Goal: Task Accomplishment & Management: Manage account settings

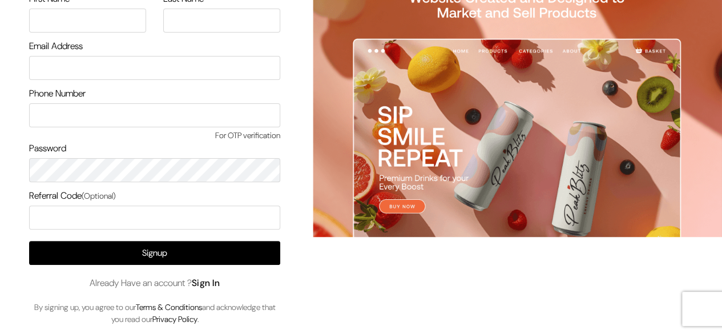
click at [206, 281] on link "Sign In" at bounding box center [206, 283] width 29 height 12
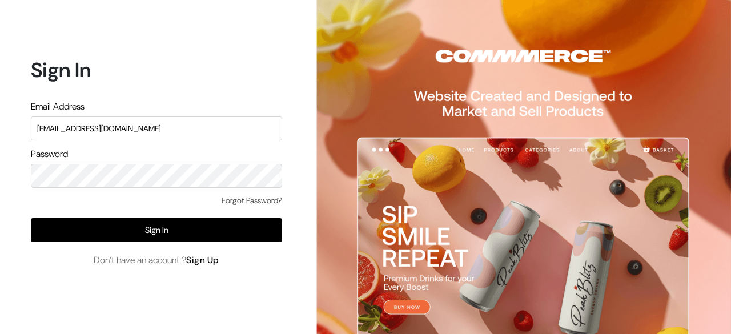
type input "[EMAIL_ADDRESS][DOMAIN_NAME]"
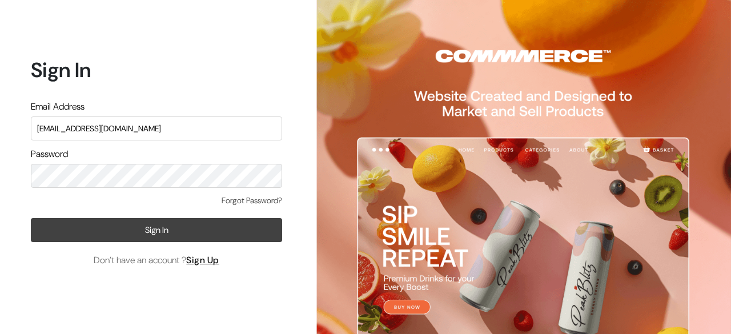
click at [167, 227] on button "Sign In" at bounding box center [156, 230] width 251 height 24
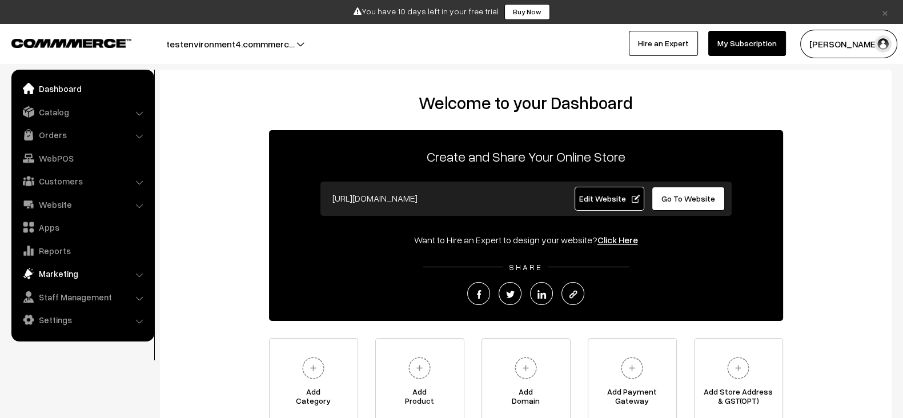
click at [88, 268] on link "Marketing" at bounding box center [82, 273] width 136 height 21
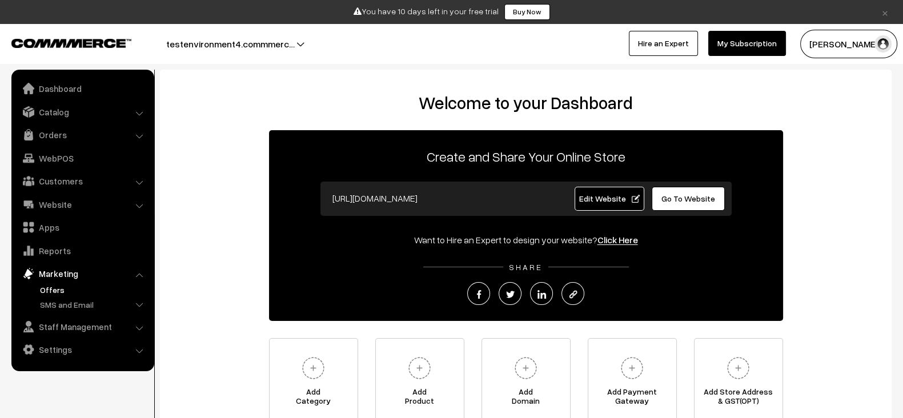
click at [49, 293] on link "Offers" at bounding box center [93, 290] width 113 height 12
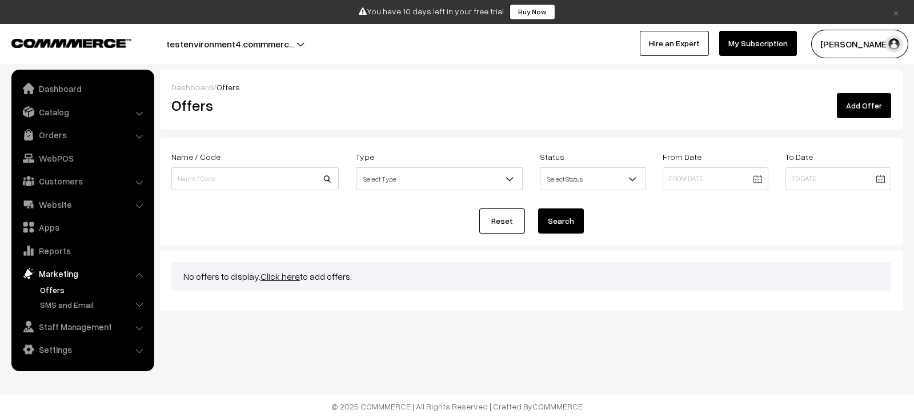
click at [868, 110] on link "Add Offer" at bounding box center [863, 105] width 54 height 25
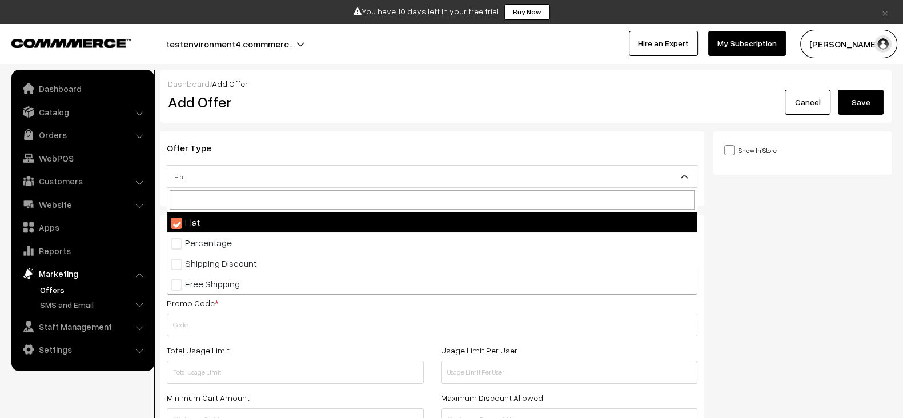
click at [387, 184] on span "Flat" at bounding box center [431, 177] width 529 height 20
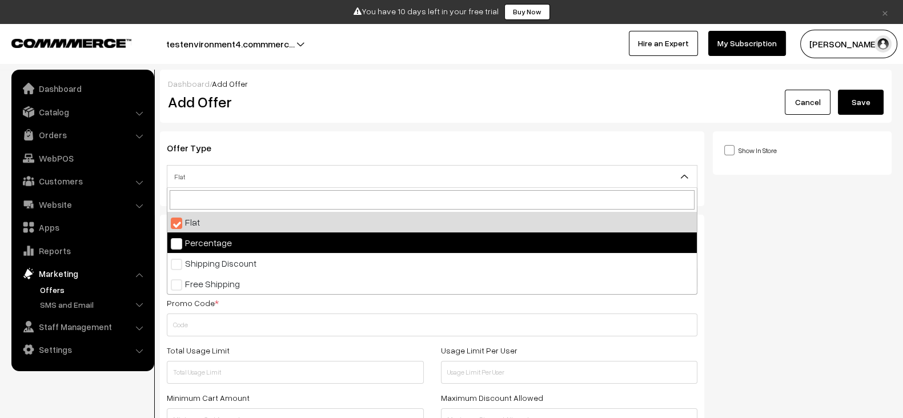
select select "2"
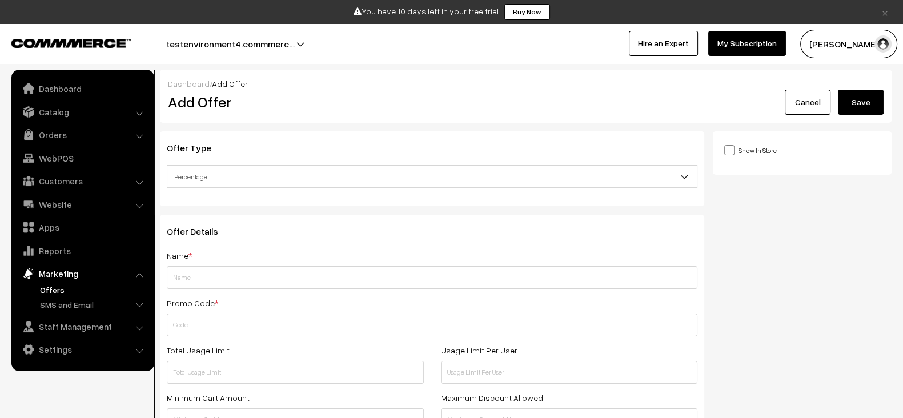
click at [321, 175] on span "Percentage" at bounding box center [431, 177] width 529 height 20
click at [306, 270] on input "text" at bounding box center [432, 277] width 530 height 23
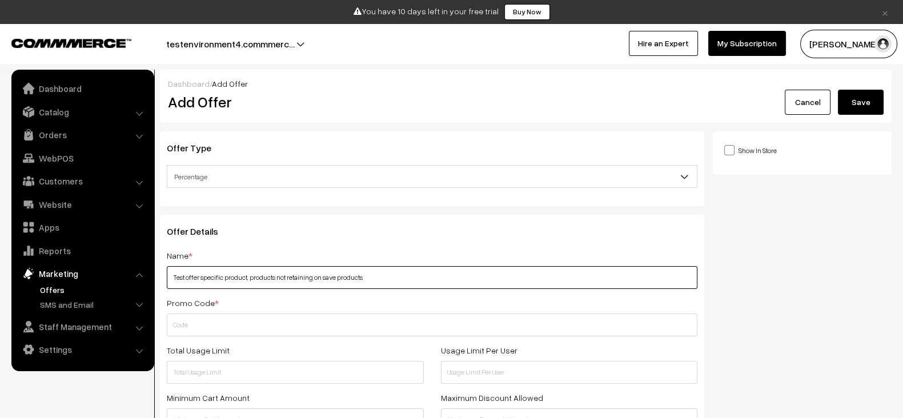
type input "Test offer specific product, products not retaining on save products"
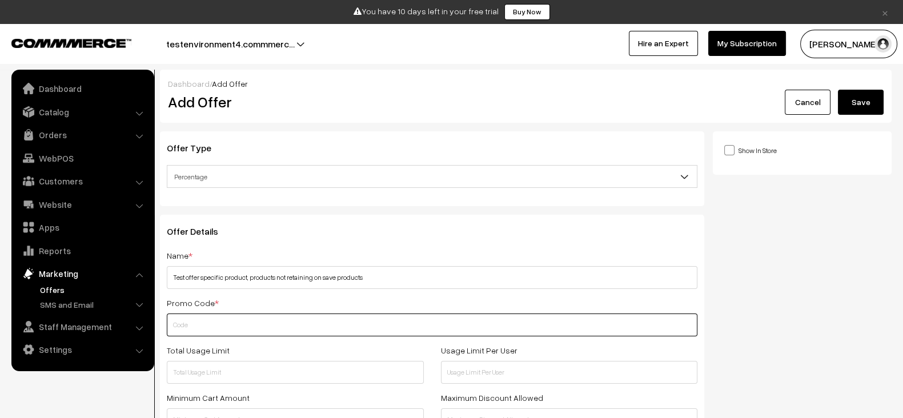
click at [359, 321] on input "text" at bounding box center [432, 324] width 530 height 23
paste input "TESTOFFERSPECIFICPRODUCTPRO"
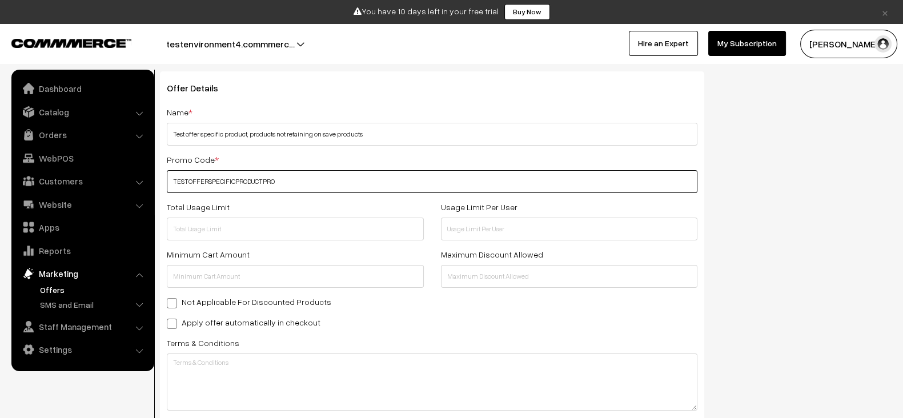
scroll to position [145, 0]
type input "TESTOFFERSPECIFICPRODUCTPRO"
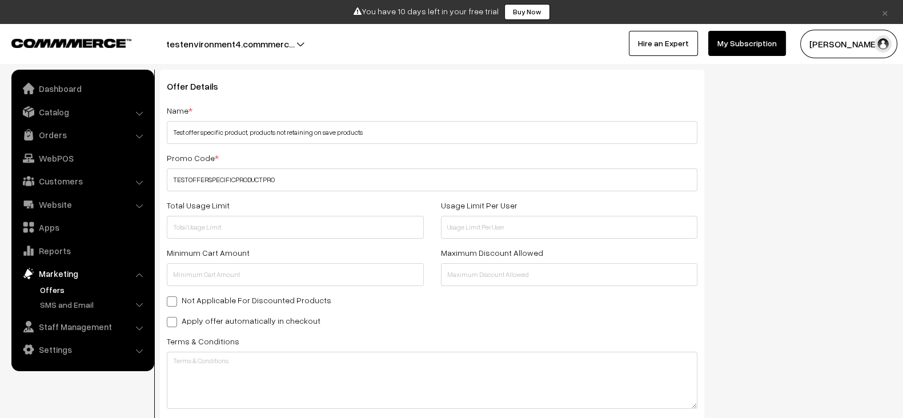
click at [275, 310] on div "Name * Test offer specific product, products not retaining on save products Pro…" at bounding box center [432, 283] width 530 height 360
click at [268, 315] on label "Apply offer automatically in checkout" at bounding box center [244, 321] width 154 height 12
click at [174, 316] on input "Apply offer automatically in checkout" at bounding box center [170, 319] width 7 height 7
checkbox input "true"
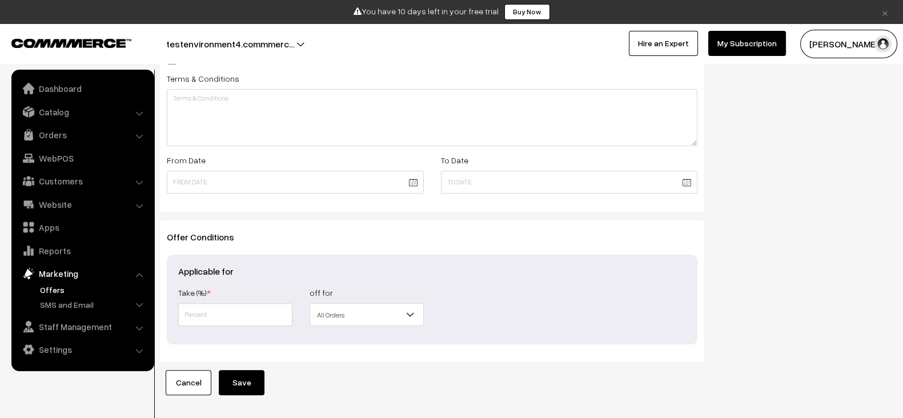
scroll to position [408, 0]
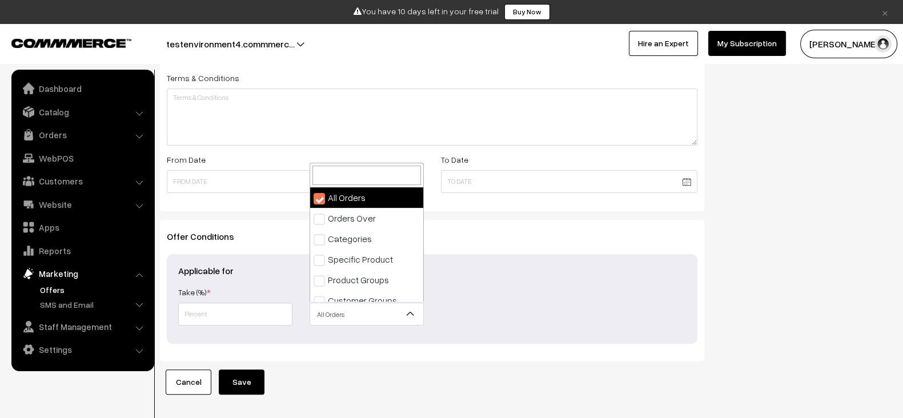
click at [359, 307] on span "All Orders" at bounding box center [366, 314] width 113 height 20
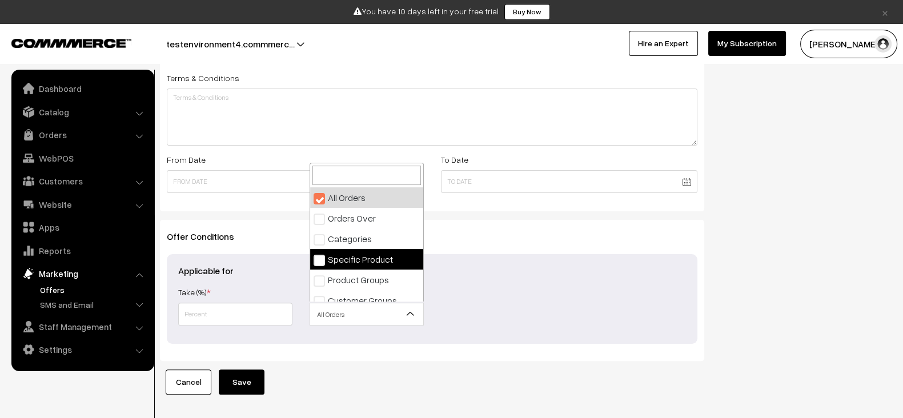
select select "4"
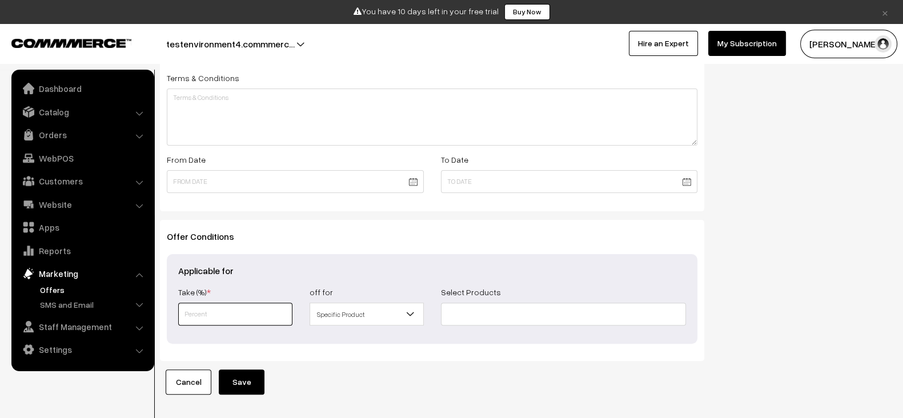
click at [244, 312] on input "text" at bounding box center [235, 314] width 114 height 23
click at [63, 108] on link "Catalog" at bounding box center [82, 112] width 136 height 21
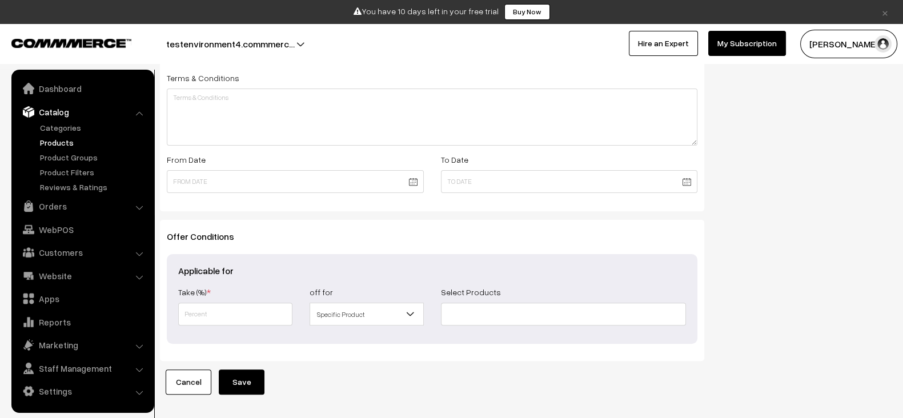
click at [50, 139] on link "Products" at bounding box center [93, 142] width 113 height 12
click at [478, 307] on input at bounding box center [564, 314] width 246 height 23
paste input "Test product short description 10 words without variants"
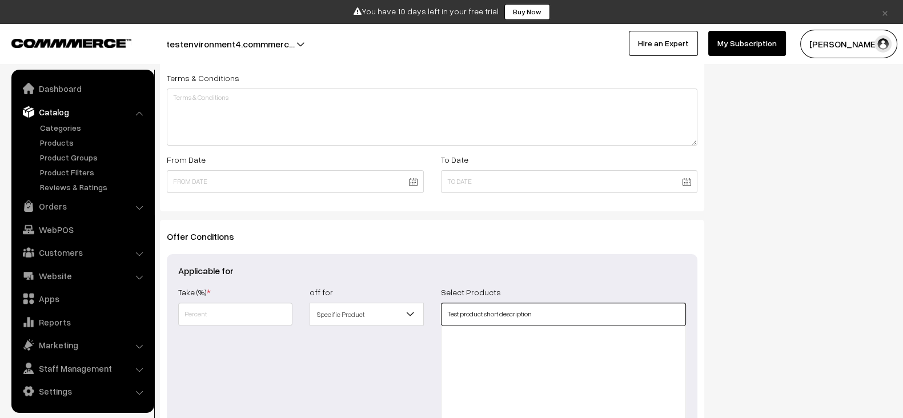
type input "Test product short description"
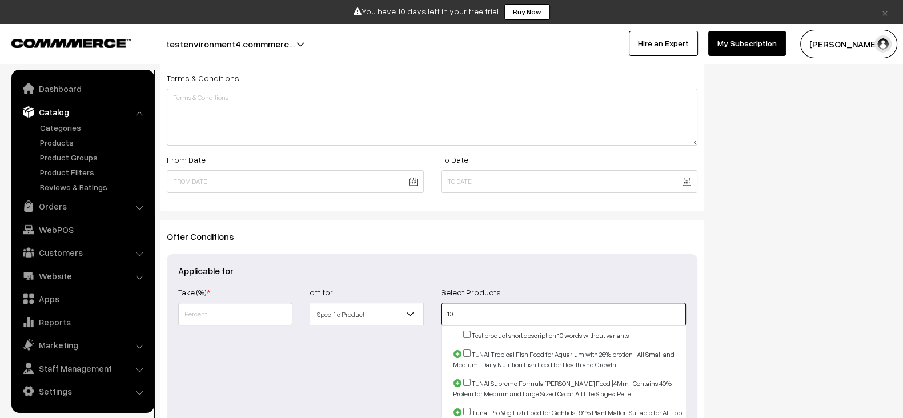
type input "10"
click at [466, 335] on input "checkbox" at bounding box center [466, 334] width 7 height 7
checkbox input "true"
click at [371, 361] on div "off for All Orders Orders Over Categories Specific Product Product Groups Custo…" at bounding box center [366, 362] width 131 height 155
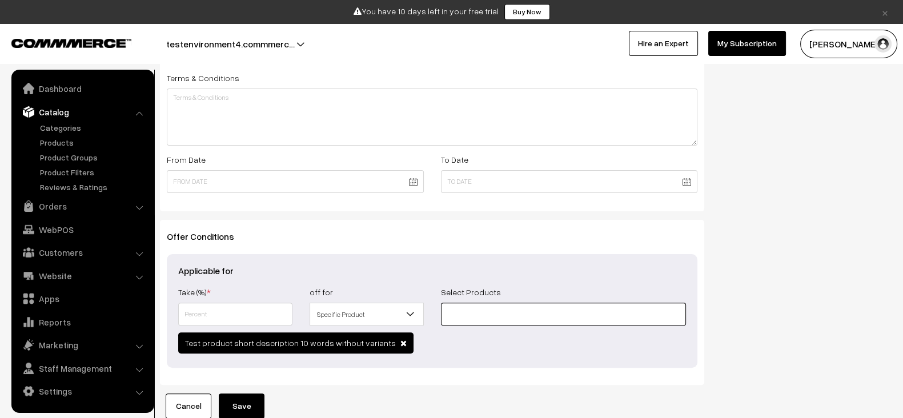
click at [500, 322] on input at bounding box center [564, 314] width 246 height 23
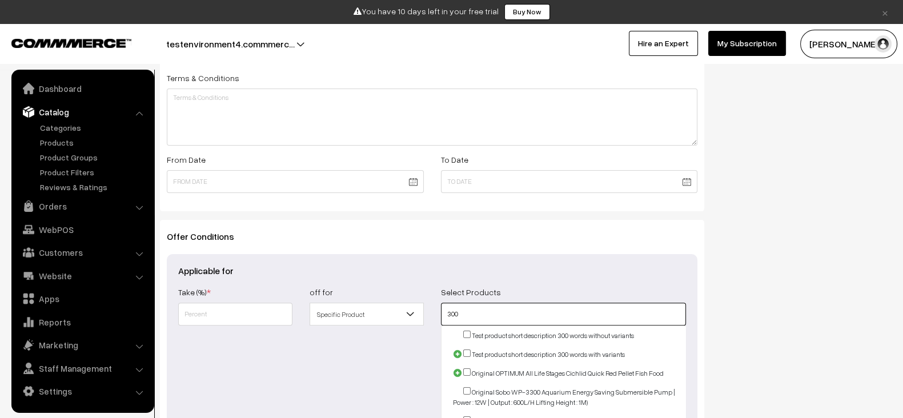
type input "300"
click at [466, 331] on input "checkbox" at bounding box center [466, 334] width 7 height 7
checkbox input "true"
click at [404, 359] on div "off for All Orders Orders Over Categories Specific Product Product Groups Custo…" at bounding box center [366, 362] width 131 height 155
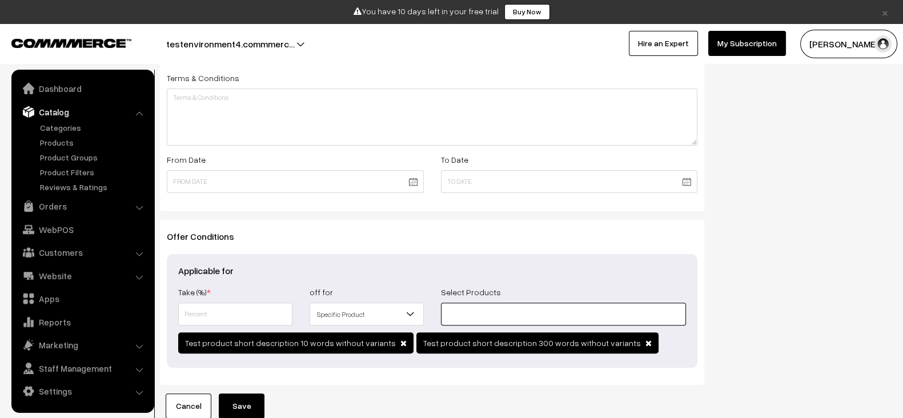
click at [477, 317] on input at bounding box center [564, 314] width 246 height 23
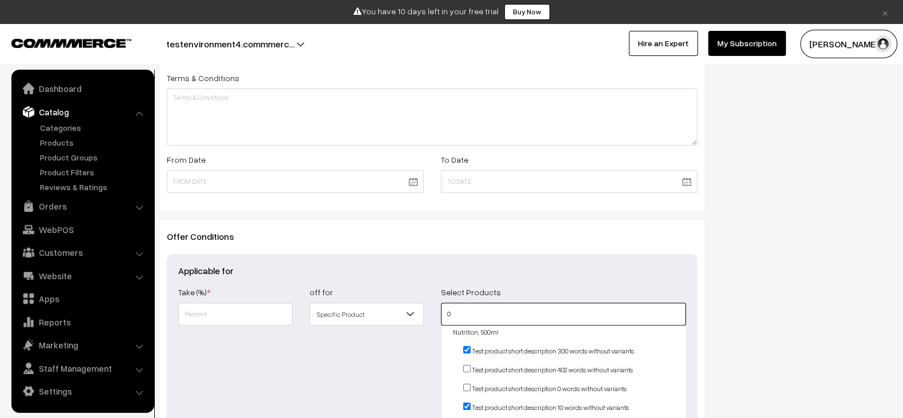
scroll to position [20, 0]
type input "0"
click at [469, 381] on input "checkbox" at bounding box center [466, 380] width 7 height 7
checkbox input "true"
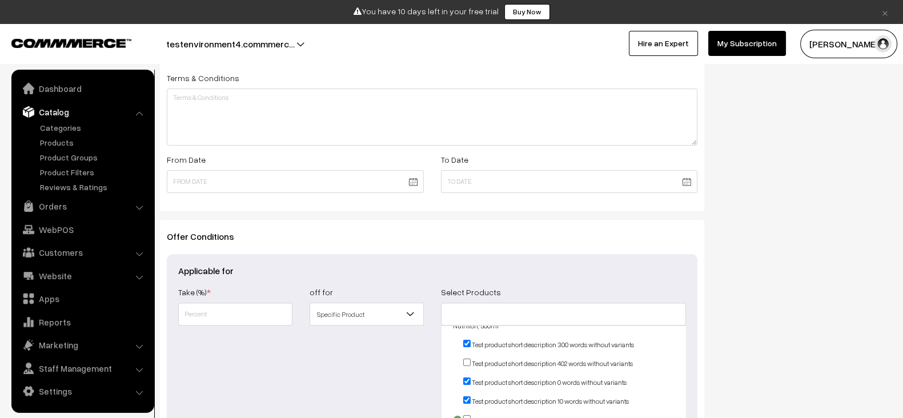
click at [764, 365] on div "Show In Store Publish Date" at bounding box center [806, 140] width 187 height 834
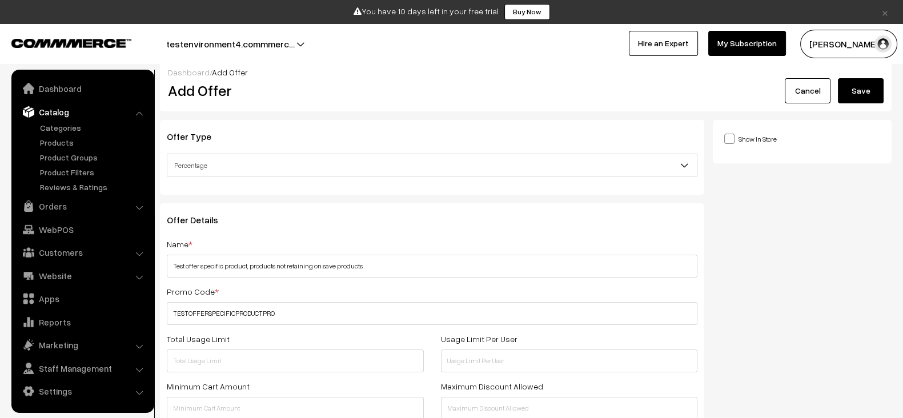
scroll to position [0, 0]
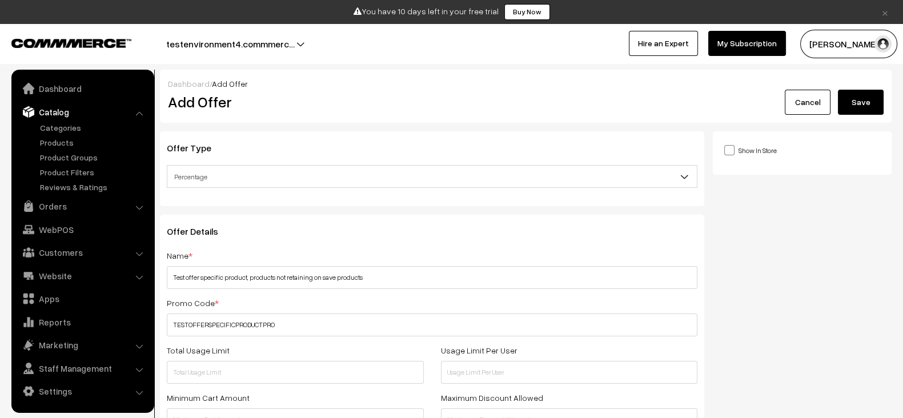
click at [724, 152] on span at bounding box center [729, 150] width 10 height 10
click at [724, 152] on input "Show In Store" at bounding box center [727, 149] width 7 height 7
checkbox input "true"
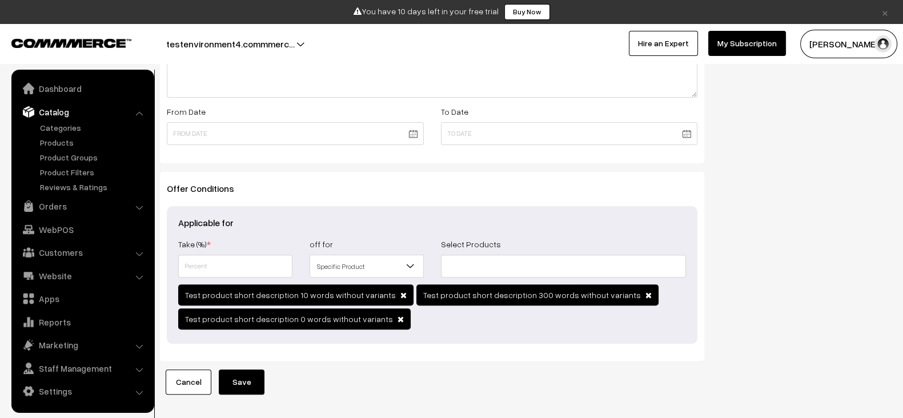
scroll to position [459, 0]
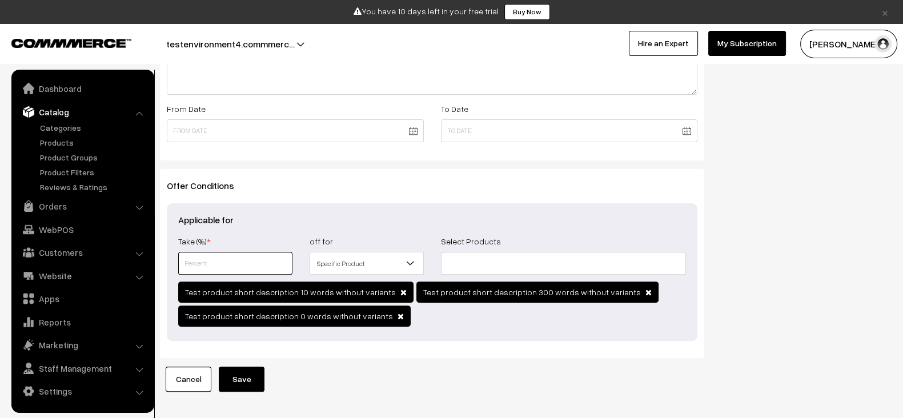
click at [253, 259] on input "text" at bounding box center [235, 263] width 114 height 23
type input "10"
click at [246, 374] on button "Save" at bounding box center [242, 379] width 46 height 25
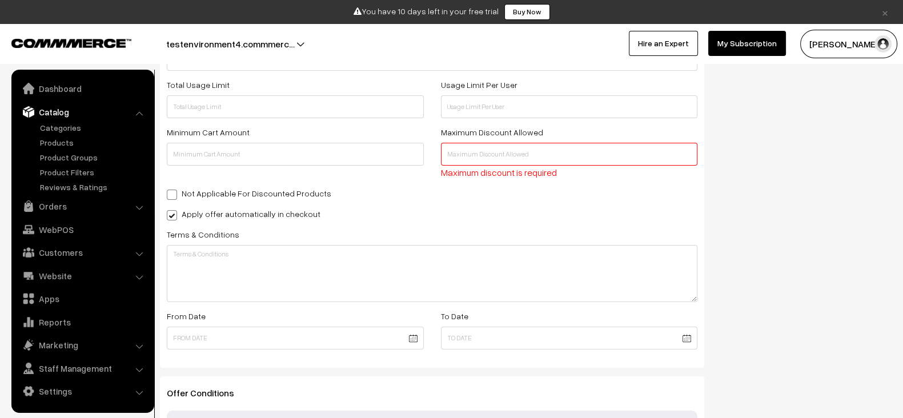
scroll to position [261, 0]
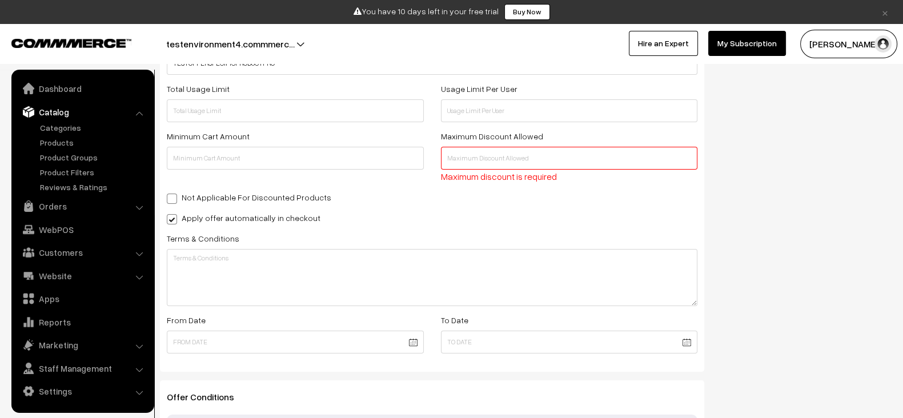
click at [510, 163] on input "text" at bounding box center [569, 158] width 257 height 23
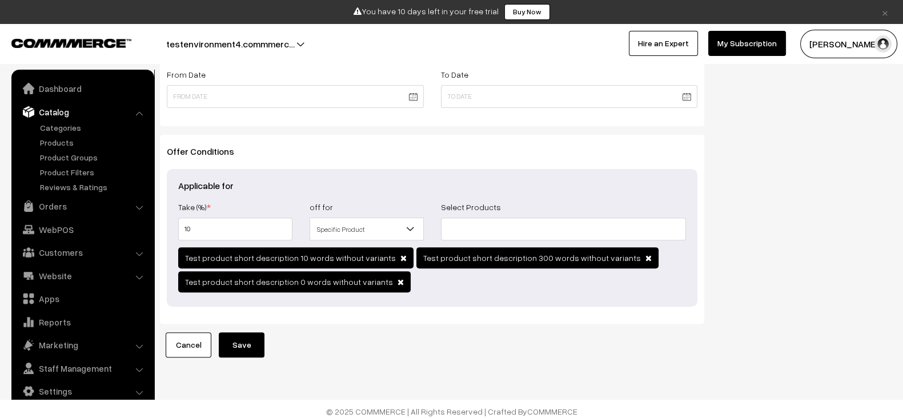
scroll to position [510, 0]
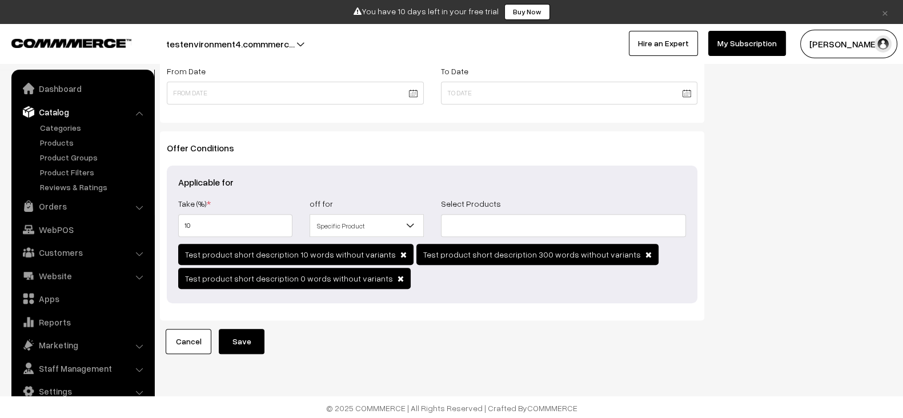
type input "1000"
click at [244, 330] on button "Save" at bounding box center [242, 341] width 46 height 25
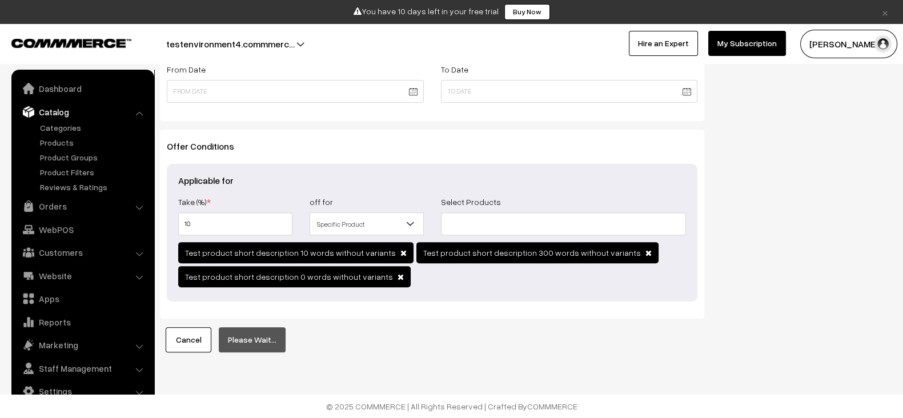
scroll to position [496, 0]
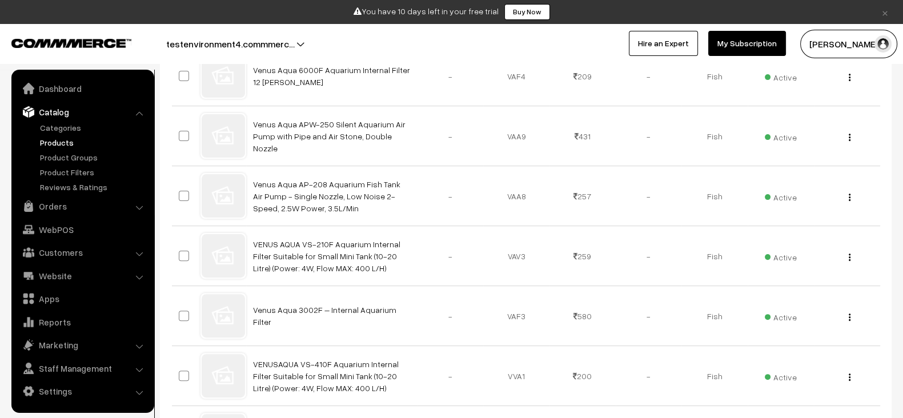
scroll to position [609, 0]
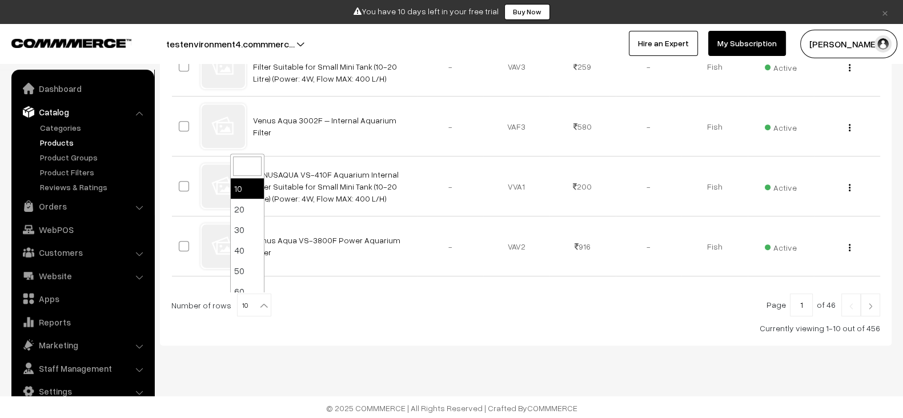
click at [254, 309] on span "10" at bounding box center [254, 305] width 33 height 23
select select "100"
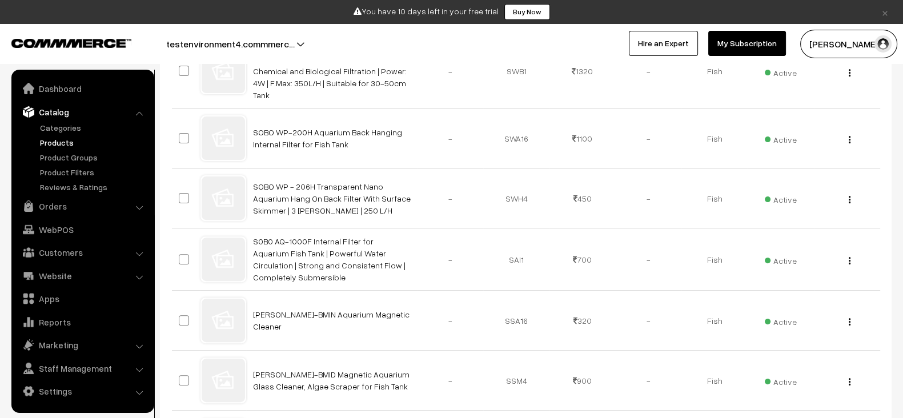
scroll to position [6031, 0]
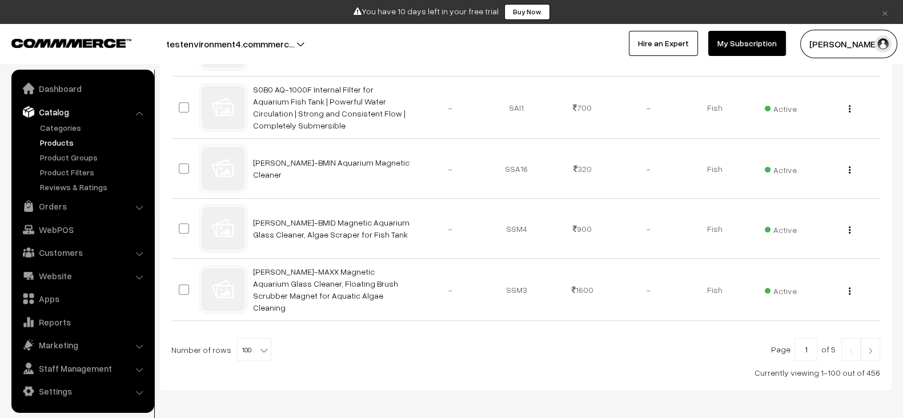
click at [808, 338] on input "1" at bounding box center [805, 349] width 23 height 23
type input "5"
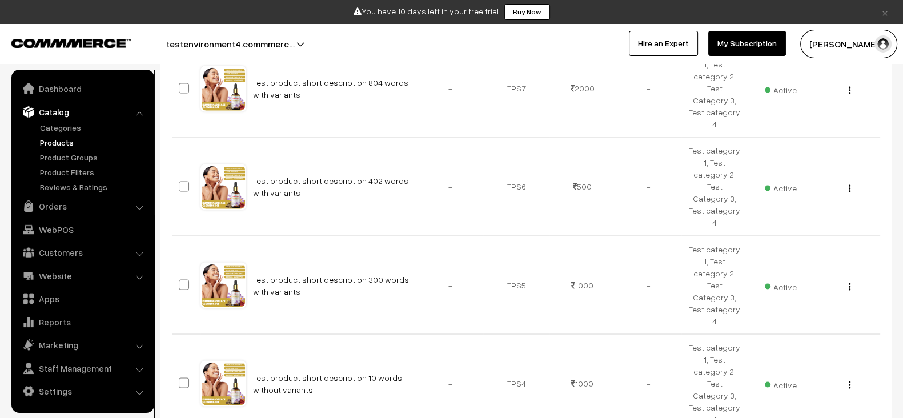
scroll to position [2456, 0]
copy tr "Test product short description 10 words without variants"
drag, startPoint x: 320, startPoint y: 315, endPoint x: 243, endPoint y: 298, distance: 79.0
click at [243, 333] on tr "Test product short description 10 words without variants - TPS4 1000 View" at bounding box center [526, 382] width 708 height 98
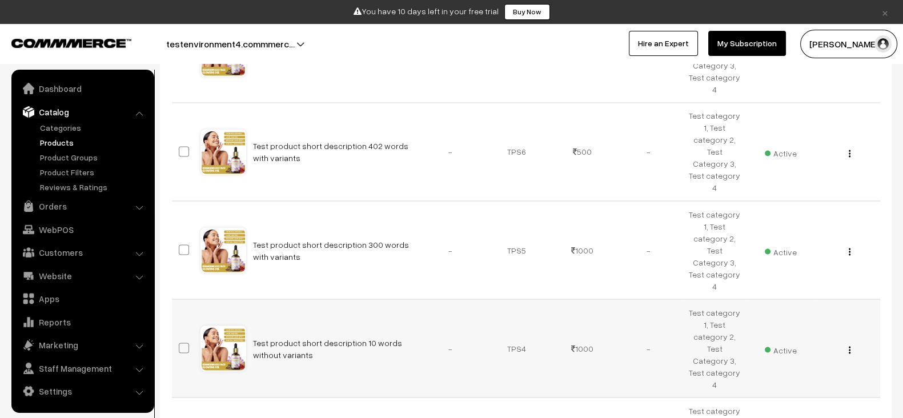
scroll to position [2492, 0]
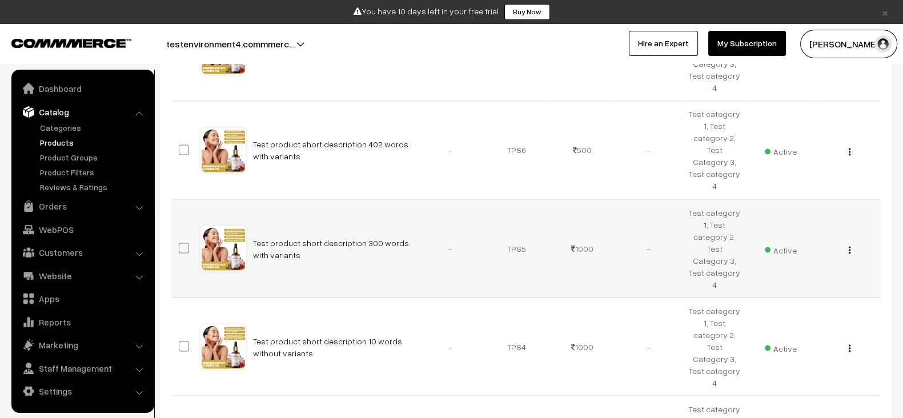
drag, startPoint x: 291, startPoint y: 187, endPoint x: 246, endPoint y: 175, distance: 46.5
click at [246, 199] on td "Test product short description 300 words with variants" at bounding box center [331, 248] width 171 height 98
copy link "Test product short description 300 words with variants"
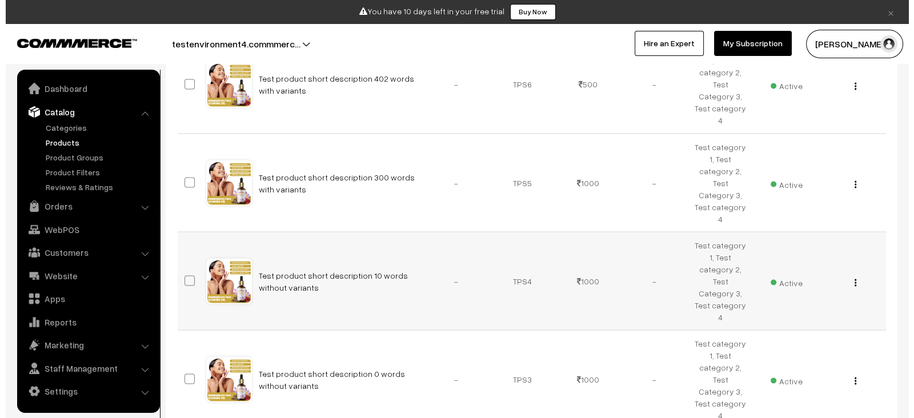
scroll to position [2558, 0]
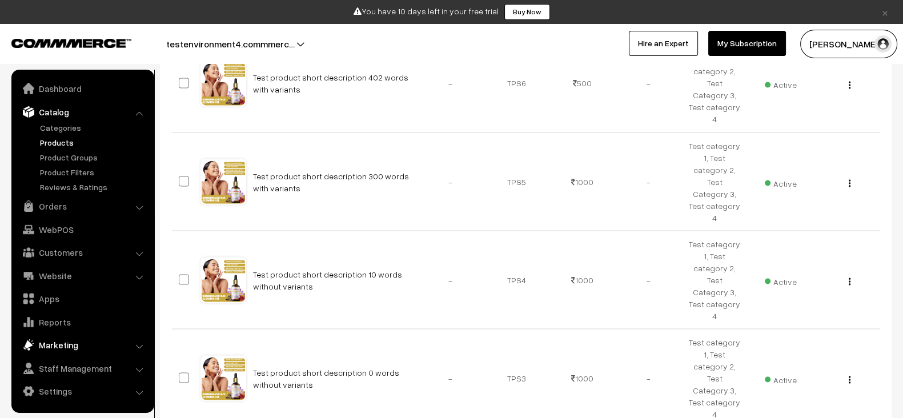
click at [74, 343] on link "Marketing" at bounding box center [82, 345] width 136 height 21
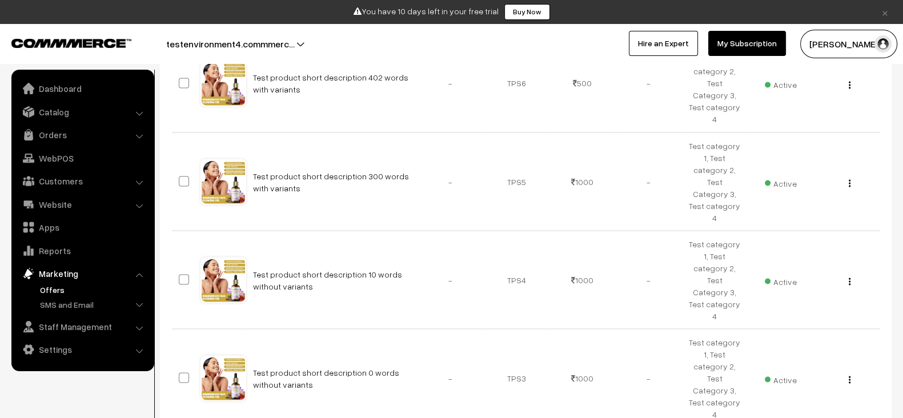
click at [63, 287] on link "Offers" at bounding box center [93, 290] width 113 height 12
click at [850, 375] on button "button" at bounding box center [849, 379] width 3 height 9
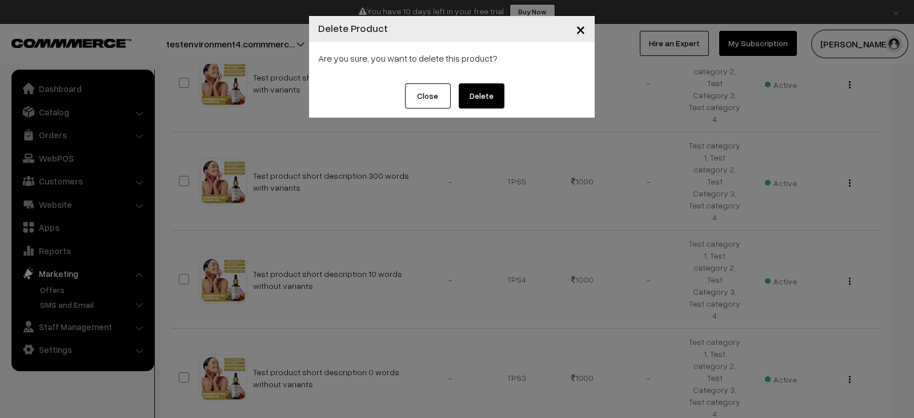
click at [492, 96] on button "Delete" at bounding box center [481, 95] width 46 height 25
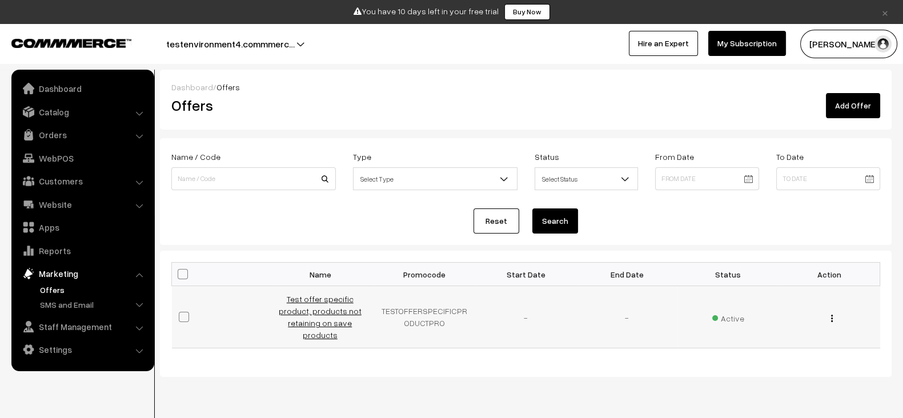
click at [325, 325] on link "Test offer specific product, products not retaining on save products" at bounding box center [320, 317] width 83 height 46
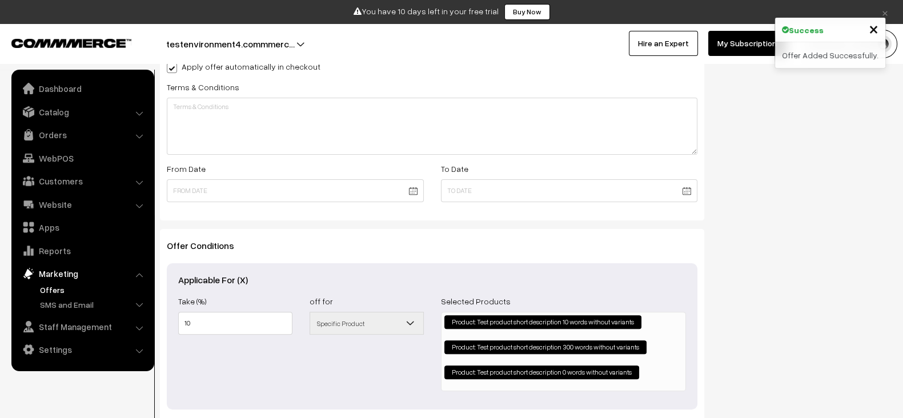
scroll to position [400, 0]
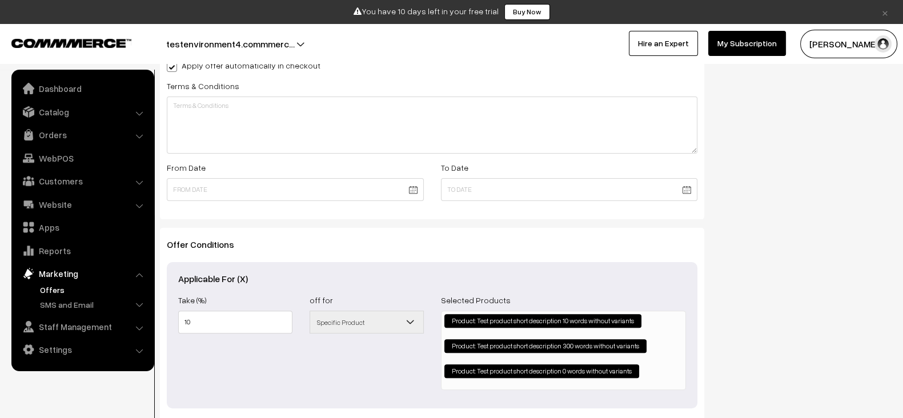
click at [648, 335] on ul "Product: Test product short description 10 words without variants × Product: Te…" at bounding box center [563, 348] width 244 height 75
click at [646, 325] on ul "Product: Test product short description 10 words without variants × Product: Te…" at bounding box center [563, 348] width 244 height 75
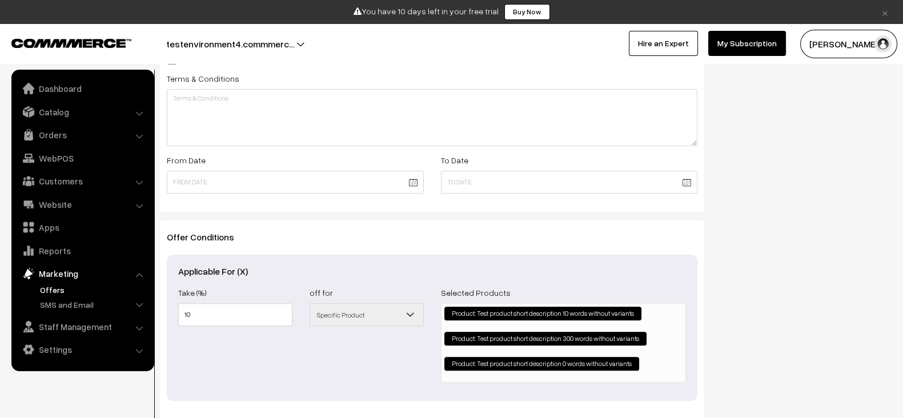
scroll to position [408, 0]
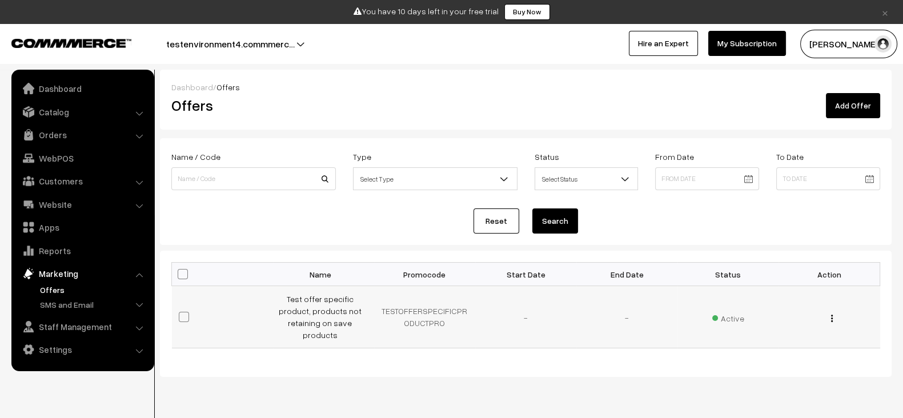
scroll to position [20, 0]
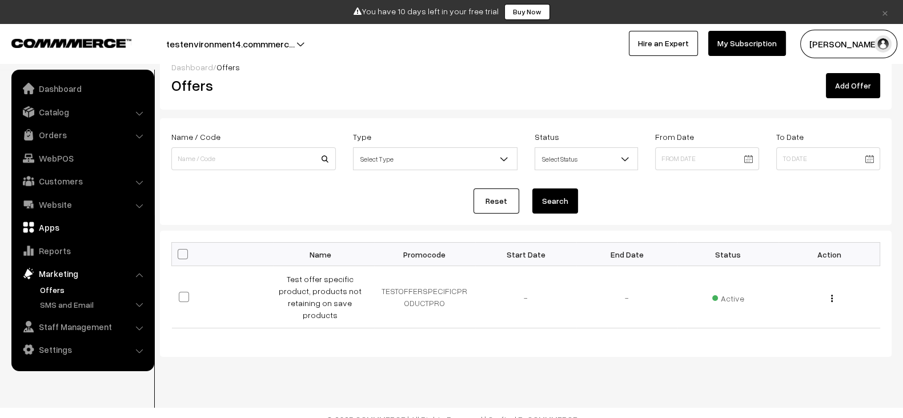
click at [54, 233] on link "Apps" at bounding box center [82, 227] width 136 height 21
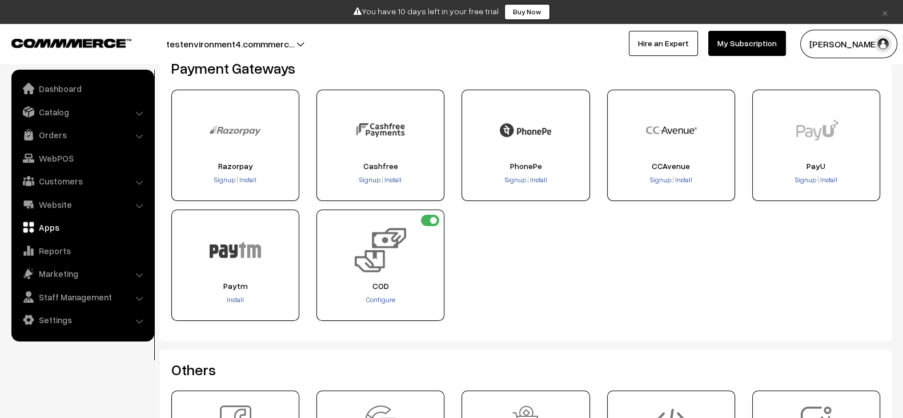
scroll to position [238, 0]
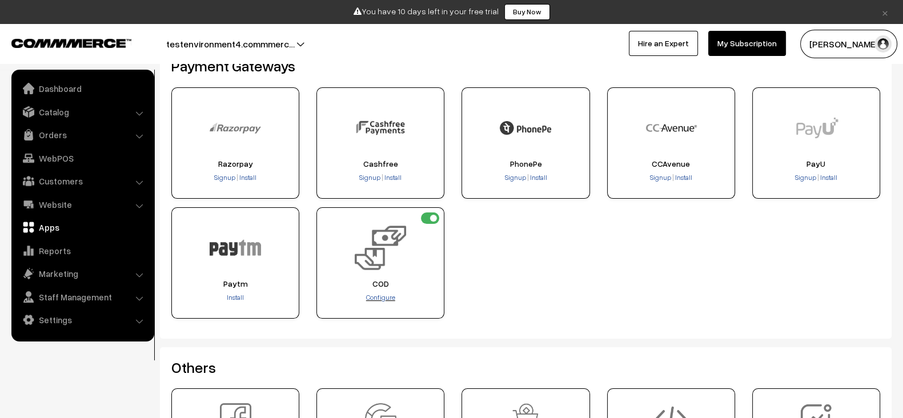
click at [376, 297] on span "Configure" at bounding box center [380, 297] width 29 height 9
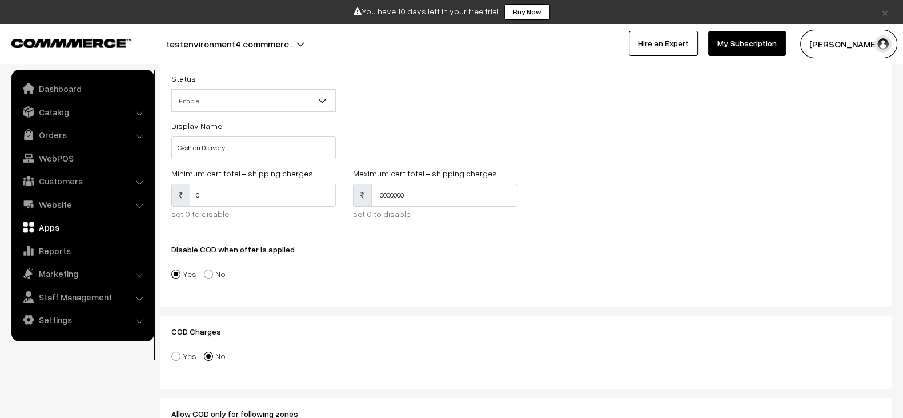
scroll to position [69, 0]
click at [208, 274] on span at bounding box center [208, 276] width 9 height 9
click at [206, 272] on input"] "No" at bounding box center [201, 268] width 7 height 7
radio input"] "true"
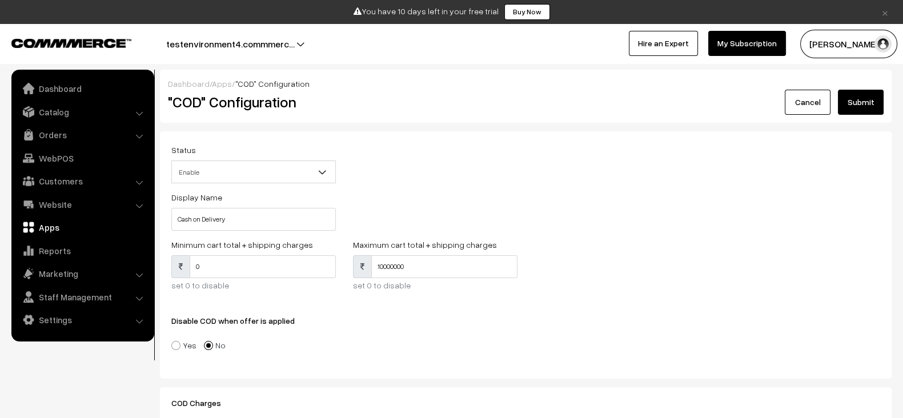
click at [863, 92] on button "Submit" at bounding box center [861, 102] width 46 height 25
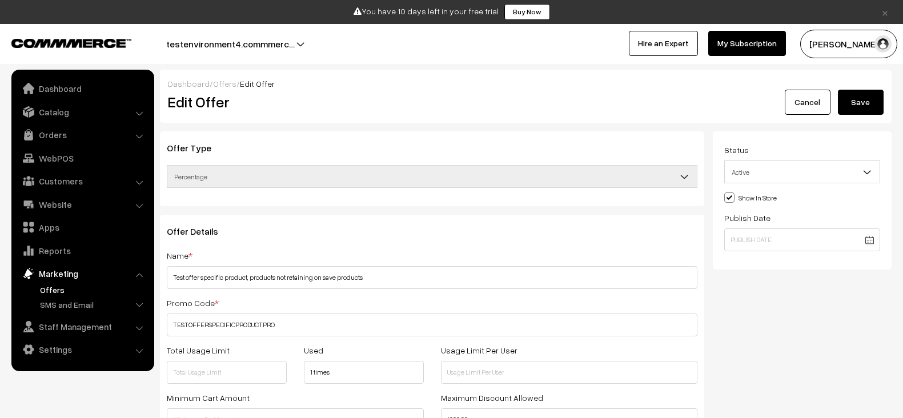
scroll to position [425, 0]
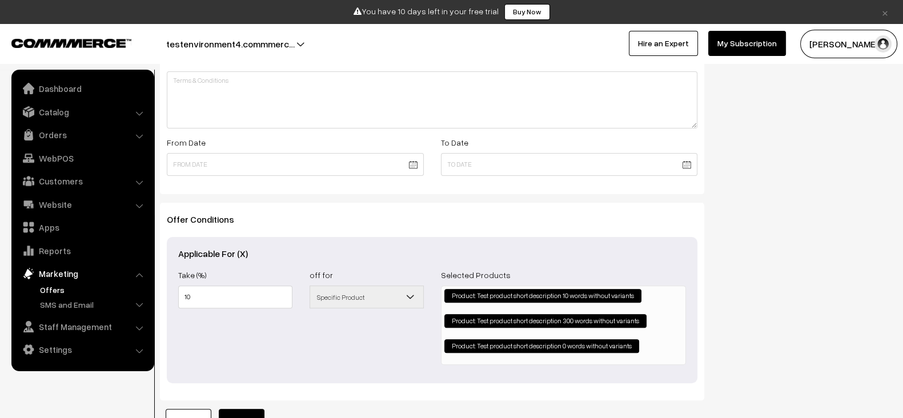
click at [525, 289] on li "Product: Test product short description 10 words without variants" at bounding box center [542, 296] width 197 height 14
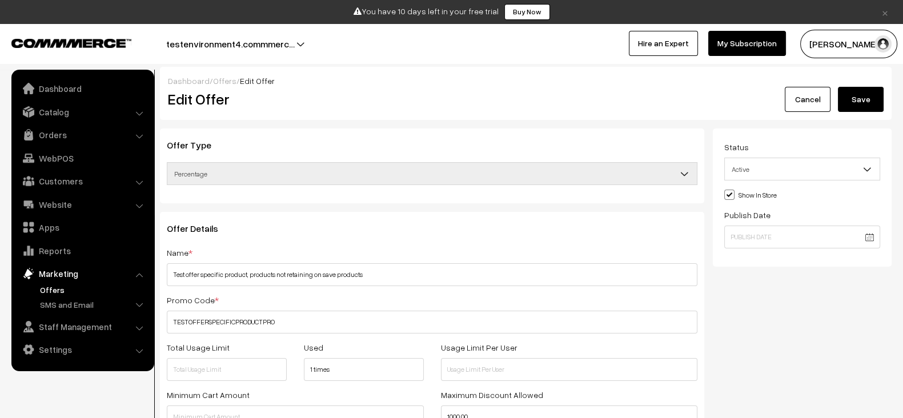
scroll to position [0, 0]
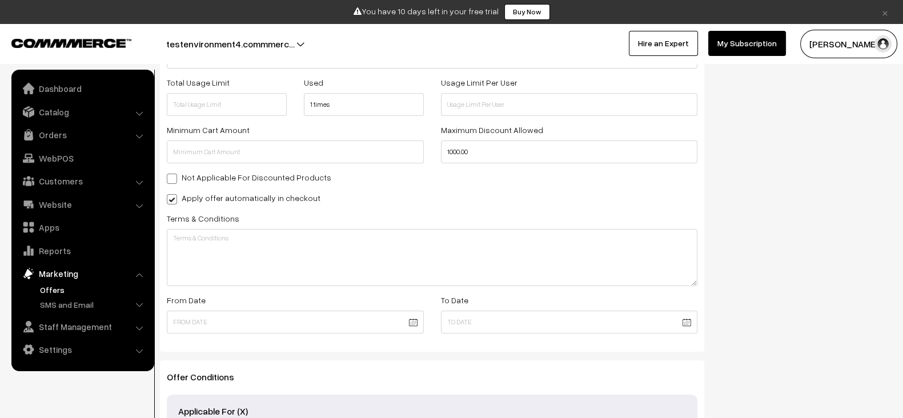
scroll to position [515, 0]
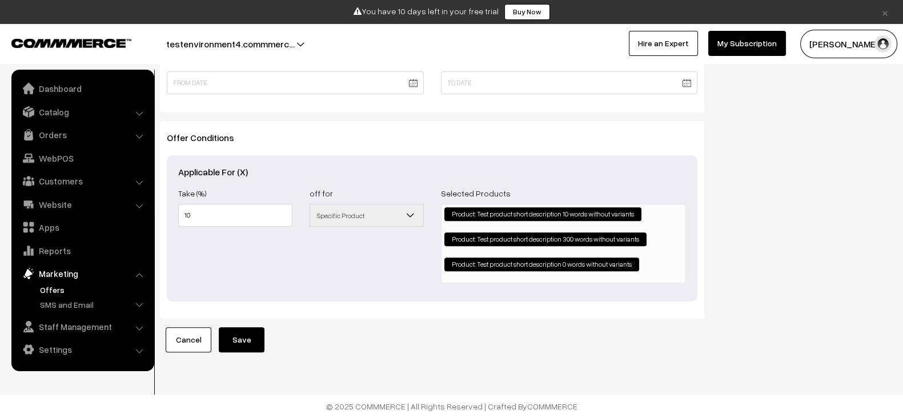
click at [526, 207] on li "Product: Test product short description 10 words without variants" at bounding box center [542, 214] width 197 height 14
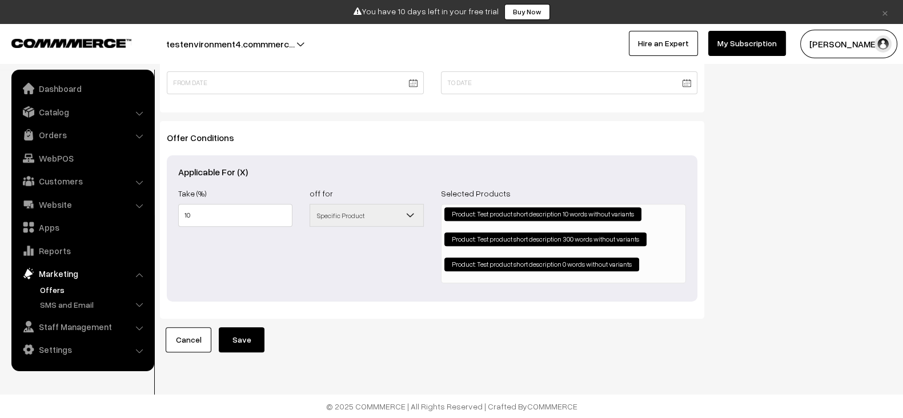
drag, startPoint x: 526, startPoint y: 201, endPoint x: 449, endPoint y: 202, distance: 77.1
click at [449, 207] on li "Product: Test product short description 10 words without variants" at bounding box center [542, 214] width 197 height 14
drag, startPoint x: 449, startPoint y: 202, endPoint x: 590, endPoint y: 198, distance: 141.7
click at [590, 207] on li "Product: Test product short description 10 words without variants" at bounding box center [542, 214] width 197 height 14
drag, startPoint x: 571, startPoint y: 203, endPoint x: 422, endPoint y: 197, distance: 148.6
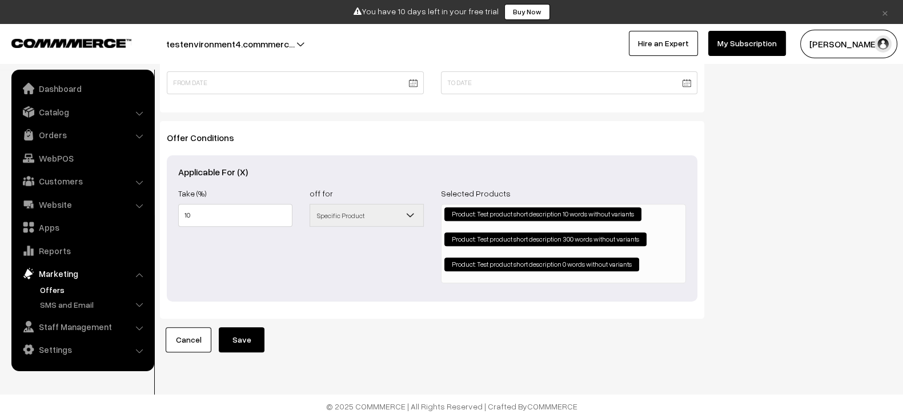
click at [422, 206] on span "Specific Product" at bounding box center [366, 216] width 113 height 20
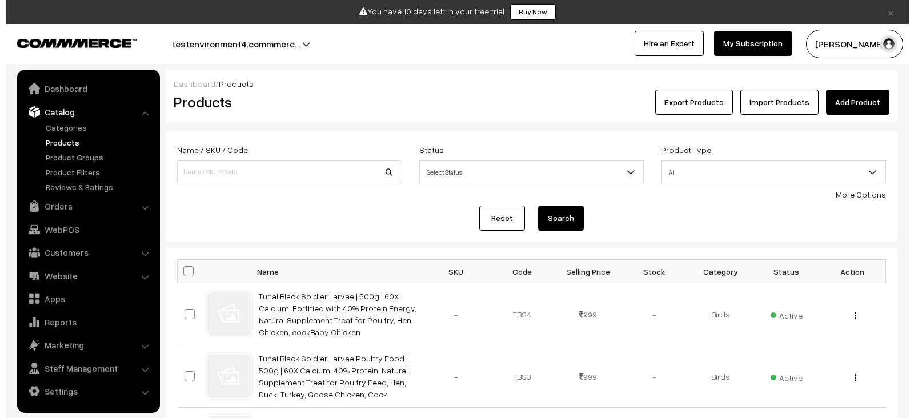
scroll to position [2558, 0]
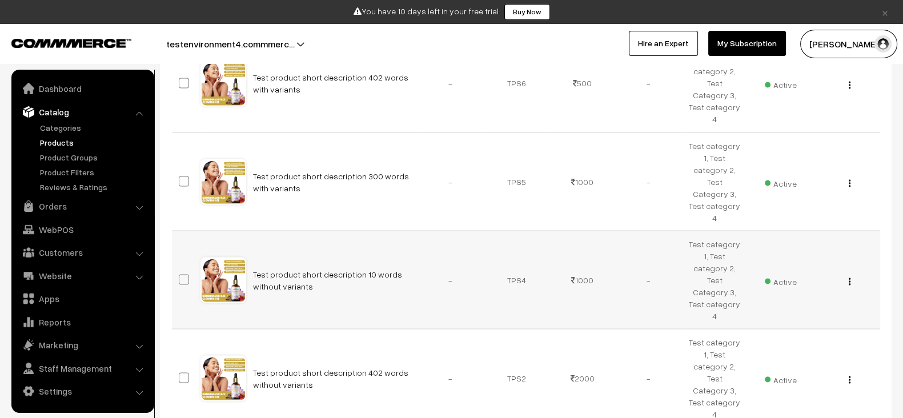
click at [847, 273] on div "View Edit Delete" at bounding box center [846, 279] width 53 height 12
click at [850, 277] on img "button" at bounding box center [849, 280] width 2 height 7
click at [799, 335] on link "Delete" at bounding box center [798, 347] width 97 height 25
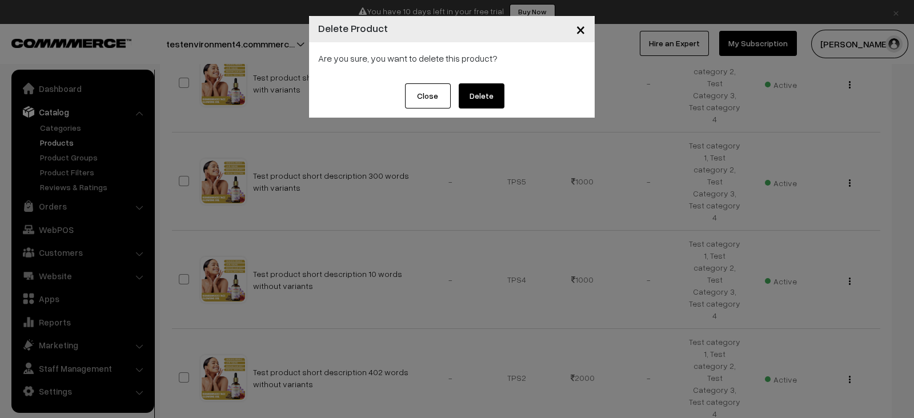
click at [489, 88] on button "Delete" at bounding box center [481, 95] width 46 height 25
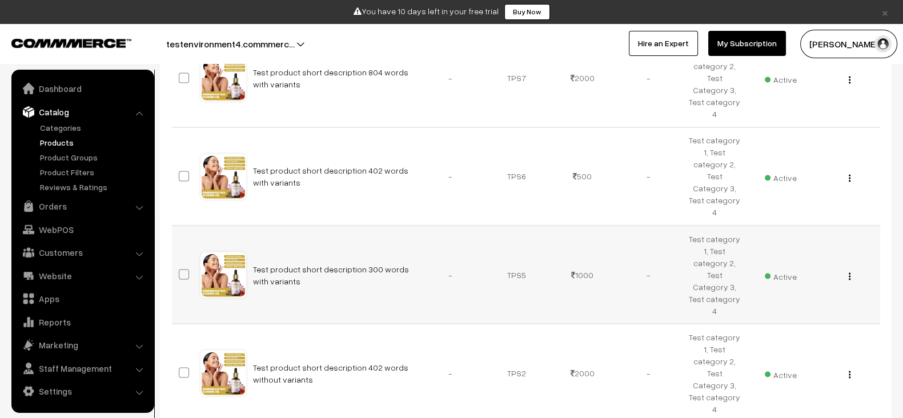
scroll to position [2464, 0]
click at [851, 270] on div "View Edit Delete" at bounding box center [846, 276] width 53 height 12
click at [850, 274] on img "button" at bounding box center [849, 277] width 2 height 7
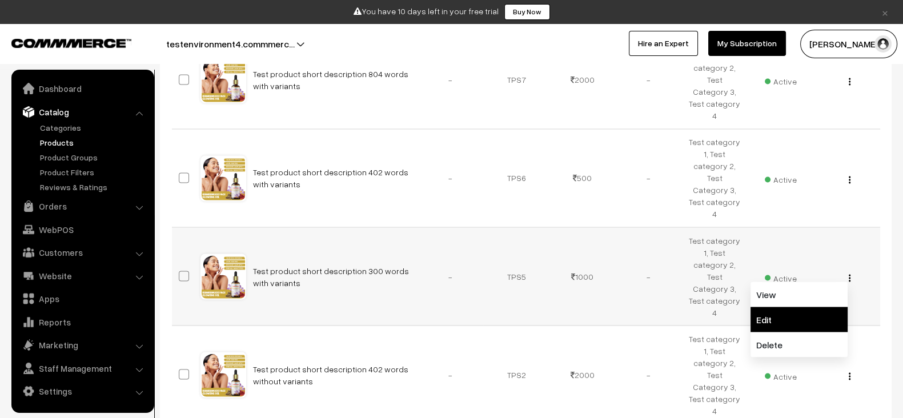
click at [792, 307] on link "Edit" at bounding box center [798, 319] width 97 height 25
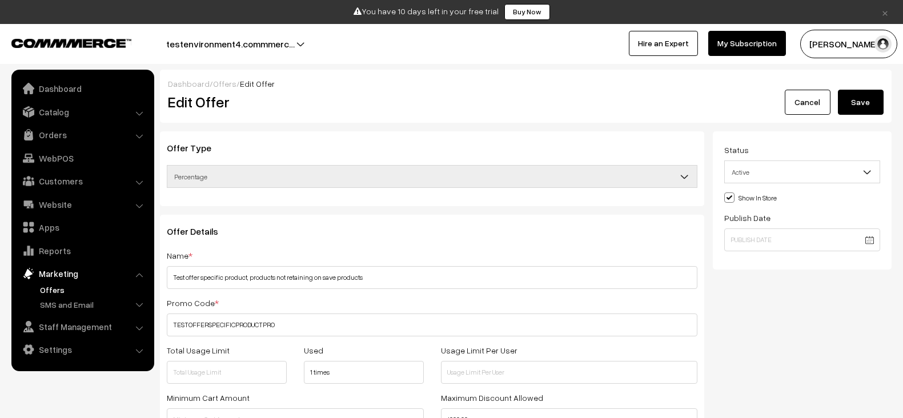
scroll to position [515, 0]
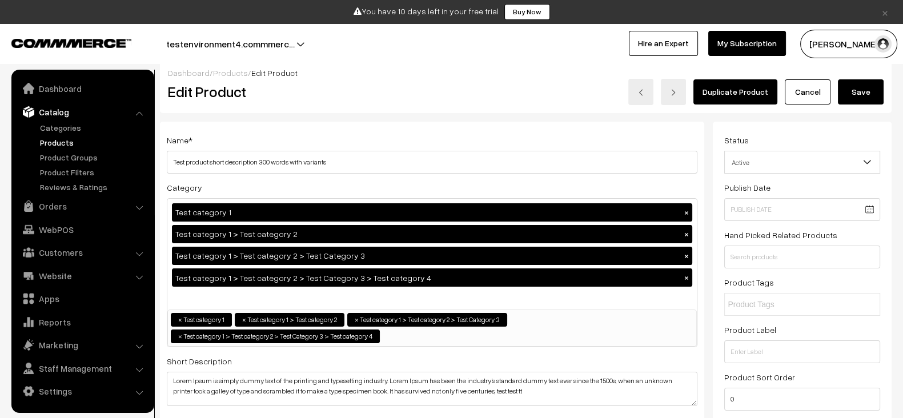
scroll to position [11, 0]
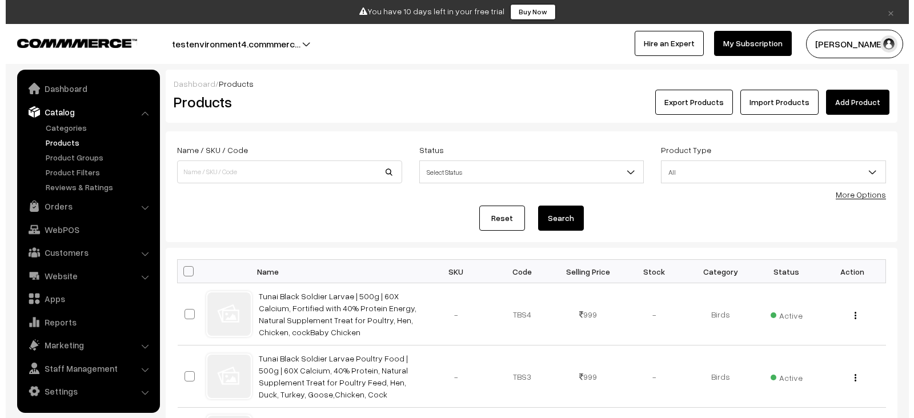
scroll to position [2464, 0]
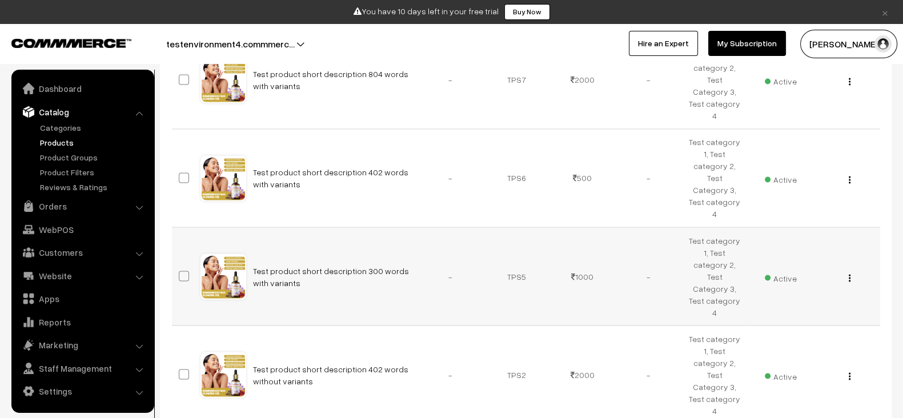
click at [848, 273] on button "button" at bounding box center [849, 277] width 3 height 9
click at [787, 332] on link "Delete" at bounding box center [798, 344] width 97 height 25
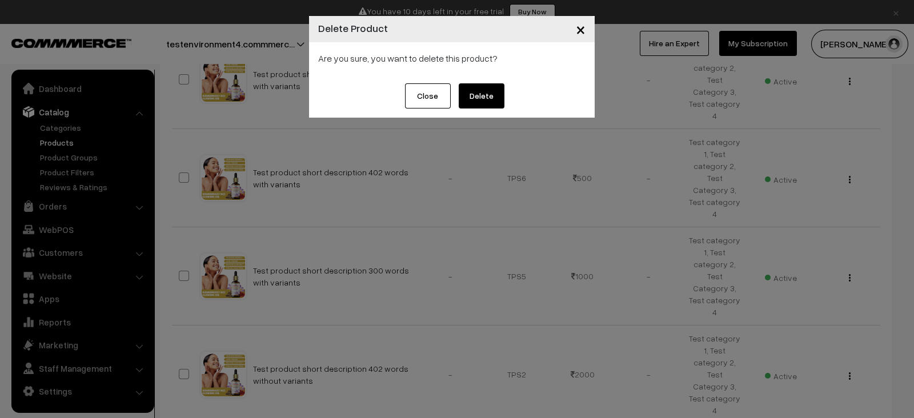
click at [493, 92] on button "Delete" at bounding box center [481, 95] width 46 height 25
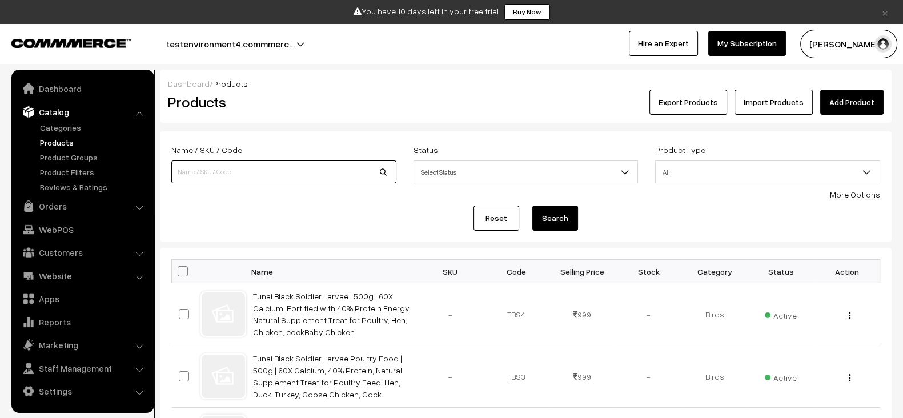
click at [245, 161] on input at bounding box center [283, 171] width 225 height 23
type input "300"
click at [532, 206] on button "Search" at bounding box center [555, 218] width 46 height 25
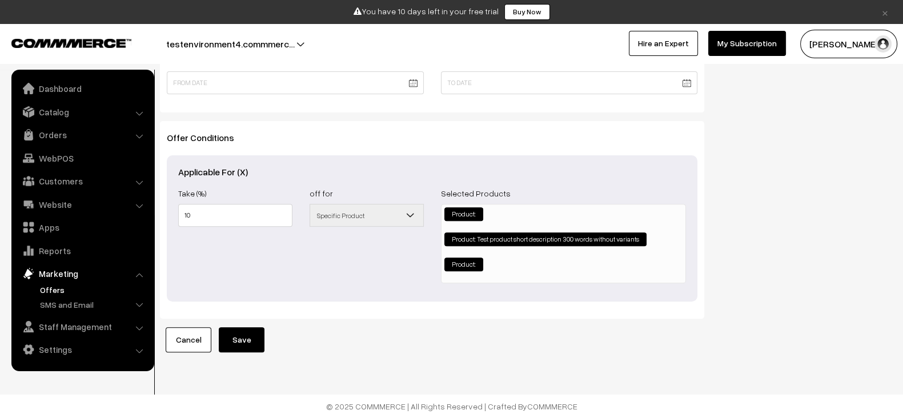
scroll to position [515, 0]
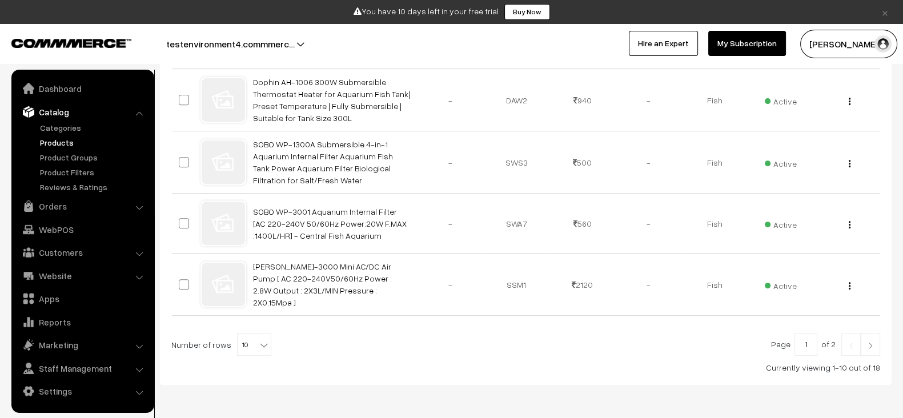
scroll to position [611, 0]
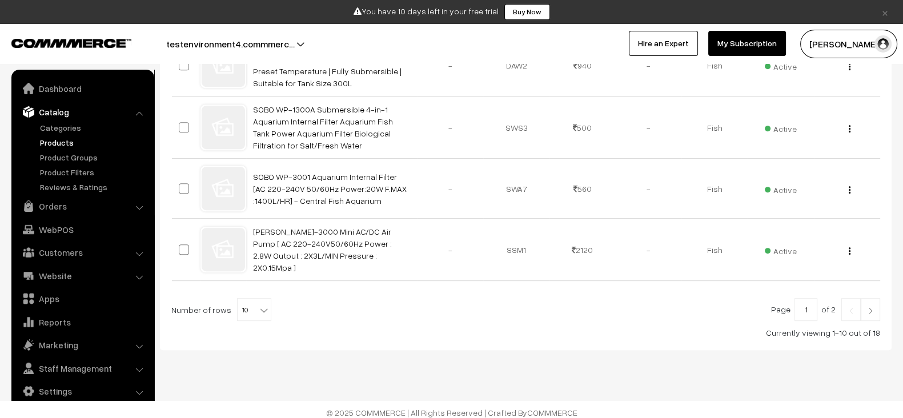
click at [876, 307] on link at bounding box center [869, 309] width 19 height 23
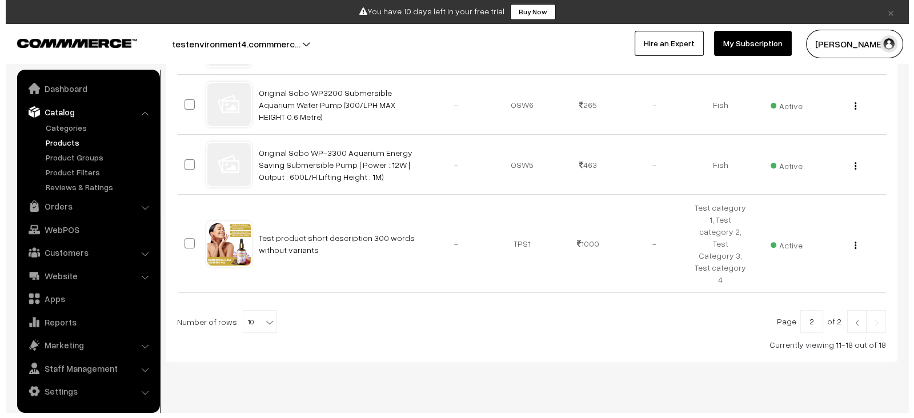
scroll to position [510, 0]
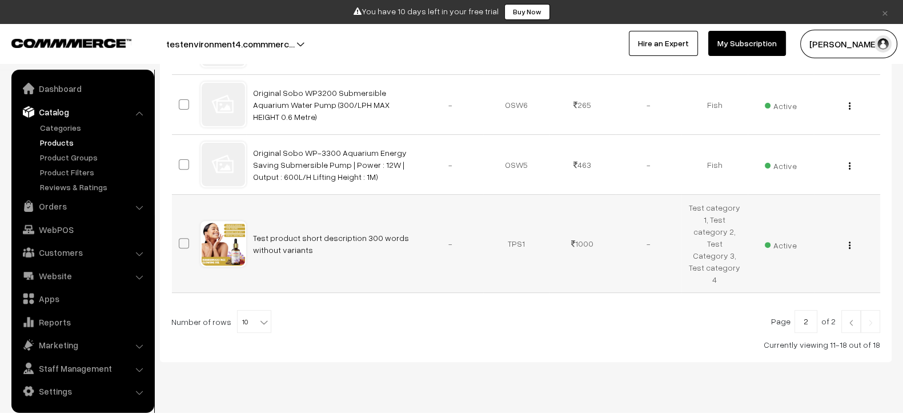
click at [852, 238] on div "View Edit Delete" at bounding box center [846, 244] width 53 height 12
click at [849, 242] on img "button" at bounding box center [849, 245] width 2 height 7
click at [771, 300] on link "Delete" at bounding box center [798, 311] width 97 height 25
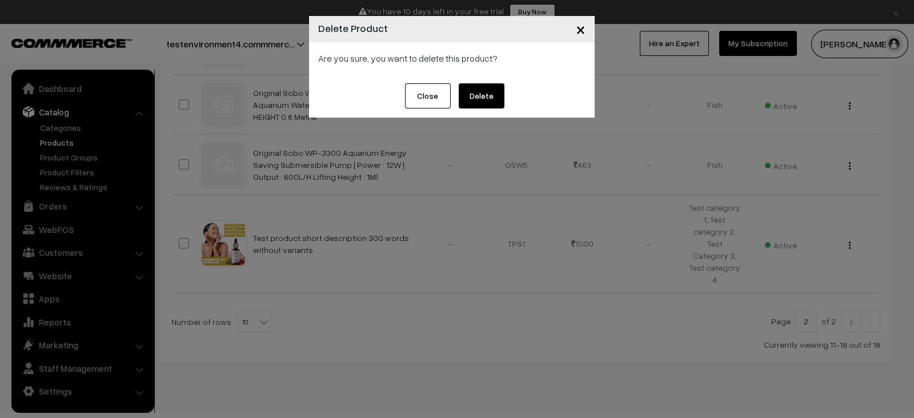
click at [490, 83] on button "Delete" at bounding box center [481, 95] width 46 height 25
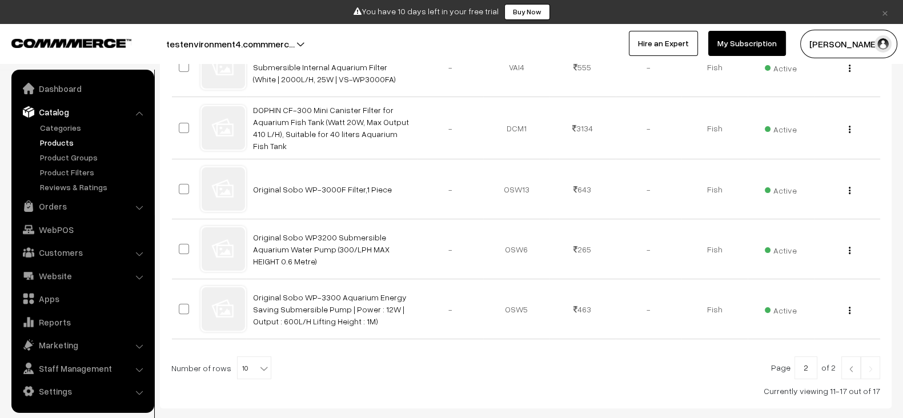
scroll to position [426, 0]
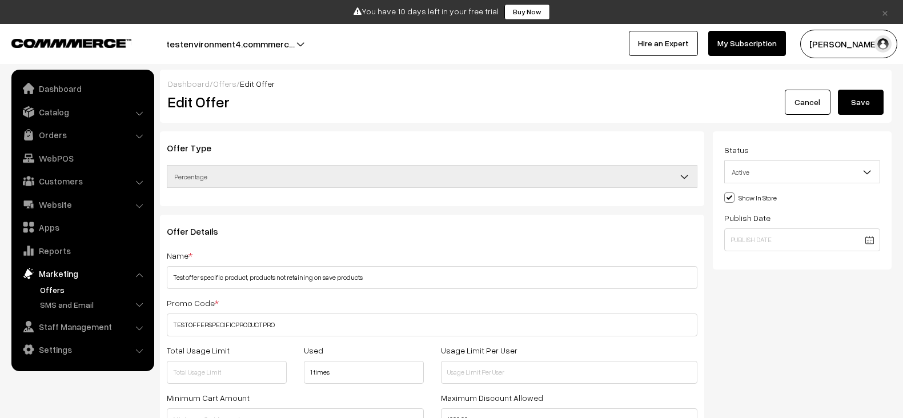
scroll to position [465, 0]
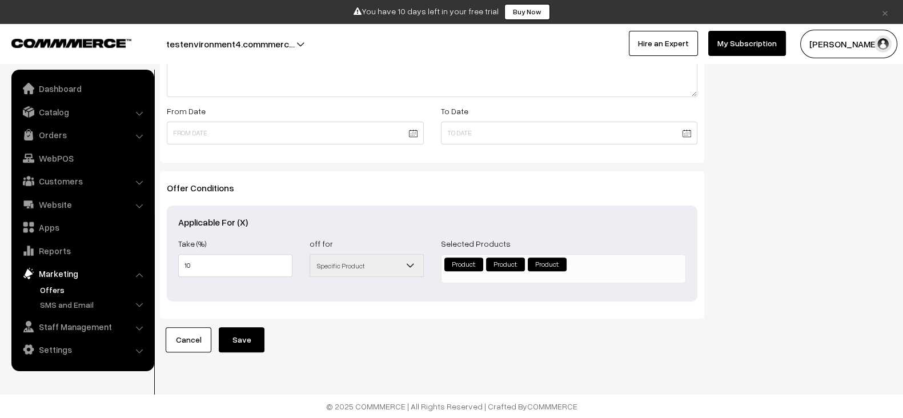
click at [245, 331] on button "Save" at bounding box center [242, 339] width 46 height 25
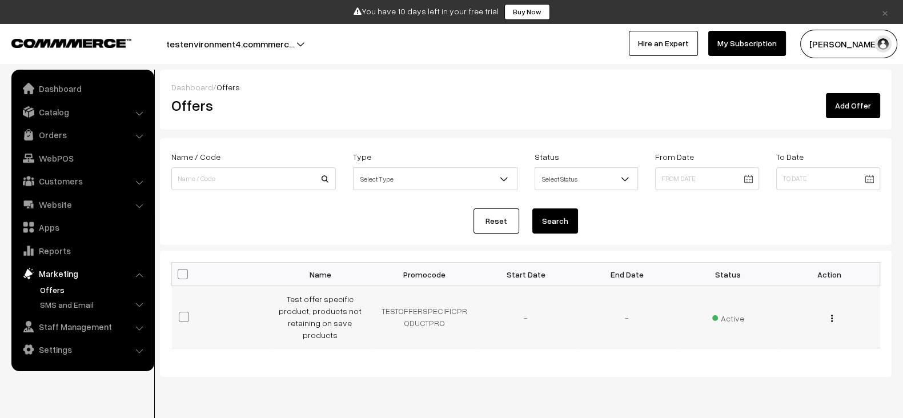
click at [831, 315] on img "button" at bounding box center [832, 318] width 2 height 7
click at [770, 325] on link "Edit" at bounding box center [780, 335] width 97 height 25
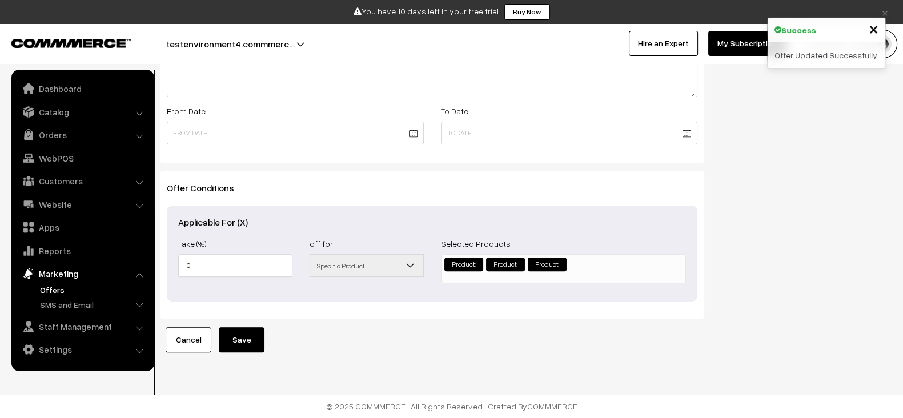
scroll to position [465, 0]
click at [469, 257] on li "Product:" at bounding box center [463, 264] width 39 height 14
drag, startPoint x: 469, startPoint y: 253, endPoint x: 559, endPoint y: 253, distance: 89.6
click at [559, 255] on ul "Product: × Product: × Product:" at bounding box center [563, 267] width 244 height 25
click at [559, 257] on li "× Product:" at bounding box center [547, 264] width 39 height 14
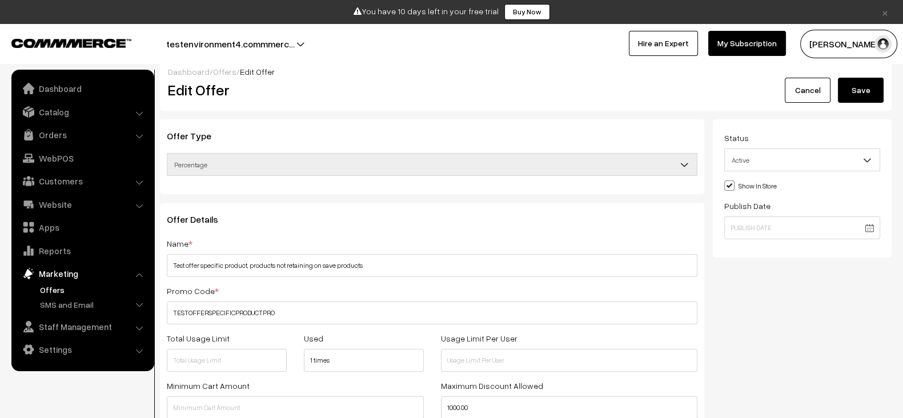
scroll to position [0, 0]
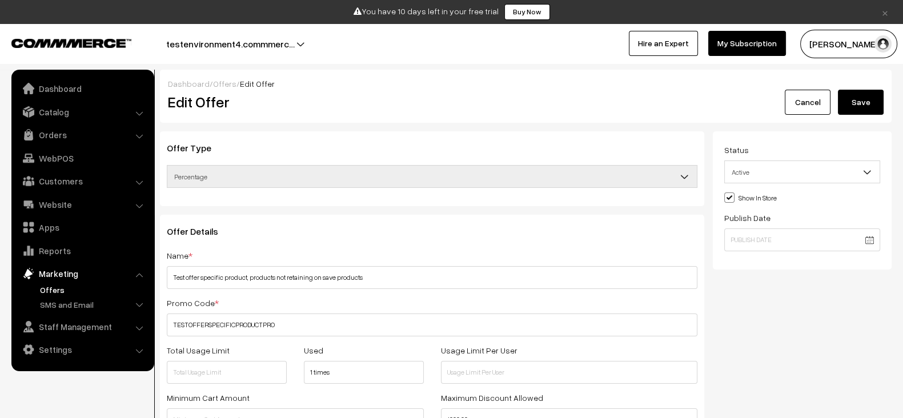
click at [888, 13] on link "×" at bounding box center [884, 12] width 15 height 14
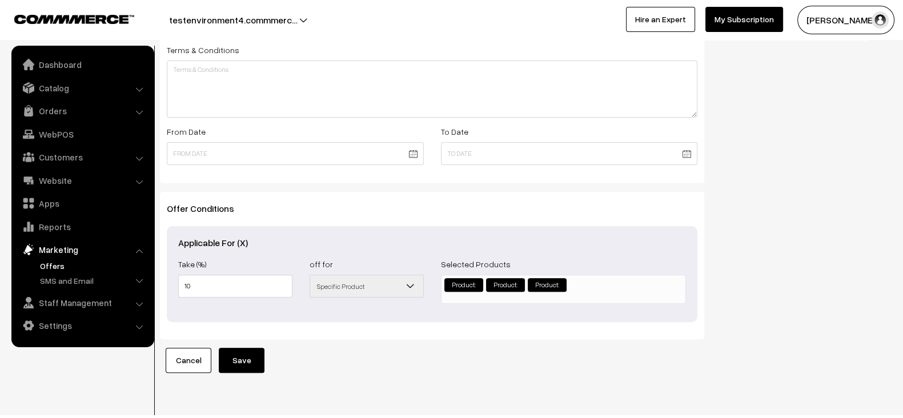
scroll to position [411, 0]
click at [53, 92] on link "Catalog" at bounding box center [82, 88] width 136 height 21
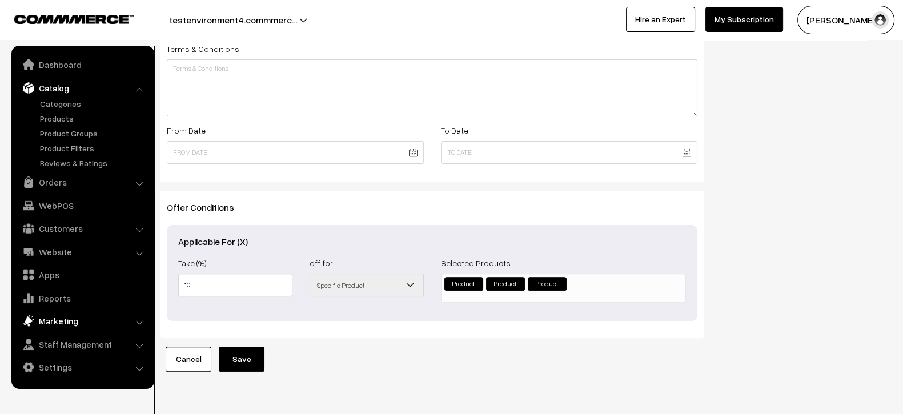
click at [54, 314] on link "Marketing" at bounding box center [82, 321] width 136 height 21
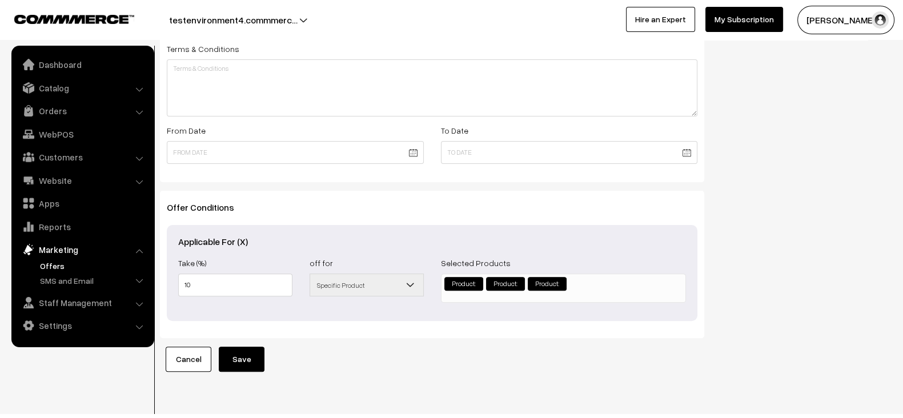
click at [60, 264] on link "Offers" at bounding box center [93, 266] width 113 height 12
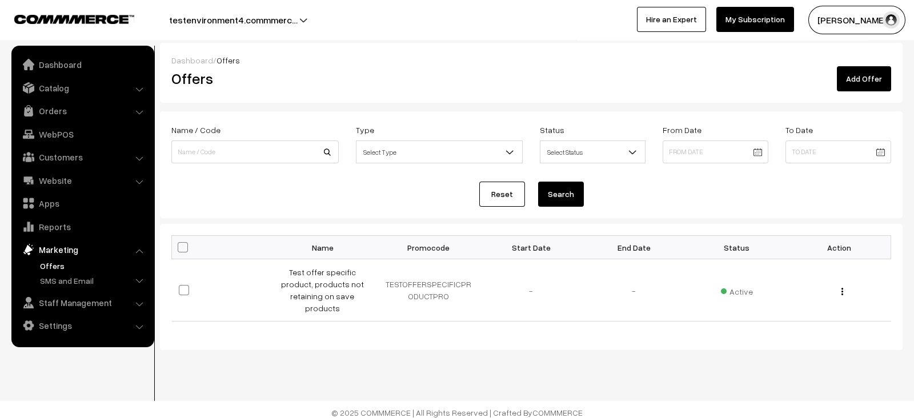
click at [854, 72] on link "Add Offer" at bounding box center [863, 78] width 54 height 25
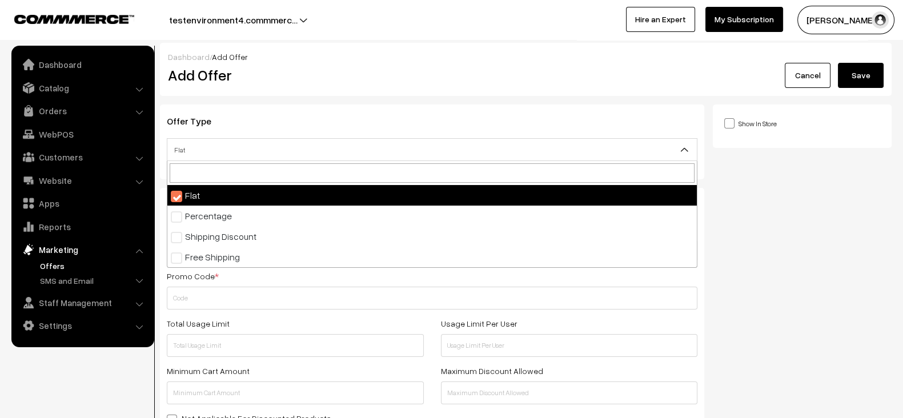
click at [300, 150] on span "Flat" at bounding box center [431, 150] width 529 height 20
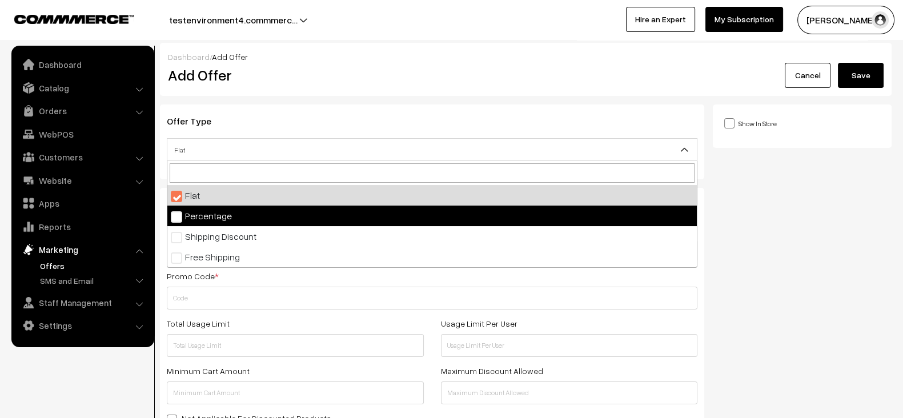
select select "2"
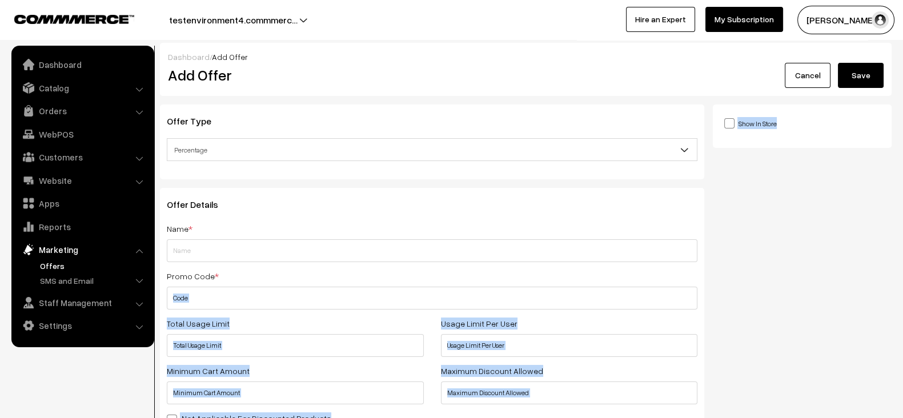
click at [269, 263] on div "Name * Promo Code * Total Usage Limit Usage Limit Per User Minimum Cart Amount …" at bounding box center [432, 402] width 530 height 360
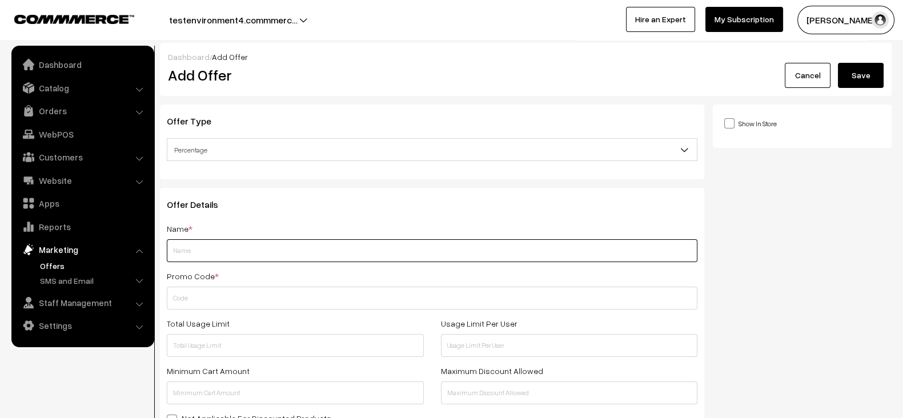
click at [277, 242] on input "text" at bounding box center [432, 250] width 530 height 23
type input "Test offer without specific products 1"
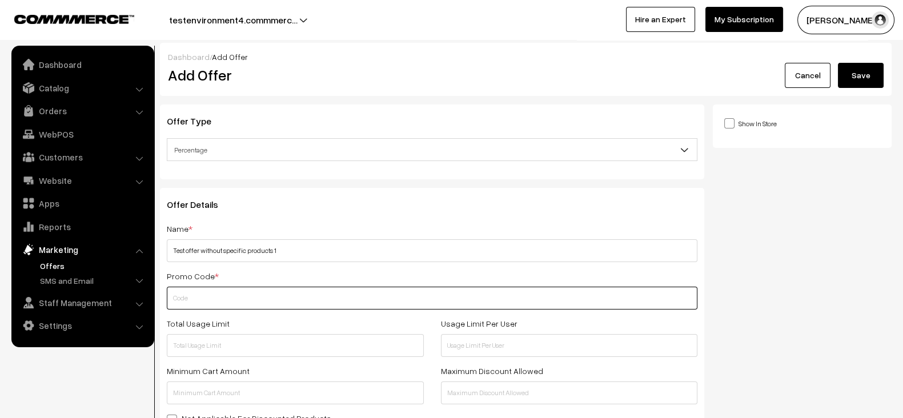
click at [253, 295] on input "text" at bounding box center [432, 298] width 530 height 23
paste input "TESTOFFERWITHOUTSPECIFICPROD"
type input "TESTOFFERWITHOUTSPECIFICPROD"
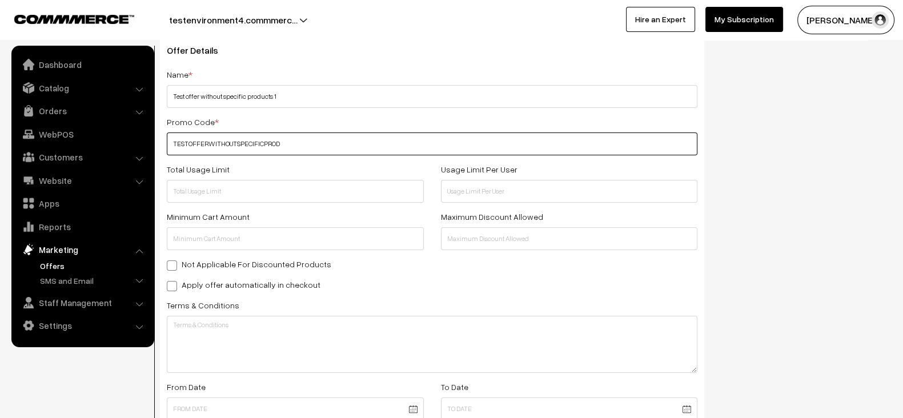
scroll to position [155, 0]
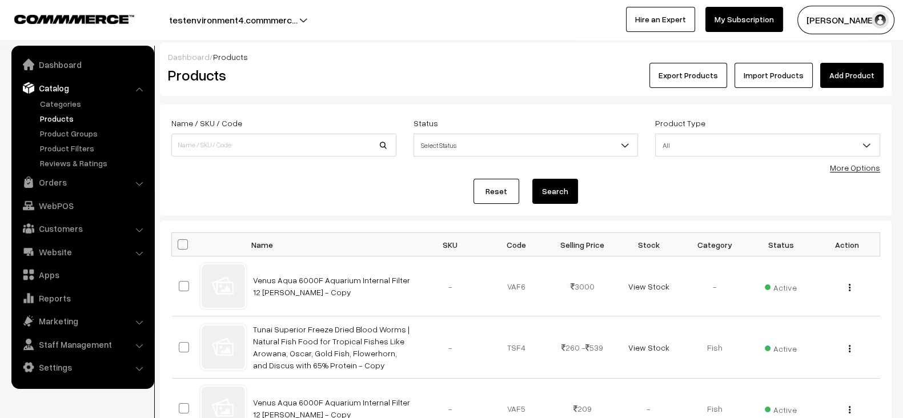
click at [860, 79] on link "Add Product" at bounding box center [851, 75] width 63 height 25
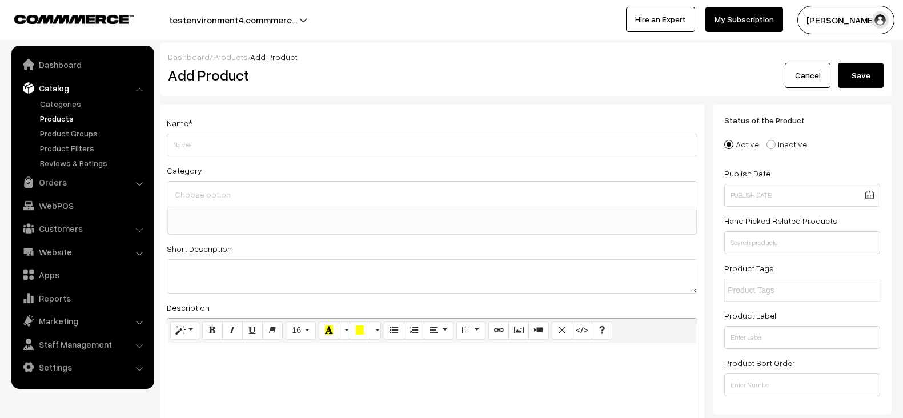
select select
type input "Test product in specific offer 1"
paste textarea "Test product in specific offer 1"
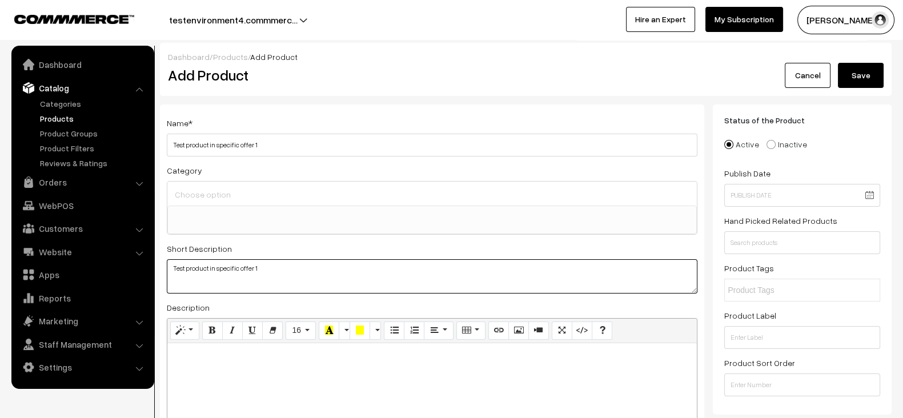
click at [281, 269] on textarea "Test product in specific offer 1" at bounding box center [432, 276] width 530 height 34
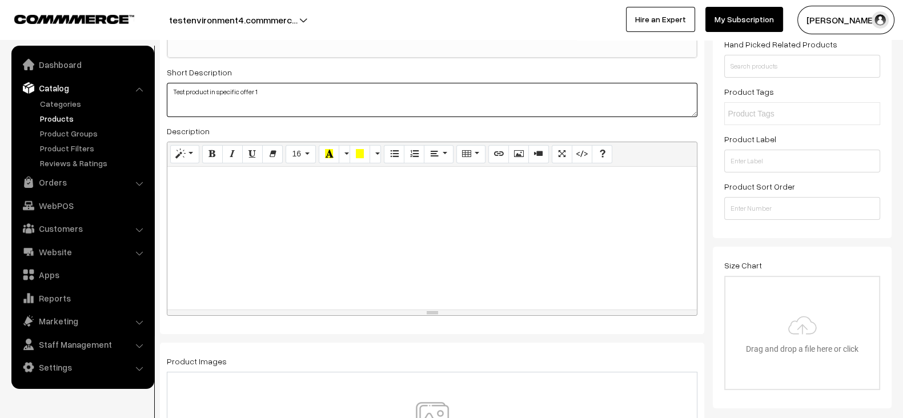
type textarea "Test product in specific offer 1"
paste div
click at [293, 224] on div at bounding box center [431, 238] width 529 height 143
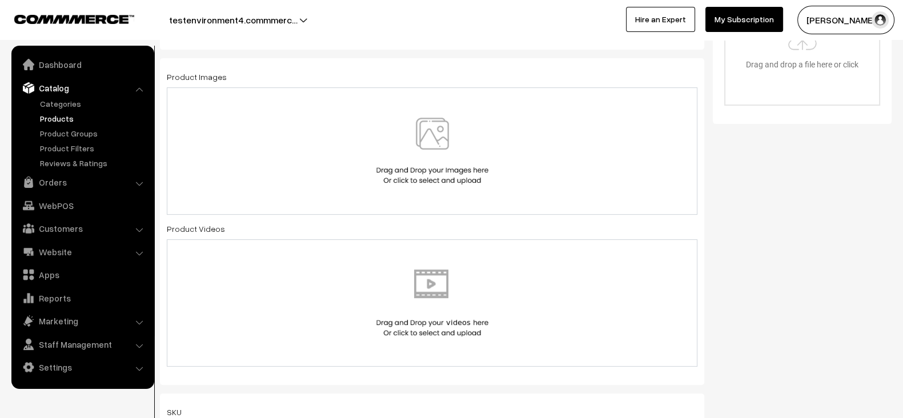
scroll to position [493, 0]
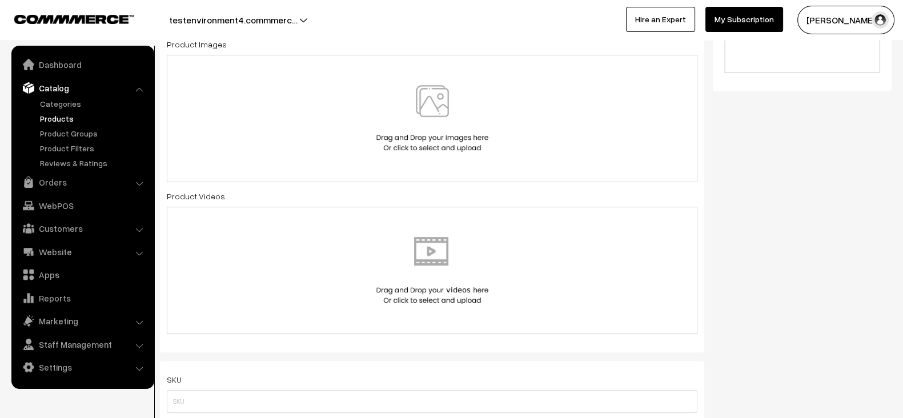
click at [371, 149] on div at bounding box center [432, 118] width 506 height 67
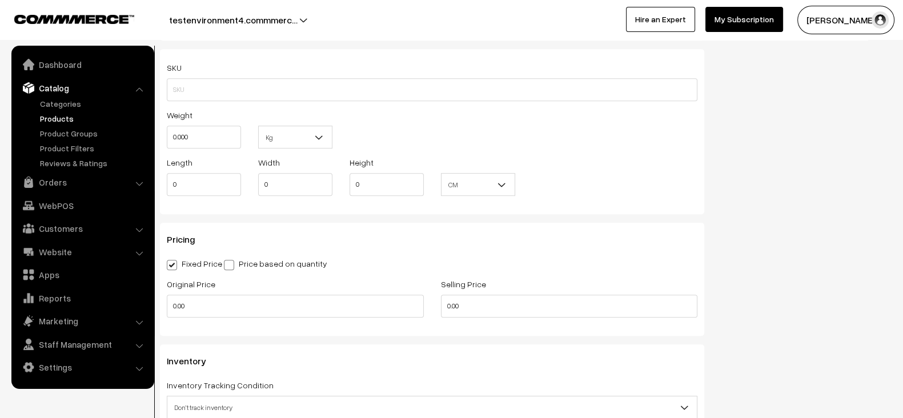
scroll to position [802, 0]
click at [262, 312] on div "Original Price 0.00" at bounding box center [295, 299] width 274 height 47
click at [262, 312] on input "0.00" at bounding box center [295, 304] width 257 height 23
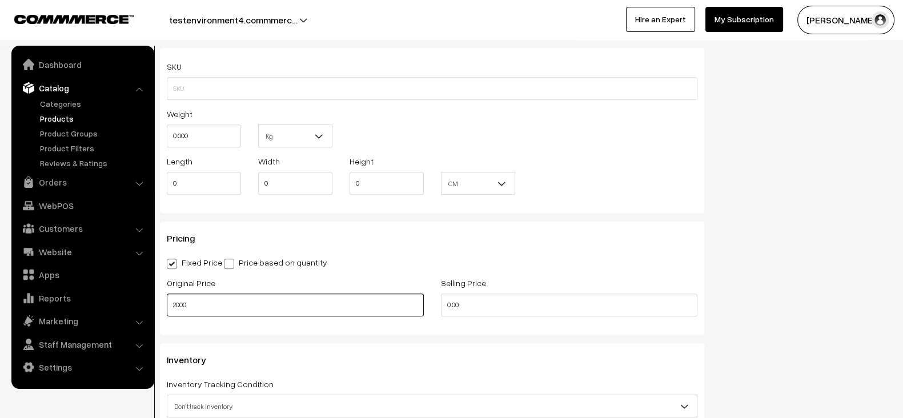
type input "2000"
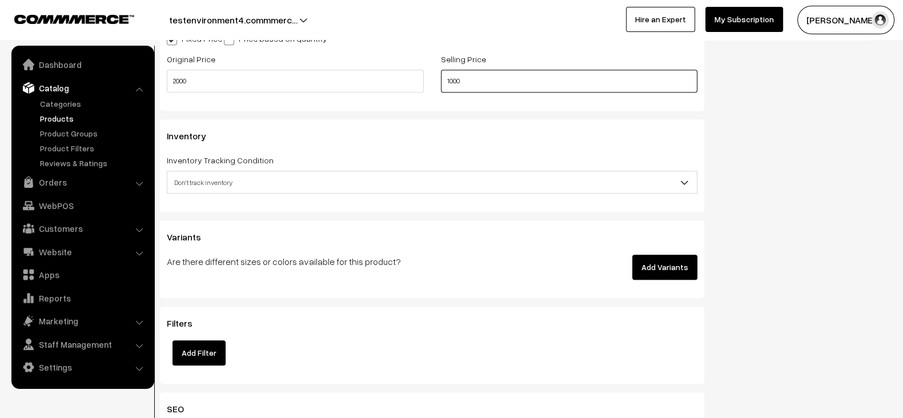
scroll to position [1020, 0]
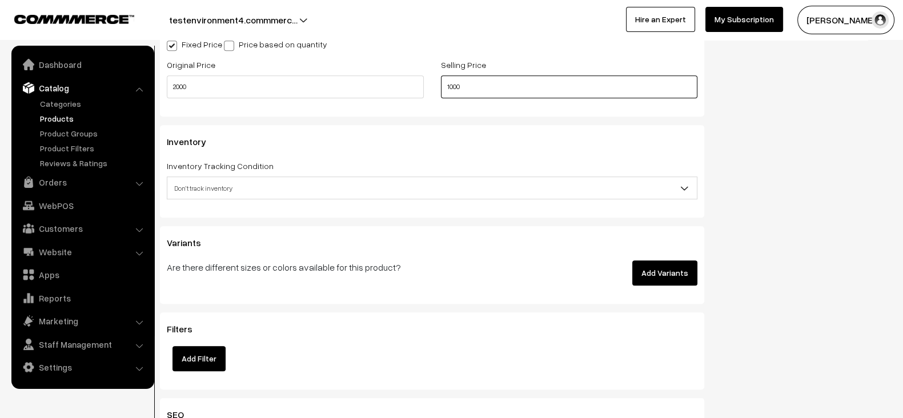
type input "1000"
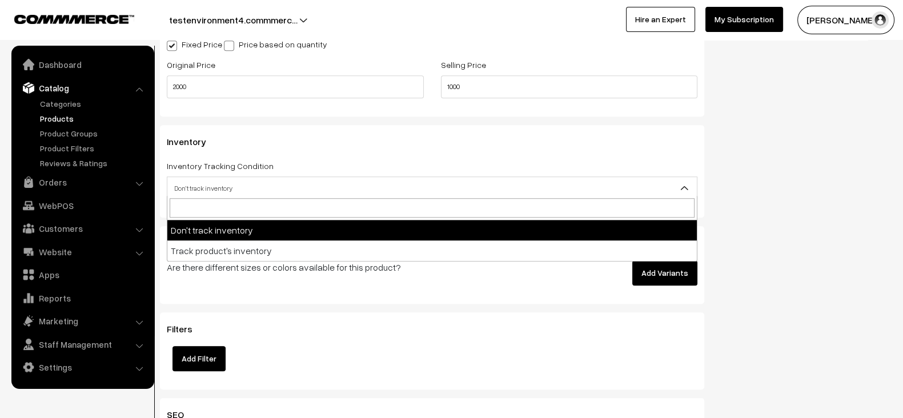
click at [474, 186] on span "Don't track inventory" at bounding box center [431, 188] width 529 height 20
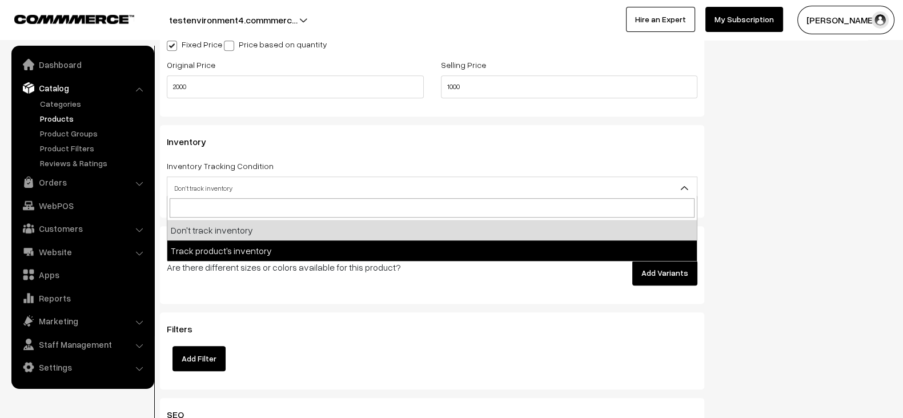
select select "2"
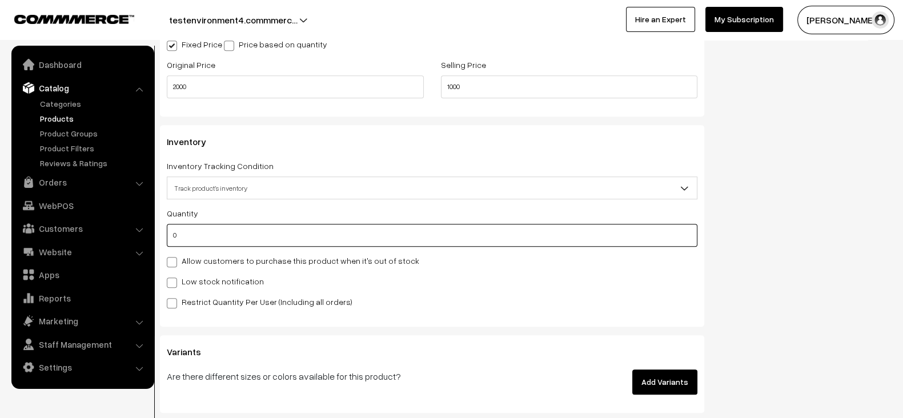
click at [372, 231] on input "0" at bounding box center [432, 235] width 530 height 23
click at [372, 231] on input "1" at bounding box center [432, 235] width 530 height 23
type input "10"
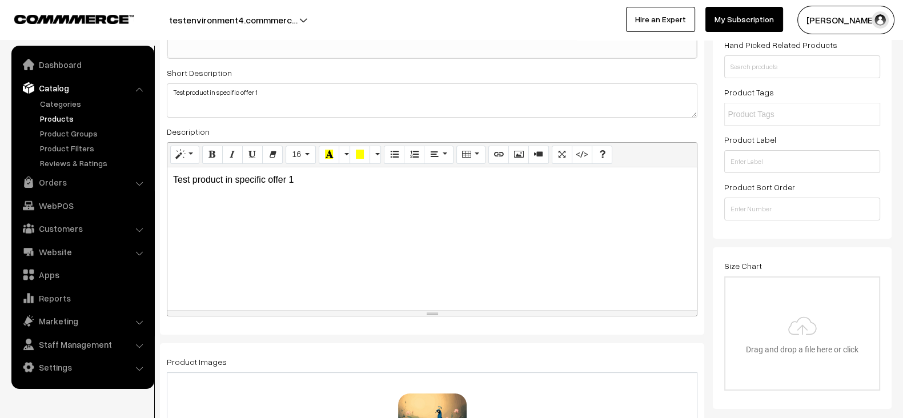
scroll to position [0, 0]
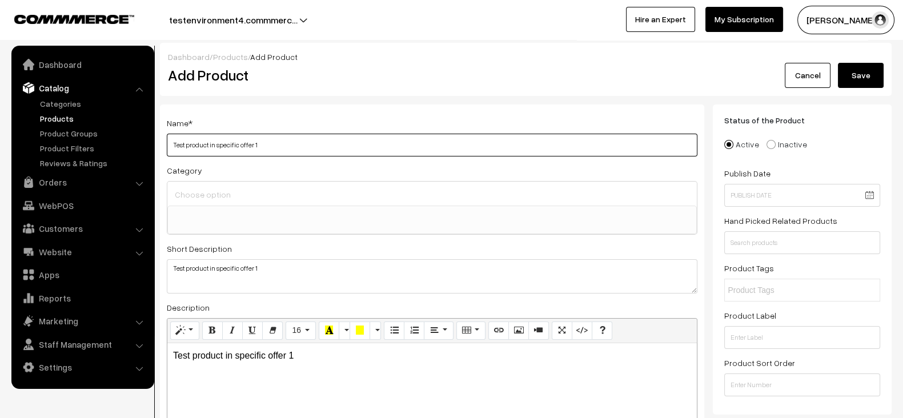
click at [574, 143] on input "Test product in specific offer 1" at bounding box center [432, 145] width 530 height 23
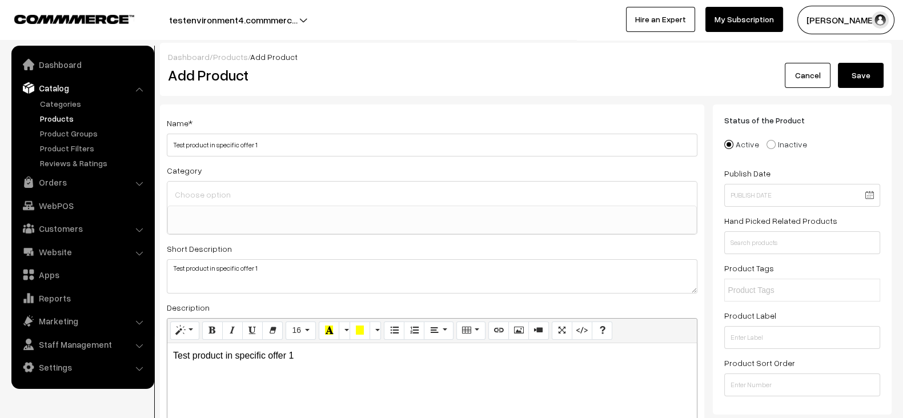
click at [877, 70] on button "Save" at bounding box center [861, 75] width 46 height 25
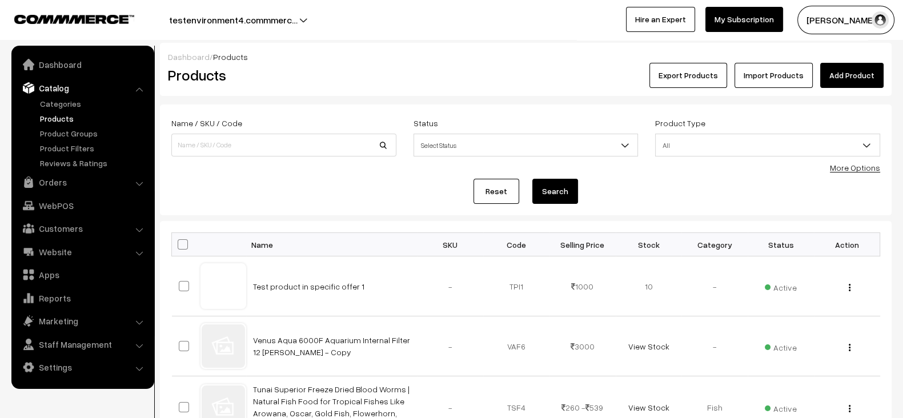
click at [851, 81] on link "Add Product" at bounding box center [851, 75] width 63 height 25
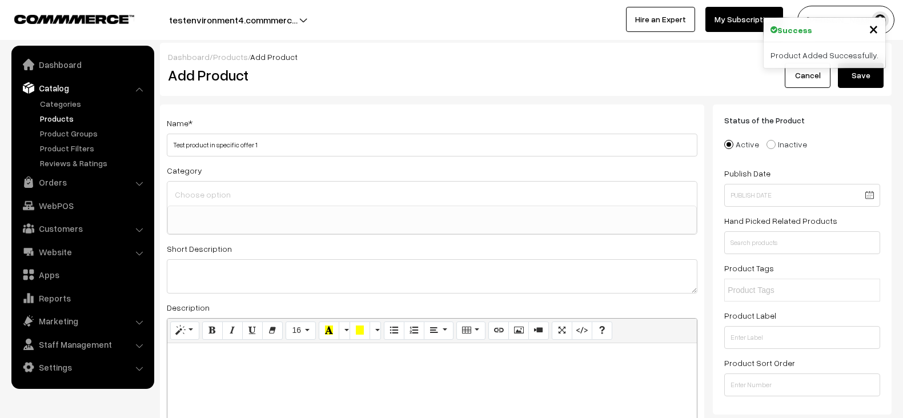
select select
type input "Test product in specific offer 1"
click at [300, 281] on textarea at bounding box center [432, 276] width 530 height 34
paste textarea "Test product in specific offer 1"
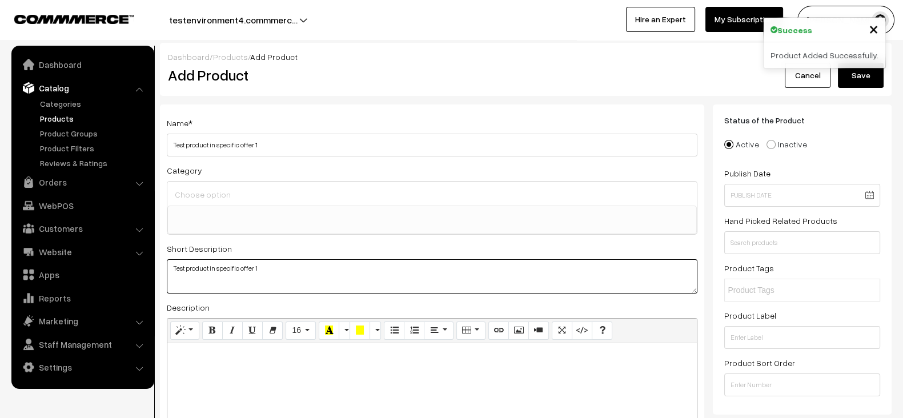
type textarea "Test product in specific offer 1"
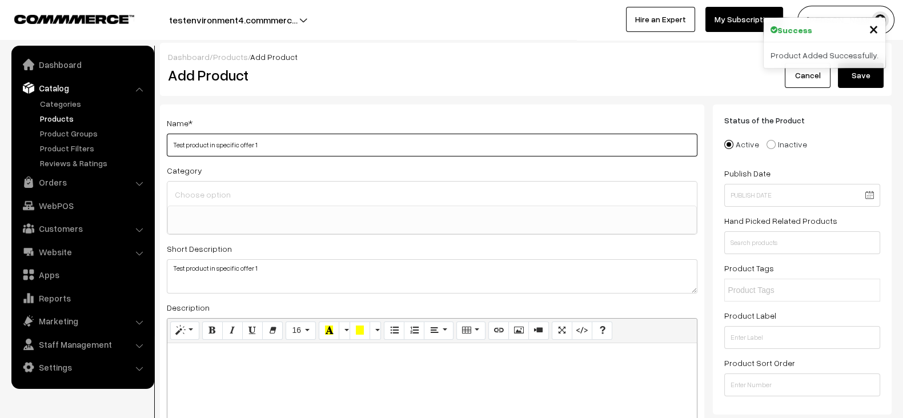
click at [305, 152] on input "Test product in specific offer 1" at bounding box center [432, 145] width 530 height 23
type input "Test product in specific offer 2"
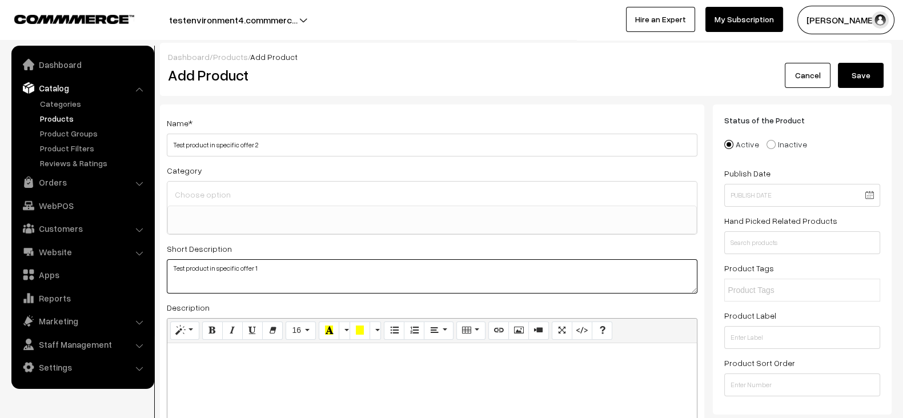
click at [273, 267] on textarea "Test product in specific offer 1" at bounding box center [432, 276] width 530 height 34
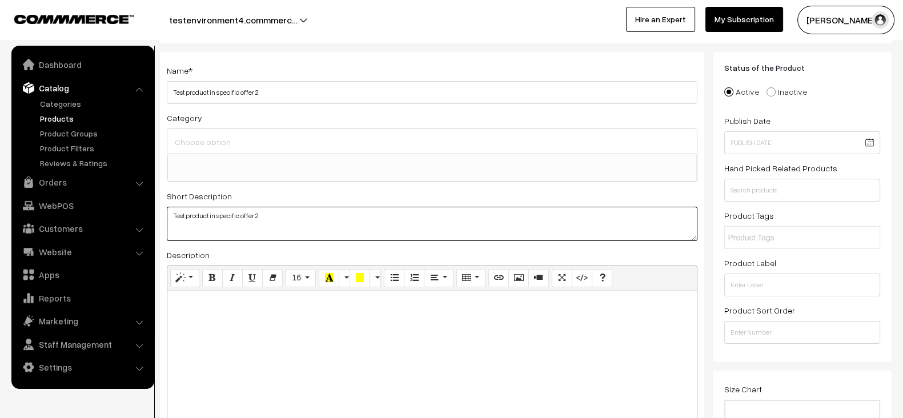
scroll to position [131, 0]
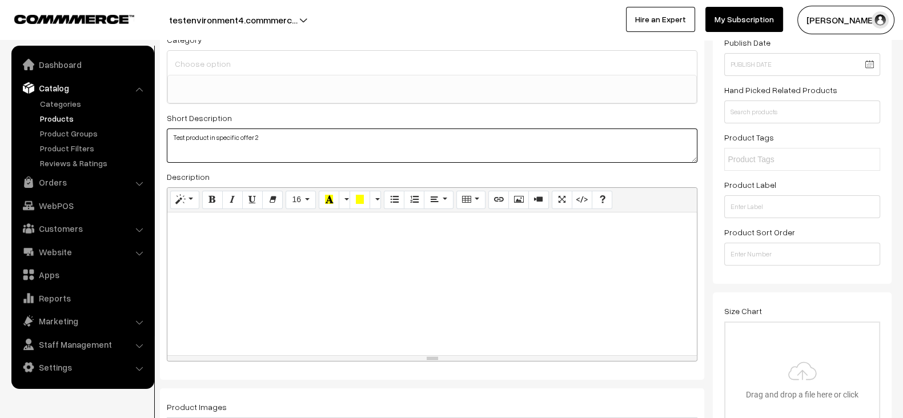
type textarea "Test product in specific offer 2"
click at [264, 268] on div at bounding box center [431, 283] width 529 height 143
paste div
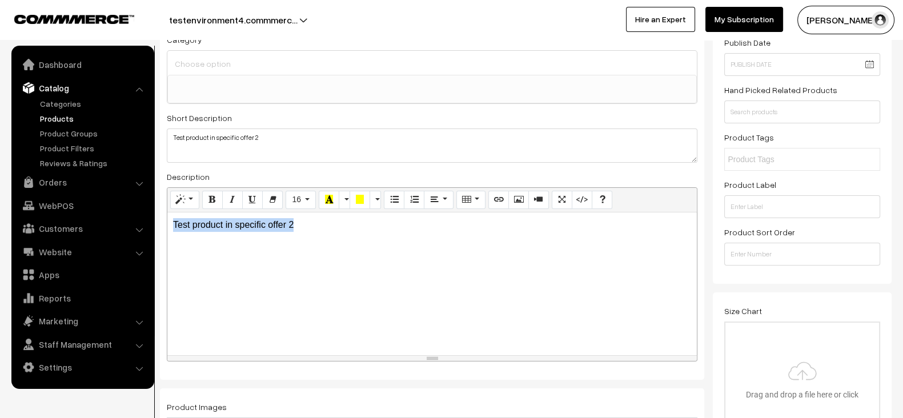
copy p "Test product in specific offer 2"
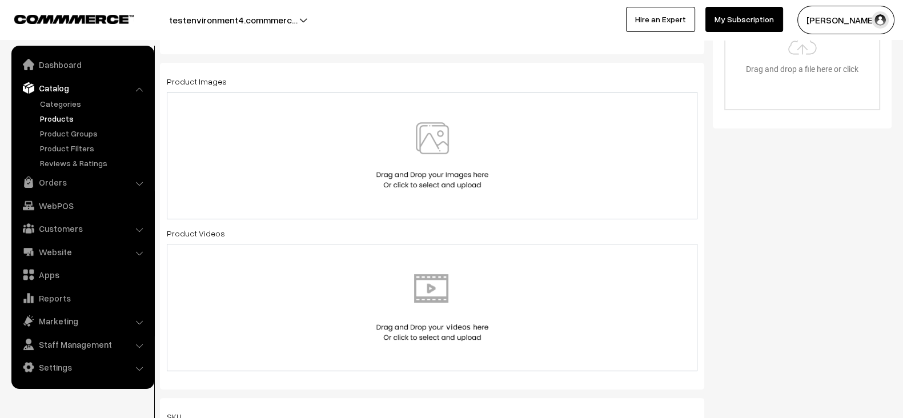
scroll to position [456, 0]
click at [399, 150] on img at bounding box center [432, 155] width 118 height 67
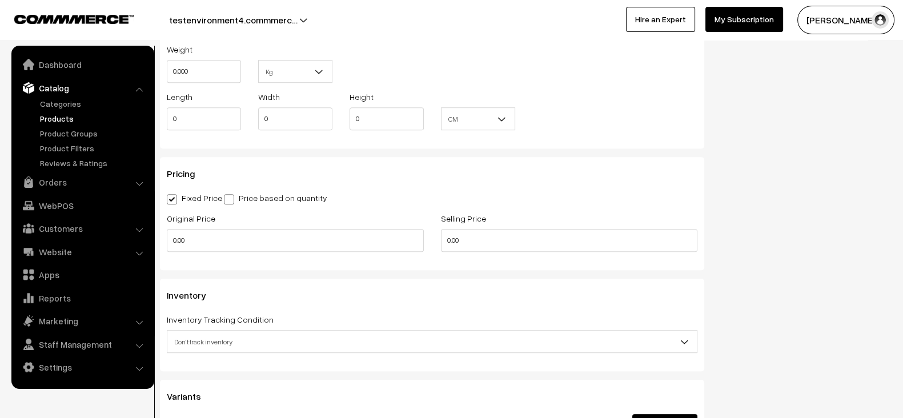
scroll to position [876, 0]
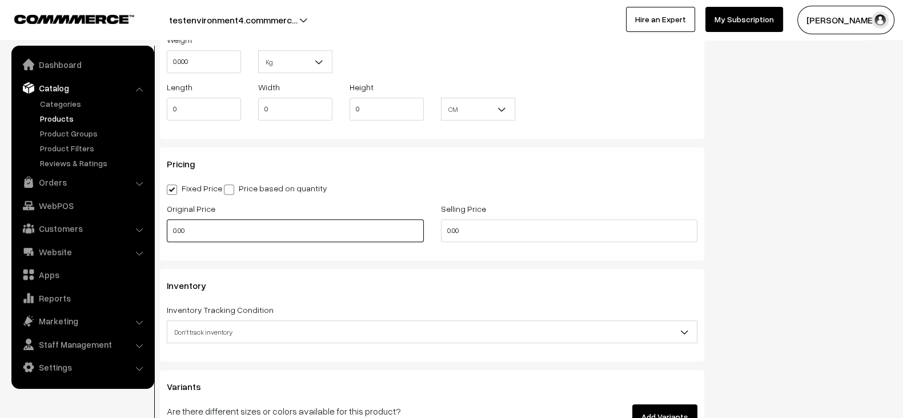
click at [259, 224] on input "0.00" at bounding box center [295, 230] width 257 height 23
click at [259, 224] on input "2" at bounding box center [295, 230] width 257 height 23
type input "2000"
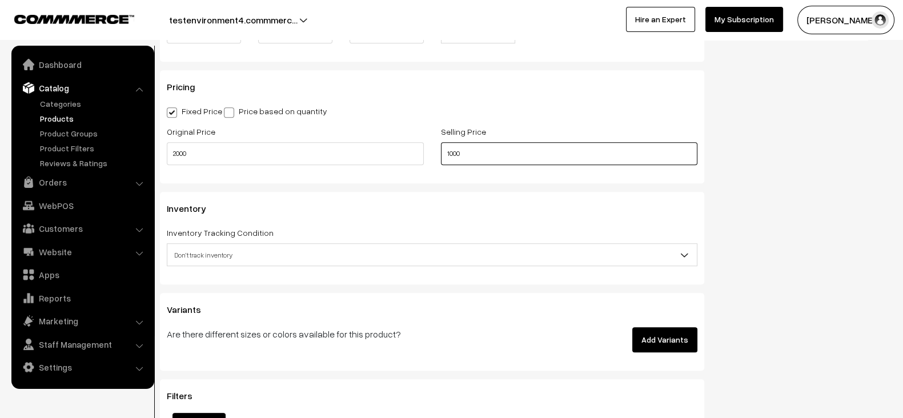
scroll to position [957, 0]
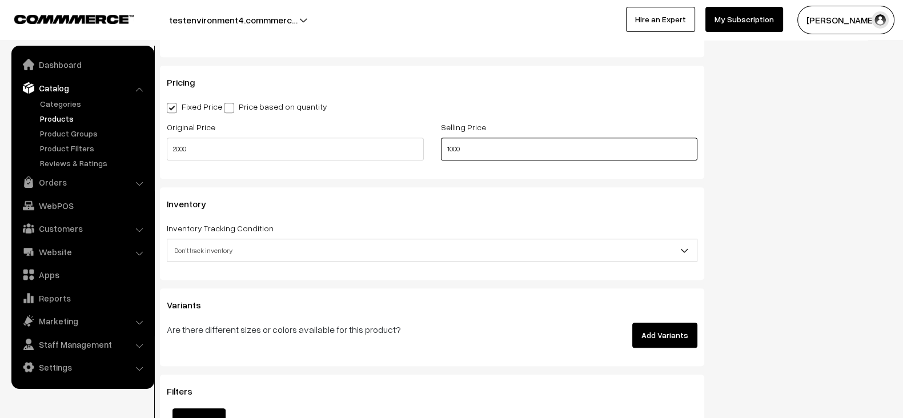
type input "1000"
click at [669, 335] on button "Add Variants" at bounding box center [664, 335] width 65 height 25
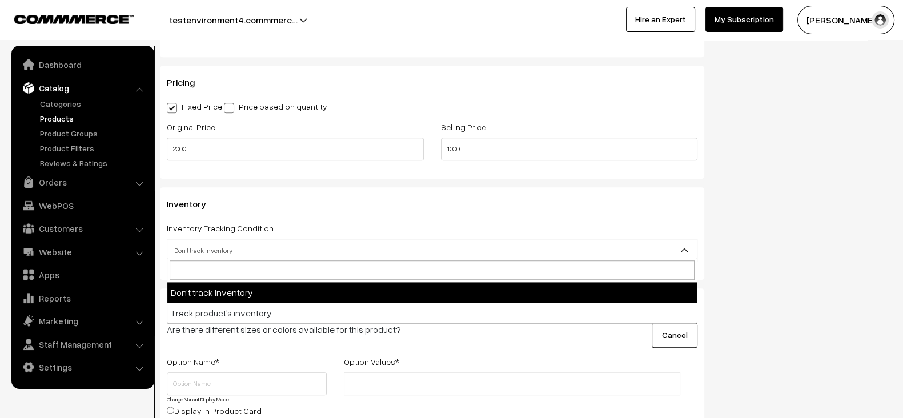
click at [363, 249] on span "Don't track inventory" at bounding box center [431, 250] width 529 height 20
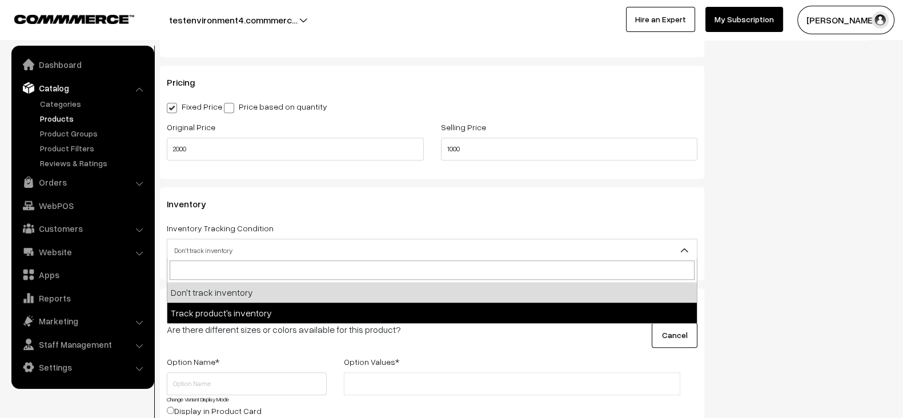
select select "2"
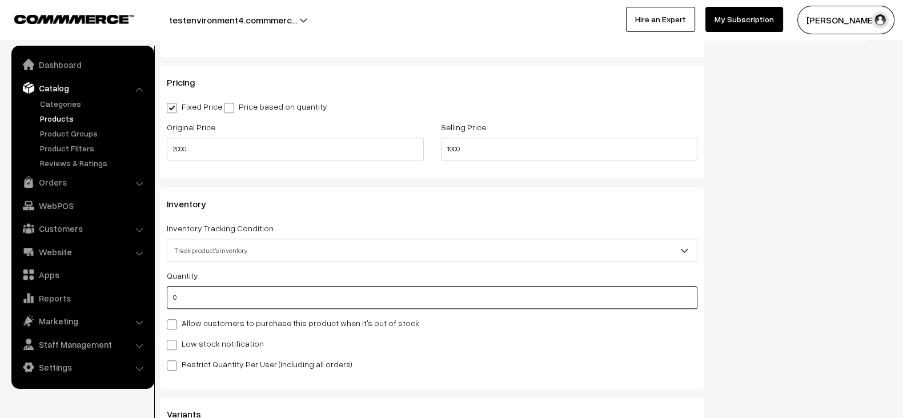
click at [319, 304] on input "0" at bounding box center [432, 297] width 530 height 23
click at [319, 304] on input "1" at bounding box center [432, 297] width 530 height 23
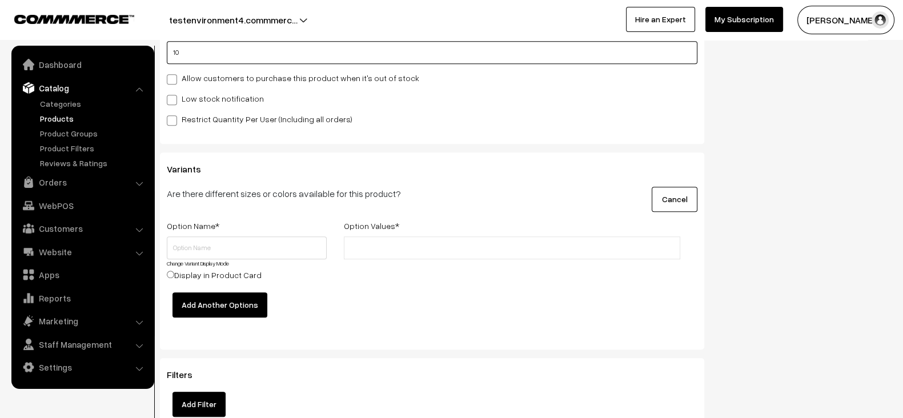
scroll to position [1203, 0]
type input "10"
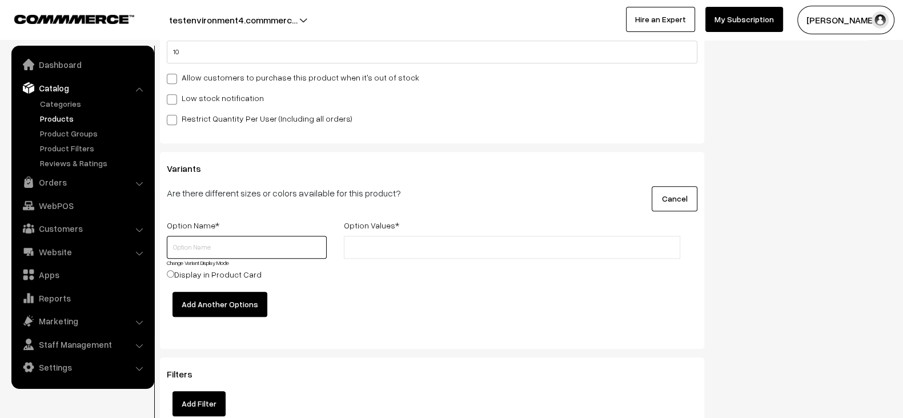
click at [271, 236] on input "text" at bounding box center [247, 247] width 160 height 23
type input "color"
click at [367, 242] on input "text" at bounding box center [397, 248] width 100 height 12
type input "Red"
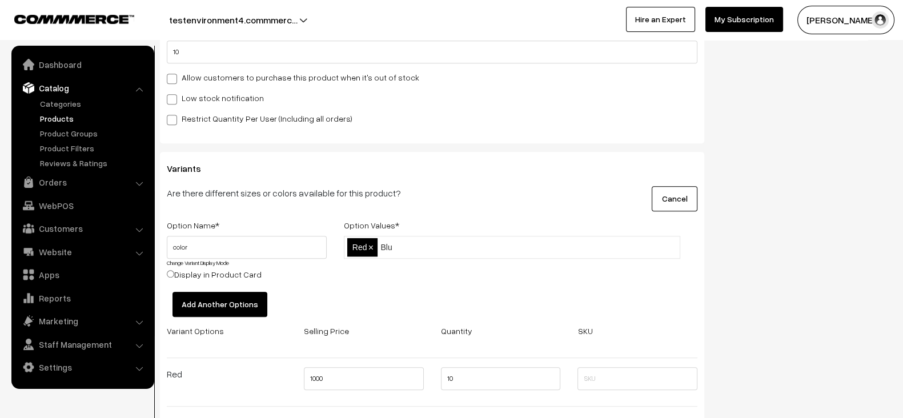
type input "Blue"
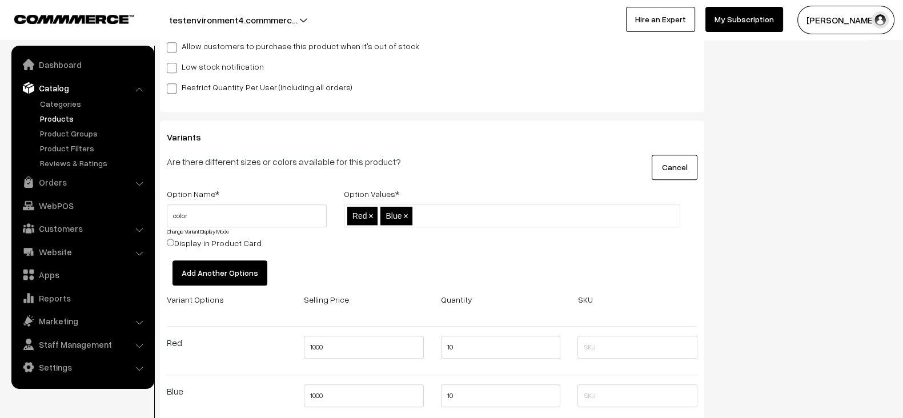
click at [199, 265] on button "Add Another Options" at bounding box center [219, 272] width 95 height 25
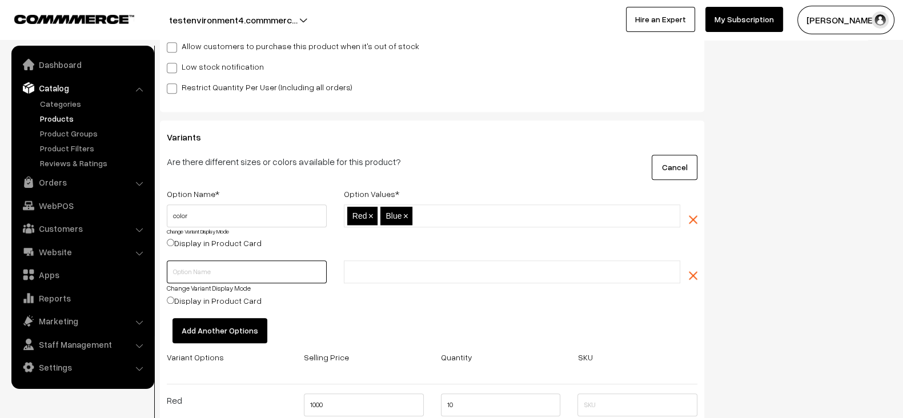
click at [227, 267] on input "text" at bounding box center [247, 271] width 160 height 23
type input "size"
click at [407, 269] on input "text" at bounding box center [397, 272] width 100 height 12
type input "small"
type input "medium"
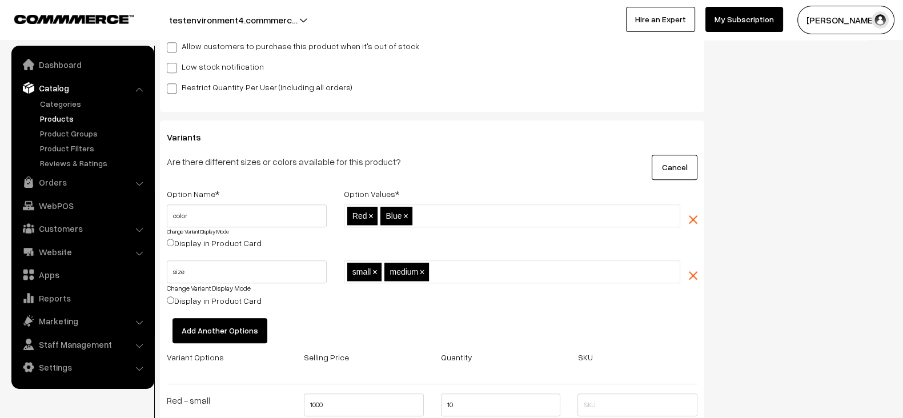
click at [454, 297] on div "small,medium small × medium ×" at bounding box center [511, 289] width 353 height 58
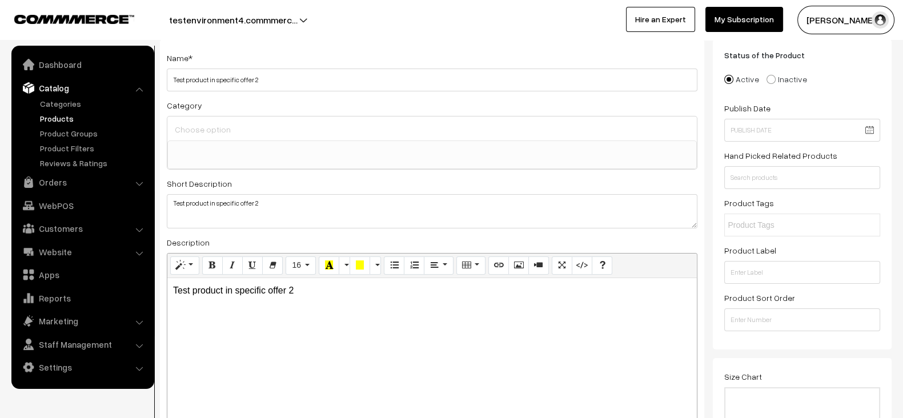
scroll to position [0, 0]
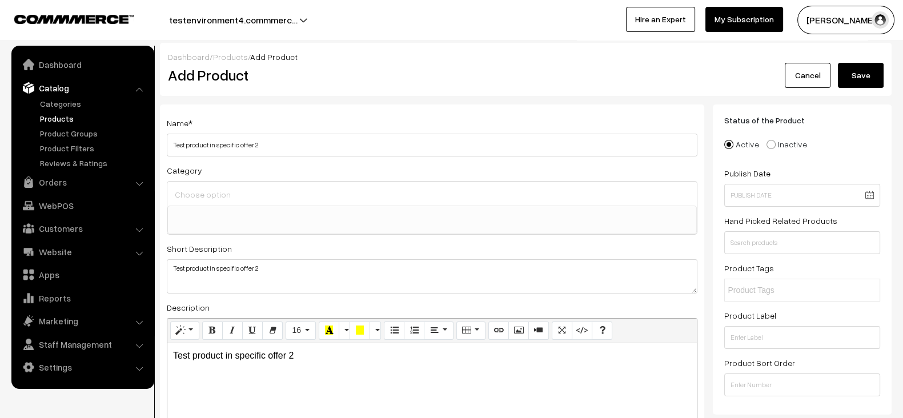
click at [856, 79] on button "Save" at bounding box center [861, 75] width 46 height 25
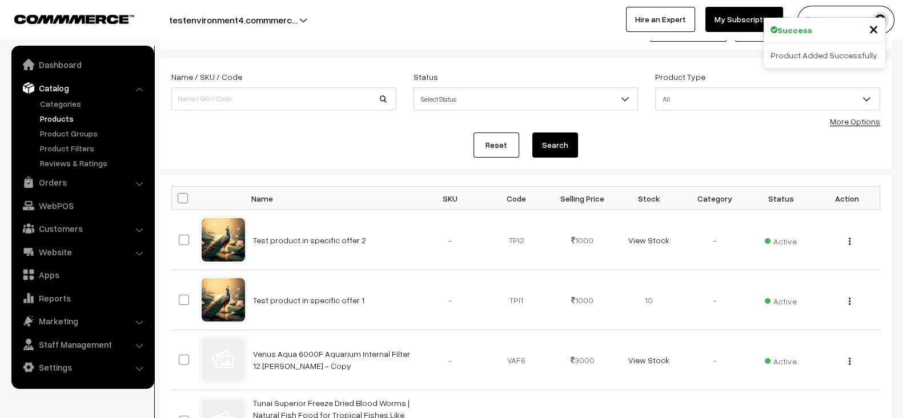
scroll to position [45, 0]
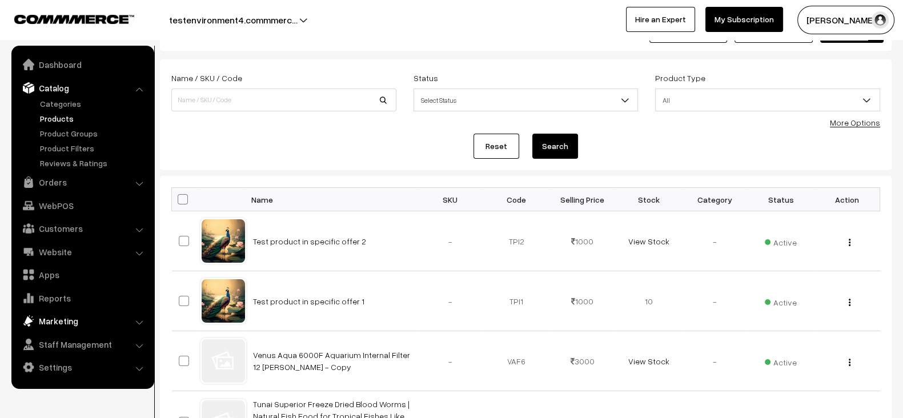
click at [70, 316] on link "Marketing" at bounding box center [82, 321] width 136 height 21
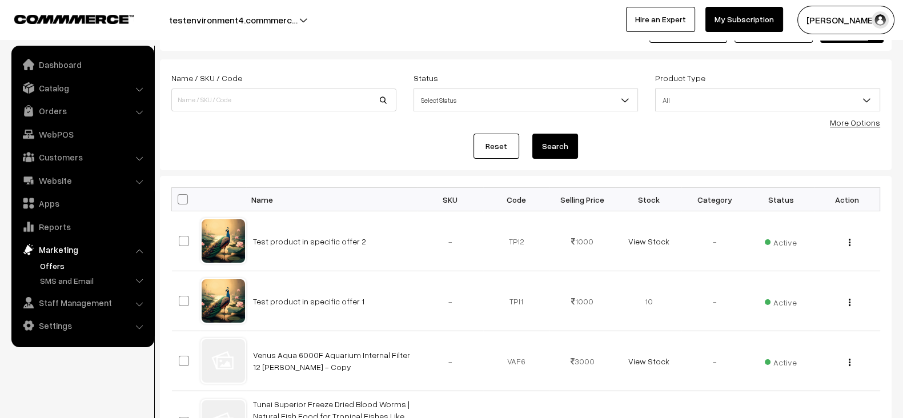
click at [45, 268] on link "Offers" at bounding box center [93, 266] width 113 height 12
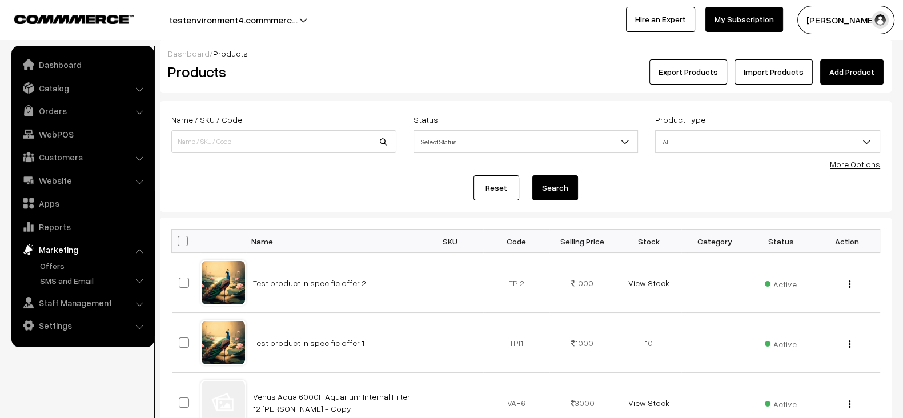
scroll to position [1, 0]
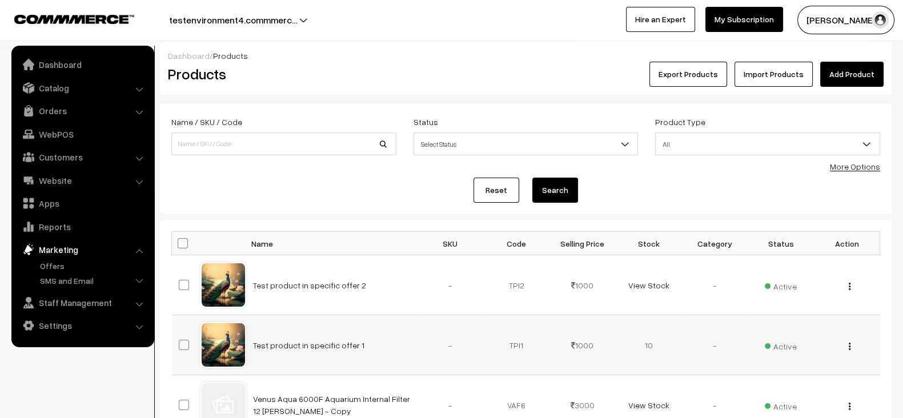
click at [311, 337] on td "Test product in specific offer 1" at bounding box center [331, 345] width 171 height 60
click at [311, 340] on link "Test product in specific offer 1" at bounding box center [308, 345] width 111 height 10
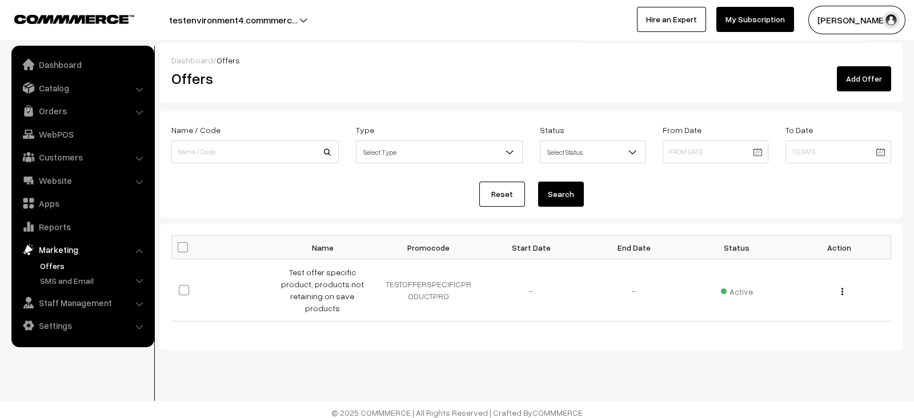
click at [866, 70] on link "Add Offer" at bounding box center [863, 78] width 54 height 25
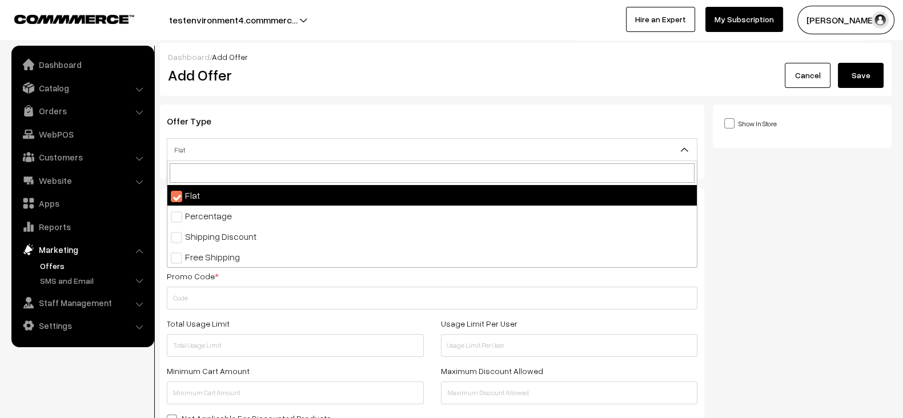
click at [359, 152] on span "Flat" at bounding box center [431, 150] width 529 height 20
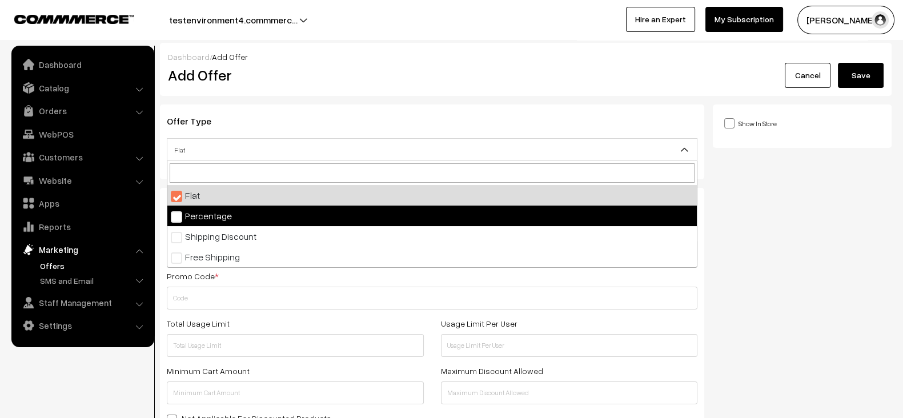
select select "2"
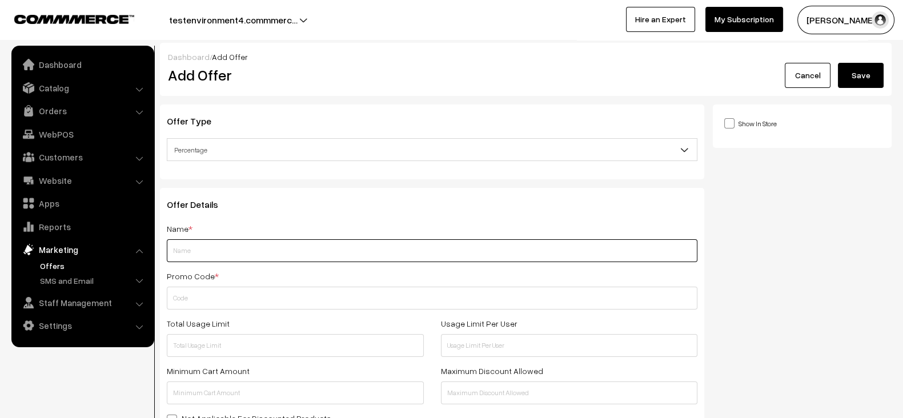
click at [237, 247] on input "text" at bounding box center [432, 250] width 530 height 23
type input "Test offer with specific products"
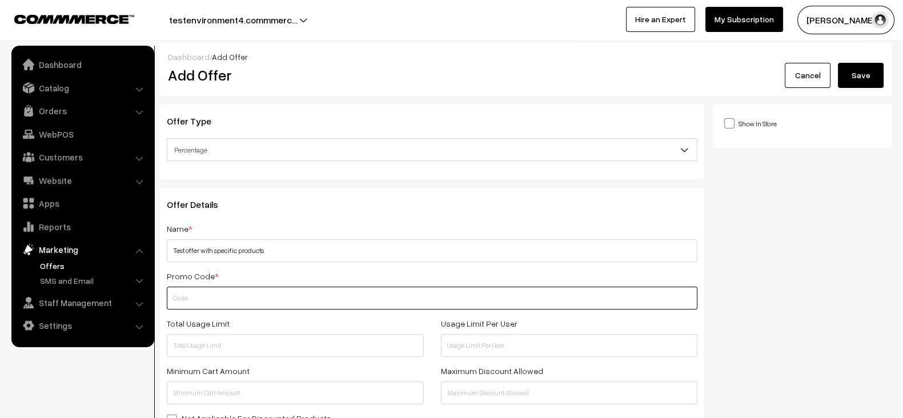
click at [228, 298] on input "text" at bounding box center [432, 298] width 530 height 23
paste input "TESTOFFERWITHSPECIFICPRODUCT"
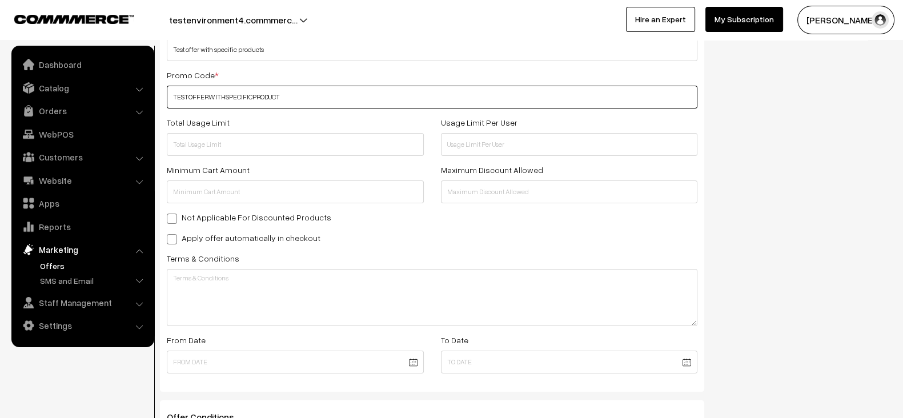
scroll to position [214, 0]
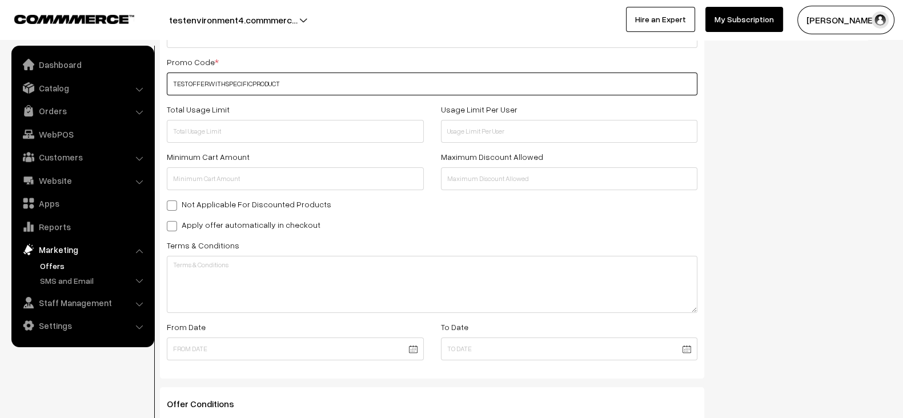
type input "TESTOFFERWITHSPECIFICPRODUCT"
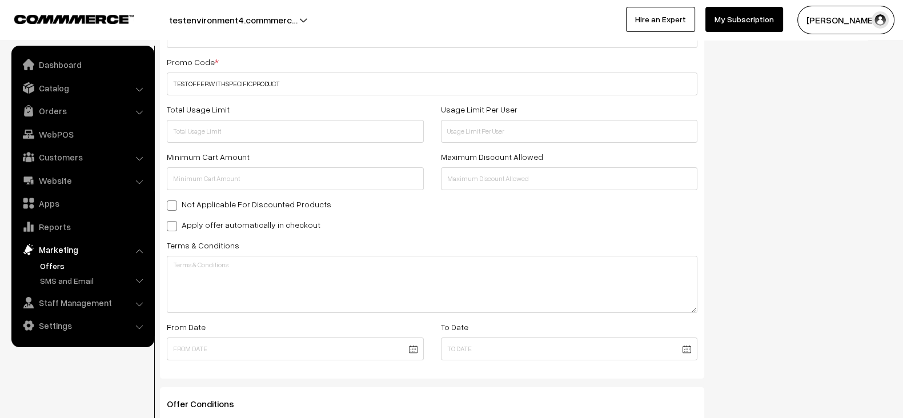
click at [288, 230] on label "Apply offer automatically in checkout" at bounding box center [244, 225] width 154 height 12
click at [174, 228] on input "Apply offer automatically in checkout" at bounding box center [170, 223] width 7 height 7
checkbox input "true"
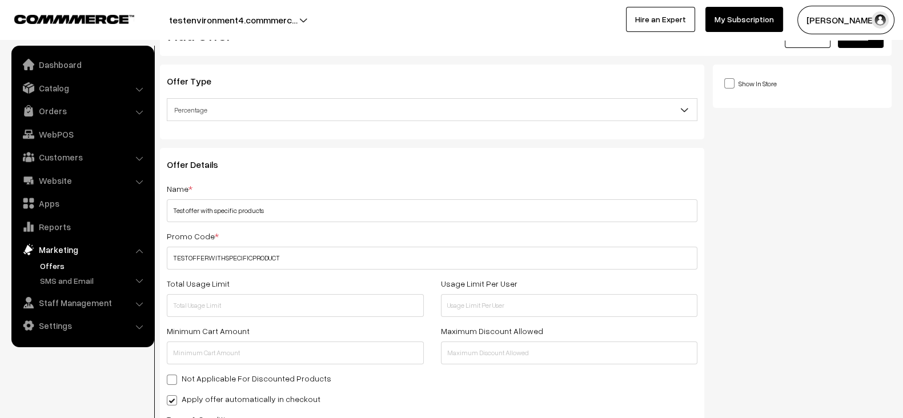
scroll to position [37, 0]
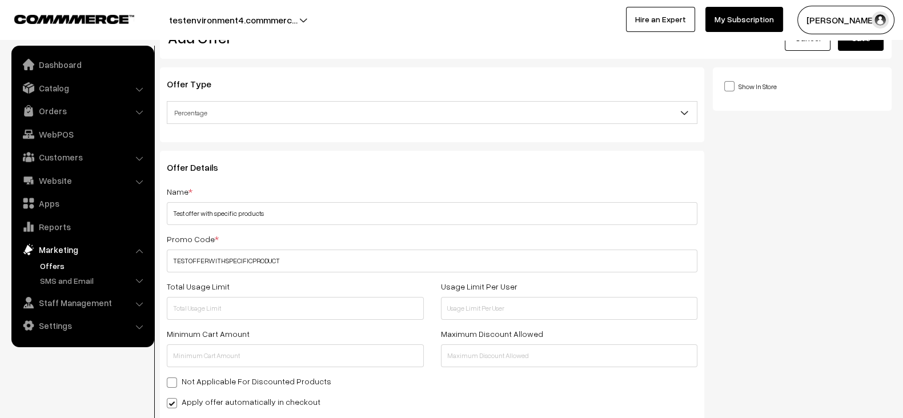
click at [754, 85] on label "Show In Store" at bounding box center [750, 86] width 53 height 12
click at [731, 85] on input "Show In Store" at bounding box center [727, 85] width 7 height 7
checkbox input "true"
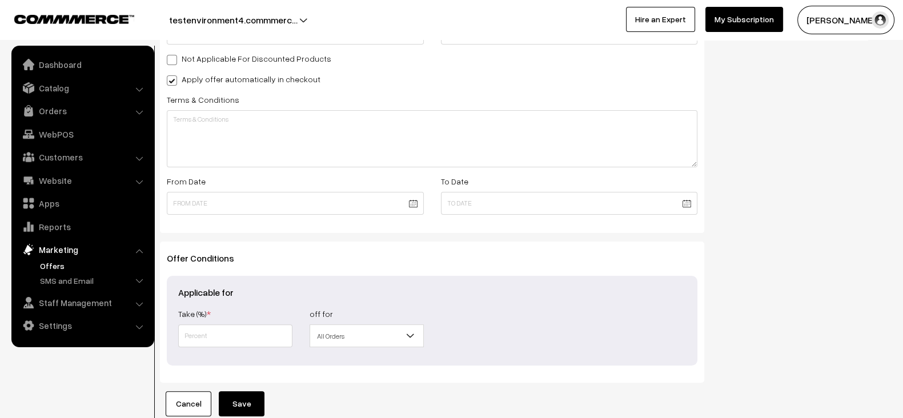
scroll to position [355, 0]
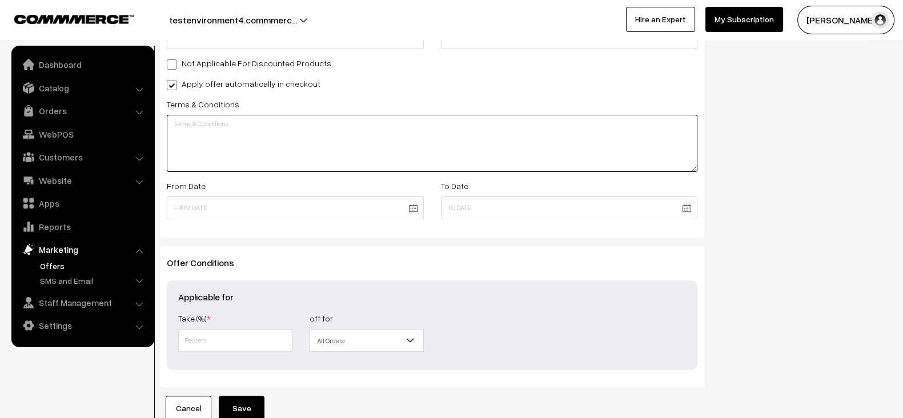
click at [412, 156] on textarea at bounding box center [432, 143] width 530 height 57
paste textarea "Test offer with specific products"
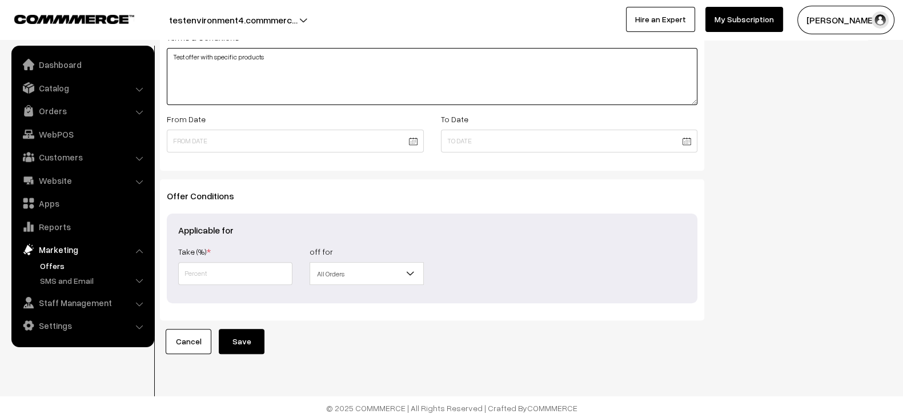
type textarea "Test offer with specific products"
click at [262, 276] on input "text" at bounding box center [235, 273] width 114 height 23
type input "10"
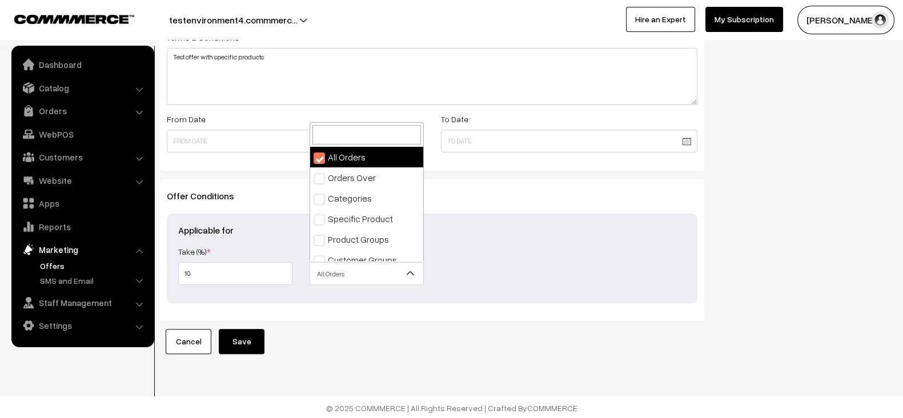
click at [356, 272] on span "All Orders" at bounding box center [366, 274] width 113 height 20
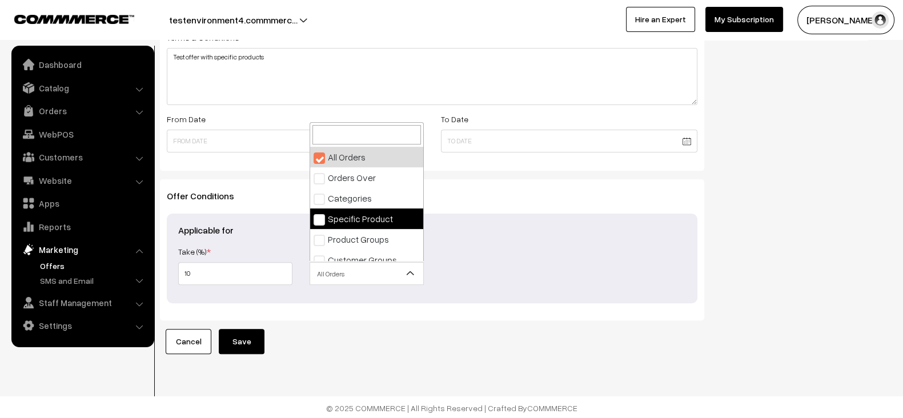
select select "4"
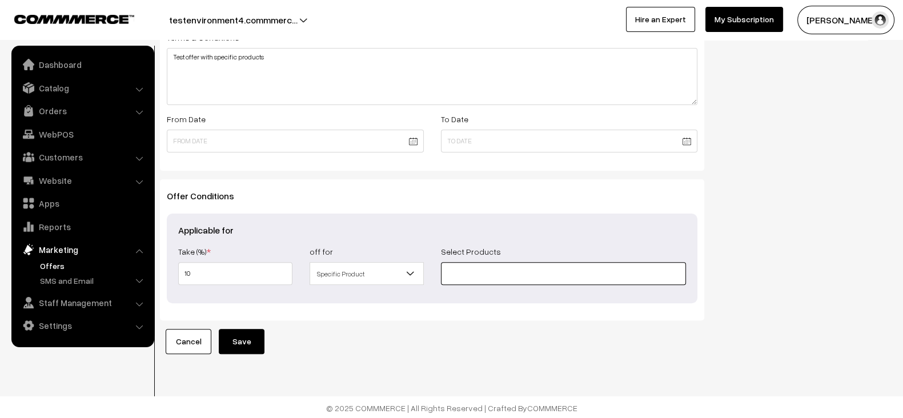
click at [505, 275] on input at bounding box center [564, 273] width 246 height 23
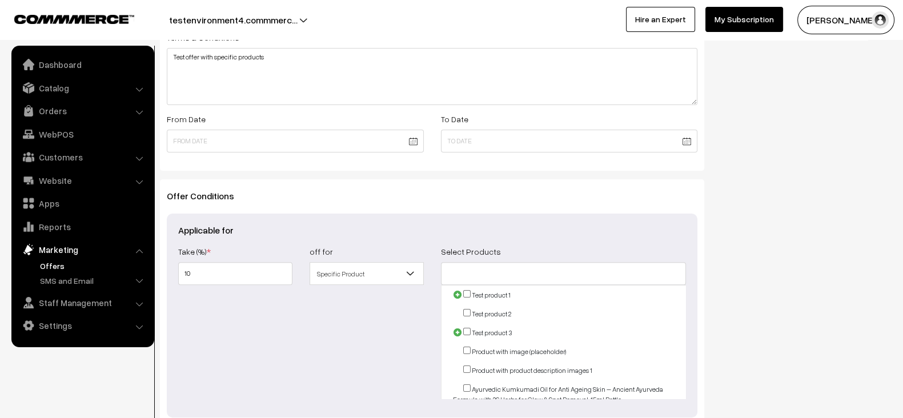
click at [466, 292] on input "checkbox" at bounding box center [466, 293] width 7 height 7
checkbox input "true"
click at [467, 311] on input "checkbox" at bounding box center [466, 312] width 7 height 7
checkbox input "true"
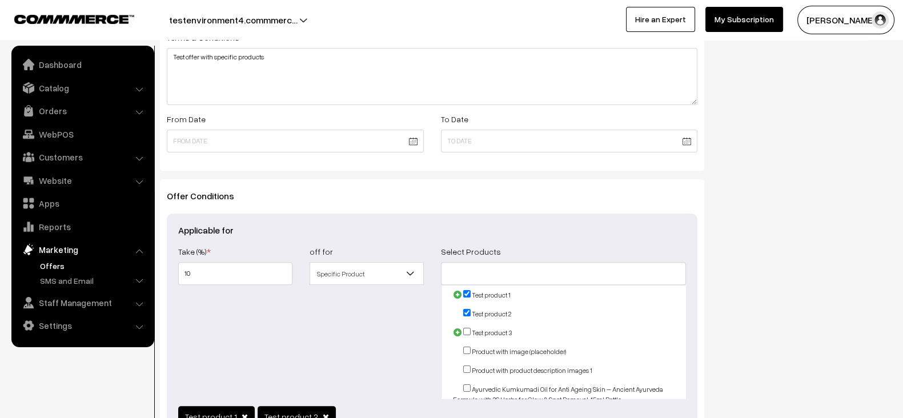
click at [724, 296] on div "Show In Store Publish Date" at bounding box center [806, 88] width 187 height 810
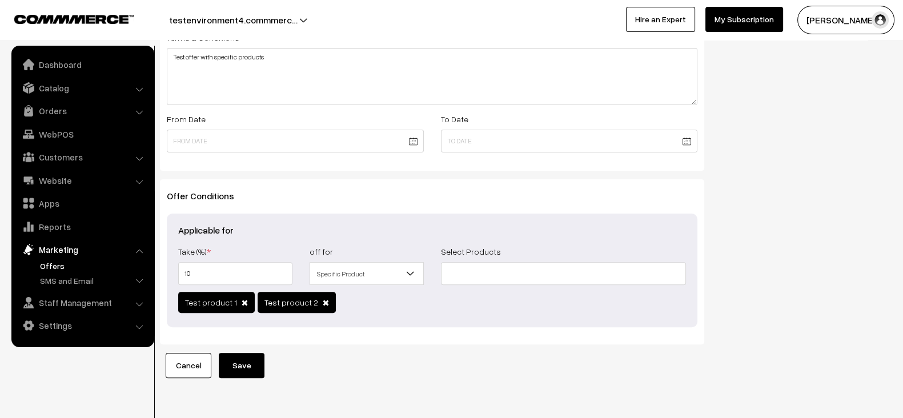
click at [323, 300] on span at bounding box center [326, 303] width 6 height 8
click at [242, 302] on span at bounding box center [245, 303] width 6 height 8
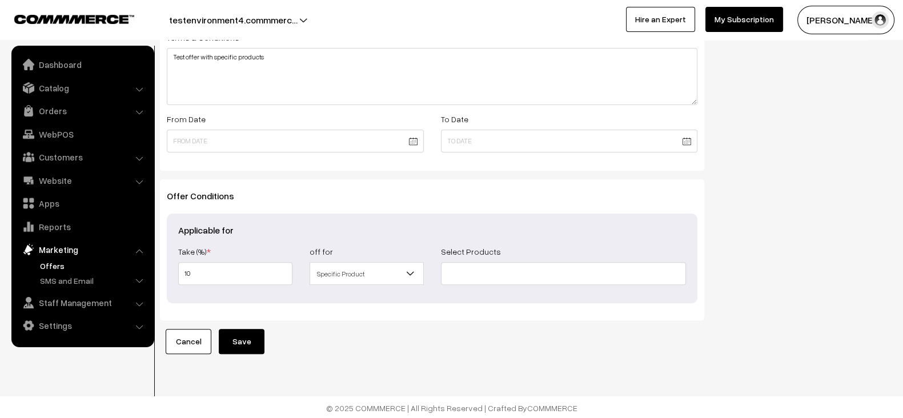
click at [360, 315] on div "Offer Conditions Applicable for Take (Rs.) * 0.00 Take (%) * 10 off for All Ord…" at bounding box center [432, 249] width 544 height 140
click at [265, 333] on div "Offer Type Flat Percentage Shipping Discount Free Shipping Percentage Offer Det…" at bounding box center [431, 18] width 561 height 671
click at [247, 336] on button "Save" at bounding box center [242, 341] width 46 height 25
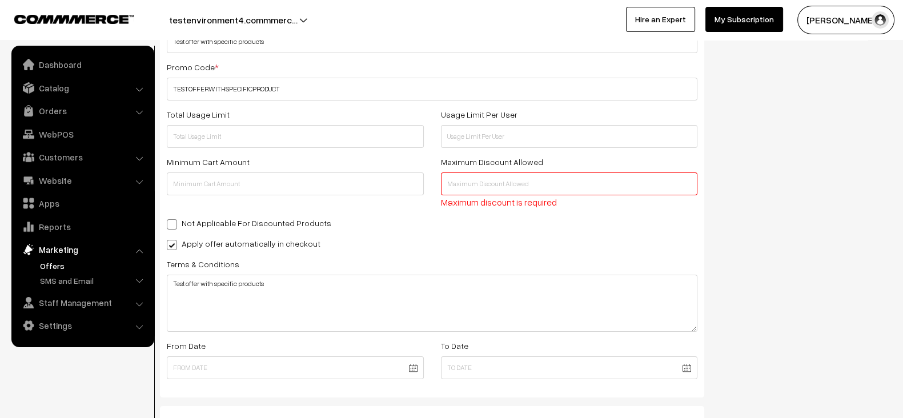
scroll to position [202, 0]
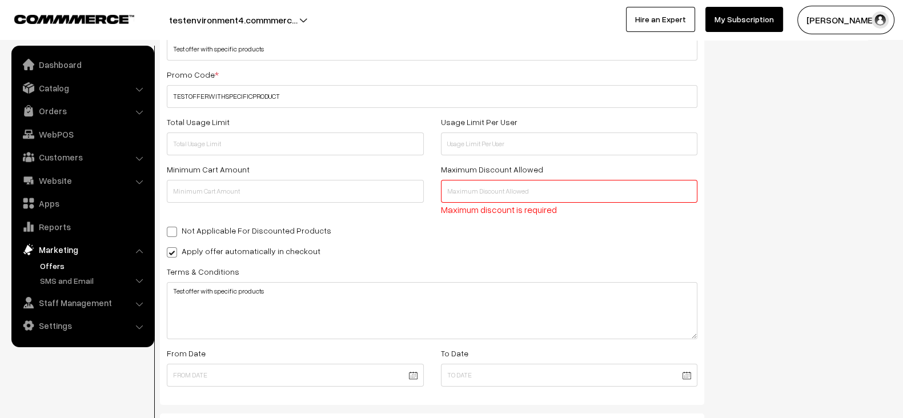
click at [477, 190] on input "text" at bounding box center [569, 191] width 257 height 23
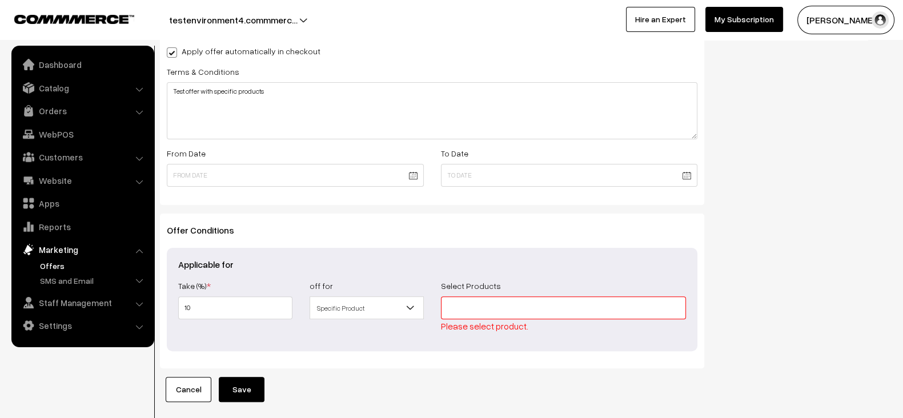
scroll to position [449, 0]
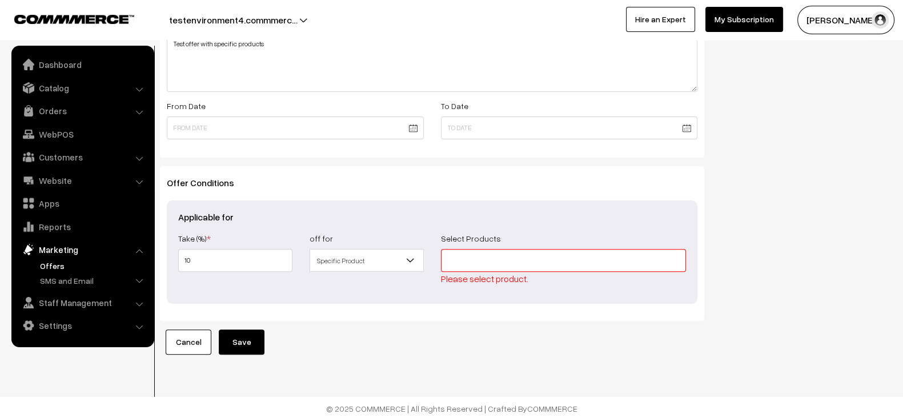
type input "3000"
click at [512, 273] on span "Please select product." at bounding box center [484, 278] width 87 height 11
click at [531, 262] on input at bounding box center [564, 260] width 246 height 23
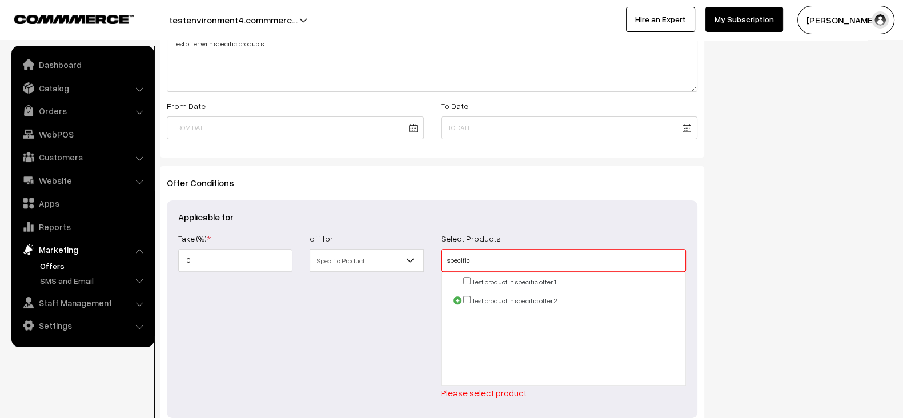
type input "specific"
click at [465, 279] on input "checkbox" at bounding box center [466, 280] width 7 height 7
checkbox input "true"
click at [465, 297] on input "checkbox" at bounding box center [466, 299] width 7 height 7
checkbox input "true"
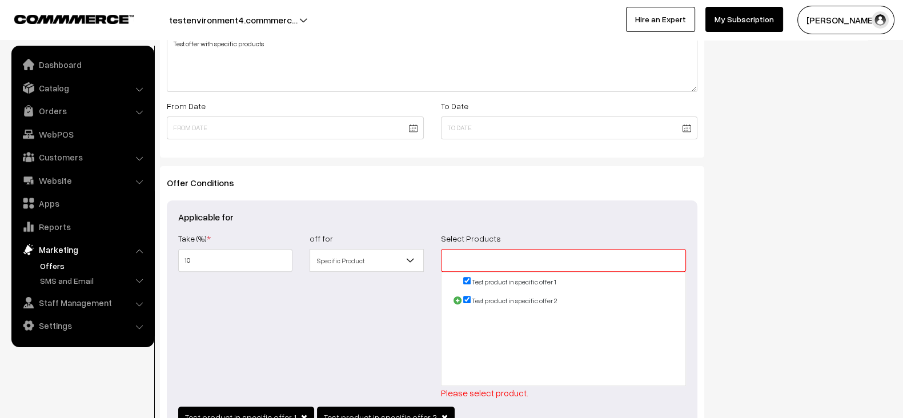
click at [379, 355] on div "off for All Orders Orders Over Categories Specific Product Product Groups Custo…" at bounding box center [366, 315] width 131 height 168
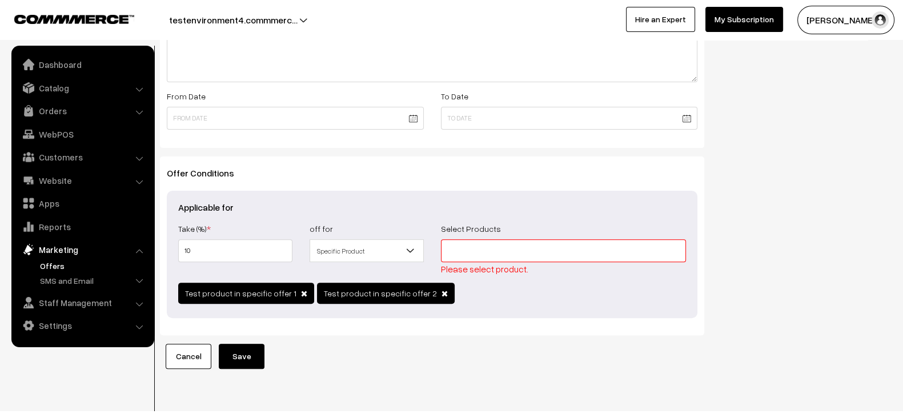
scroll to position [473, 0]
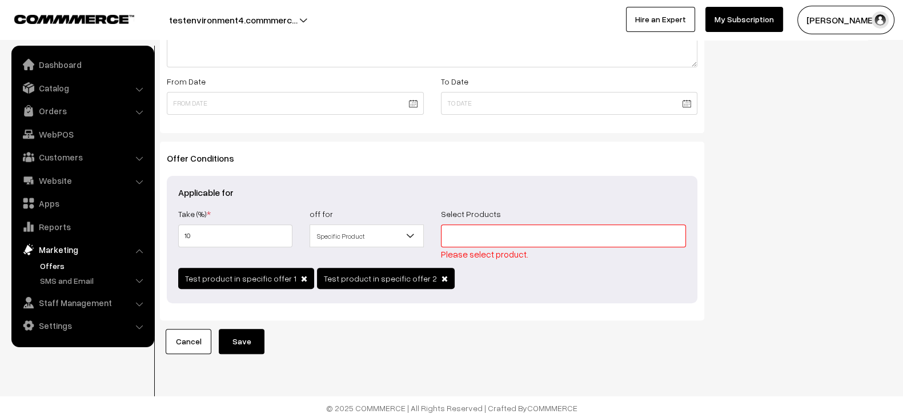
click at [247, 345] on button "Save" at bounding box center [242, 341] width 46 height 25
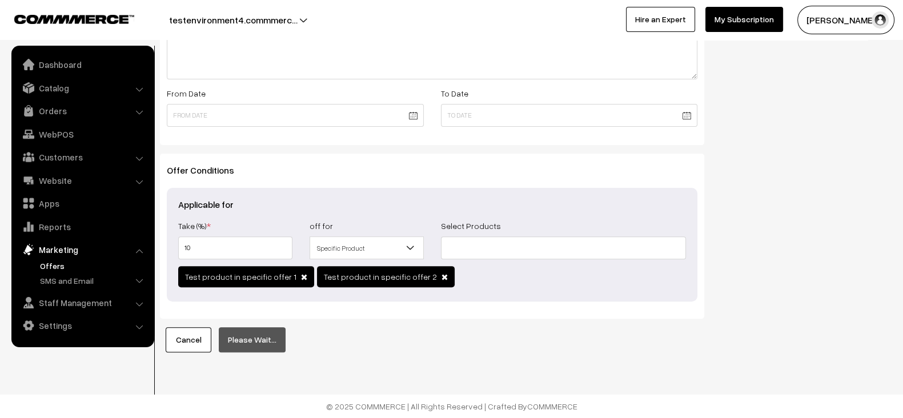
scroll to position [445, 0]
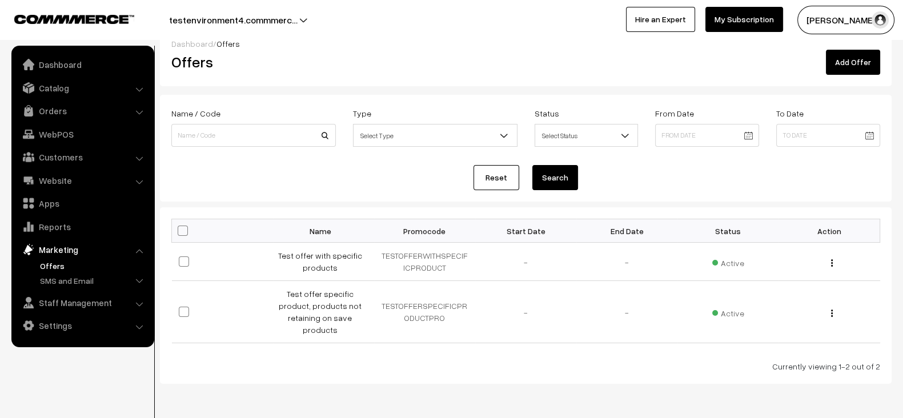
scroll to position [18, 0]
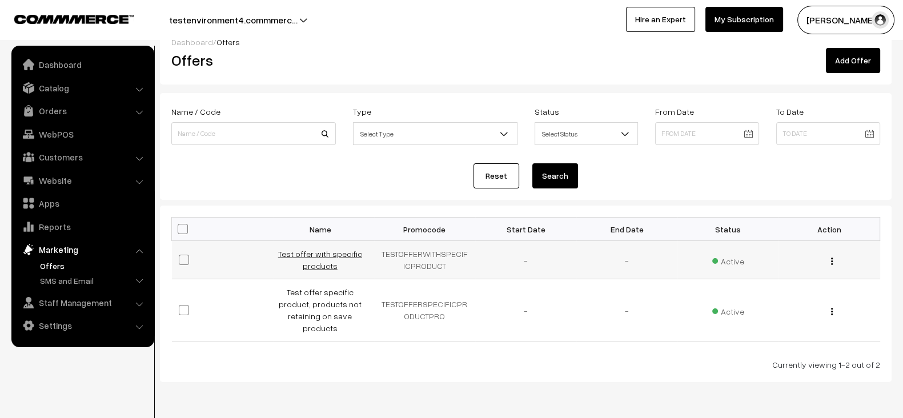
click at [323, 264] on link "Test offer with specific products" at bounding box center [320, 260] width 84 height 22
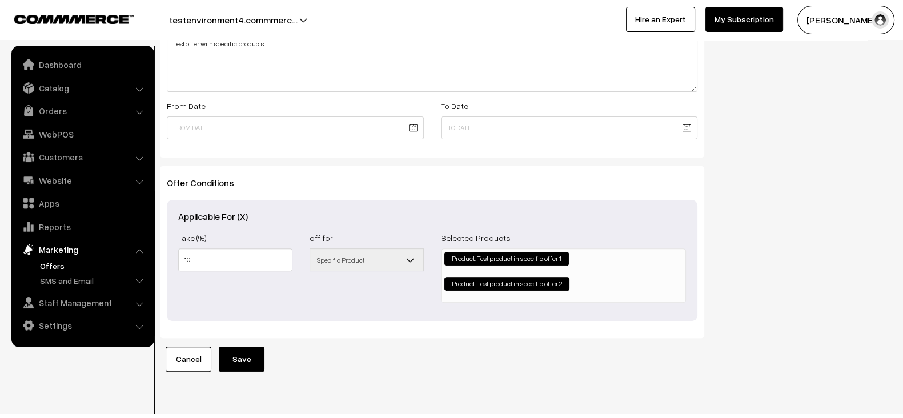
scroll to position [464, 0]
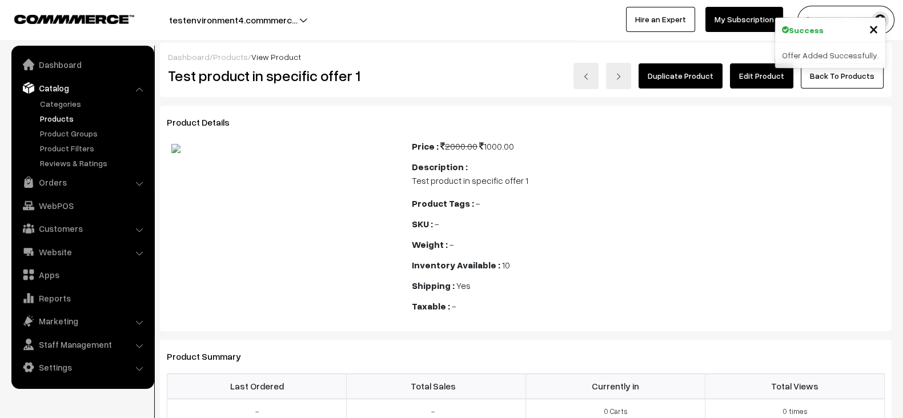
click at [762, 68] on link "Edit Product" at bounding box center [761, 75] width 63 height 25
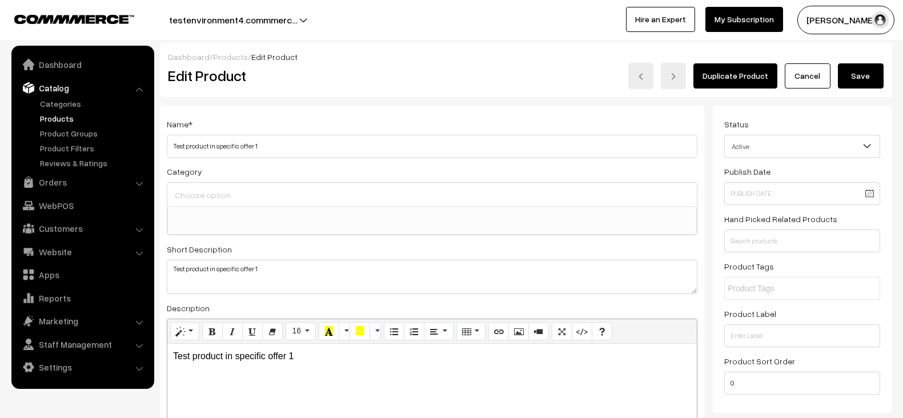
select select
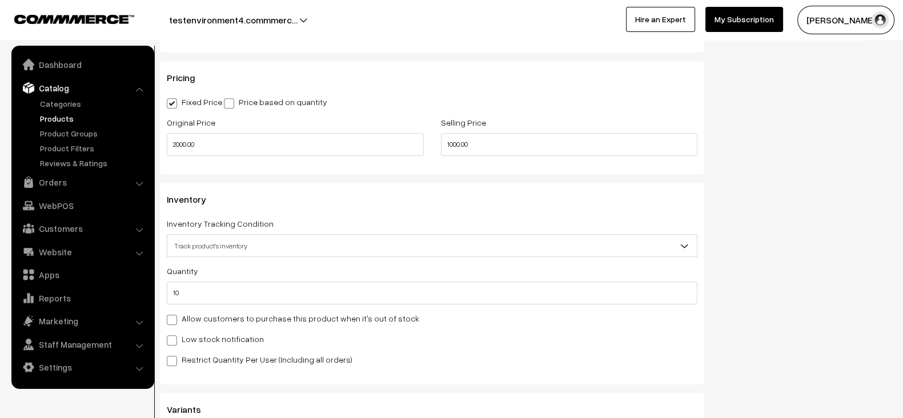
scroll to position [1027, 0]
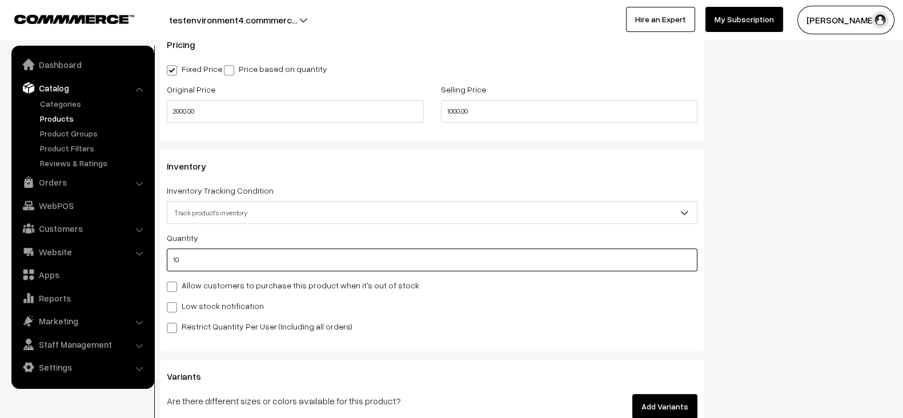
click at [498, 250] on input "10" at bounding box center [432, 259] width 530 height 23
type input "0"
type input "10"
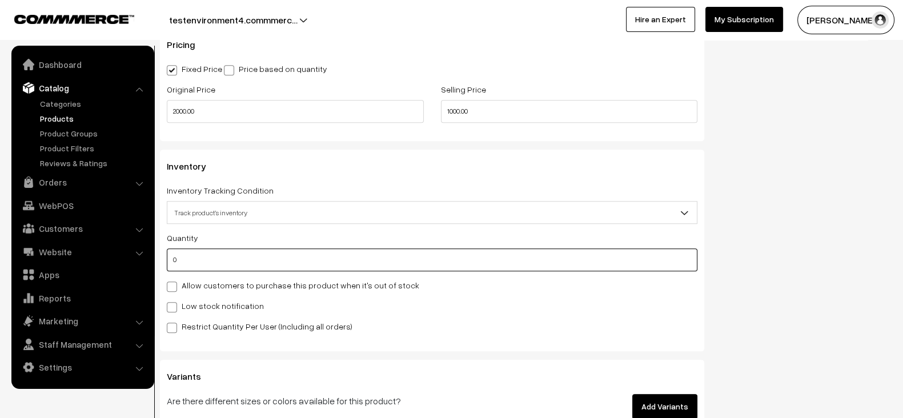
type input "0"
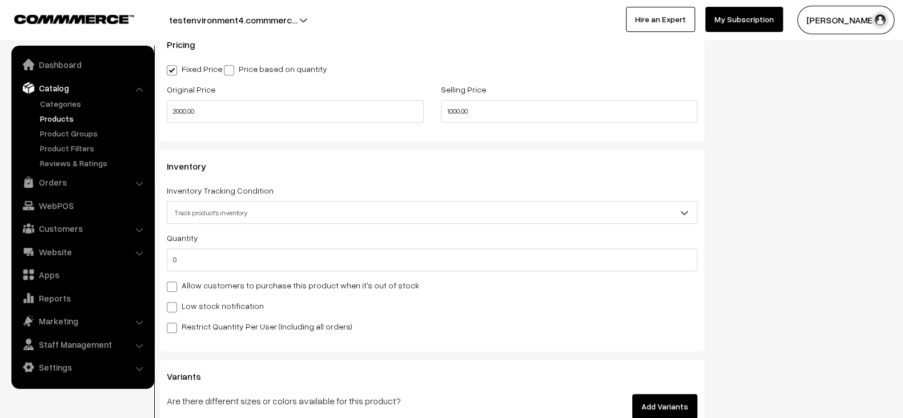
click at [533, 233] on div "Quantity 0 Adjust Quantity Adjust Set 10" at bounding box center [432, 251] width 530 height 41
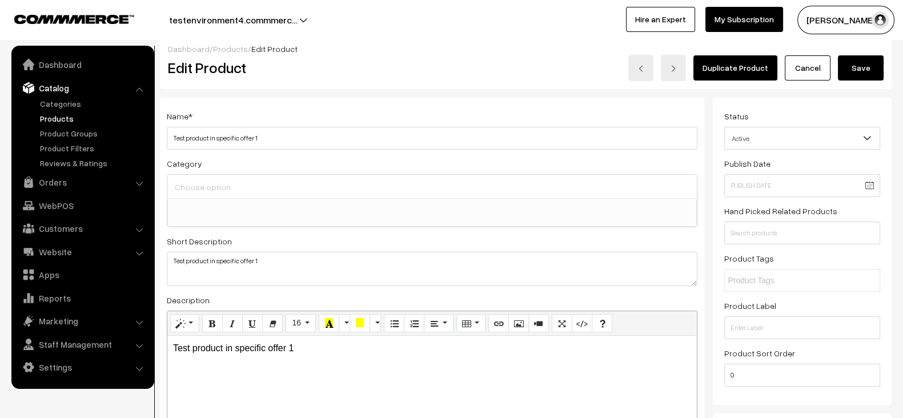
scroll to position [7, 0]
click at [867, 58] on button "Save" at bounding box center [861, 69] width 46 height 25
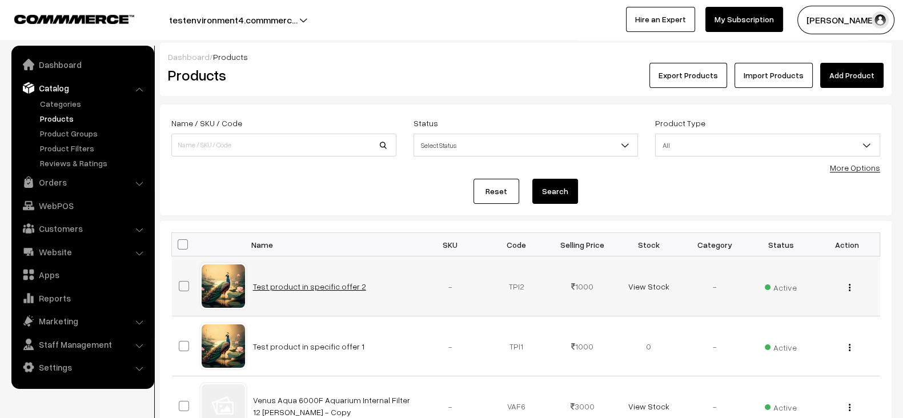
click at [323, 287] on link "Test product in specific offer 2" at bounding box center [309, 286] width 113 height 10
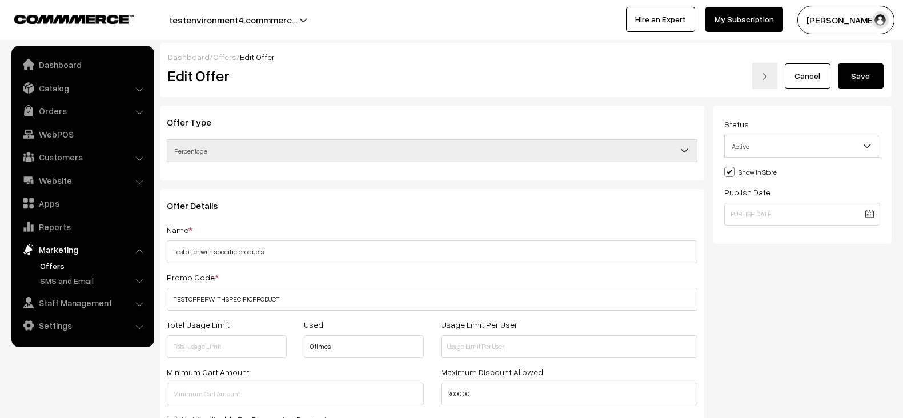
scroll to position [464, 0]
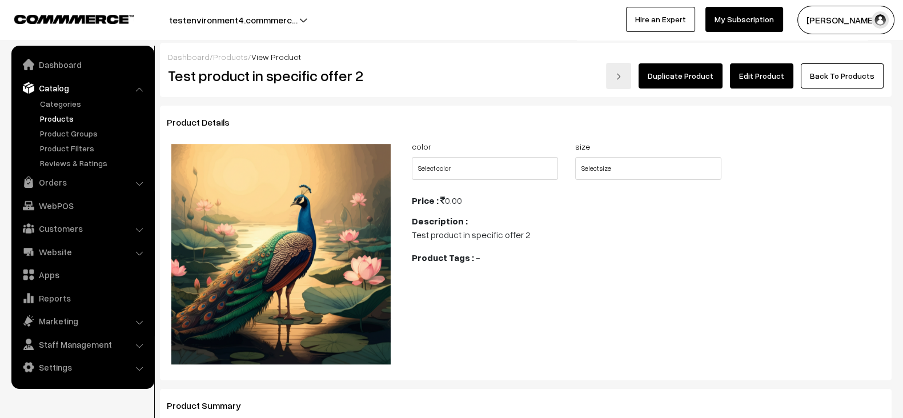
click at [762, 83] on link "Edit Product" at bounding box center [761, 75] width 63 height 25
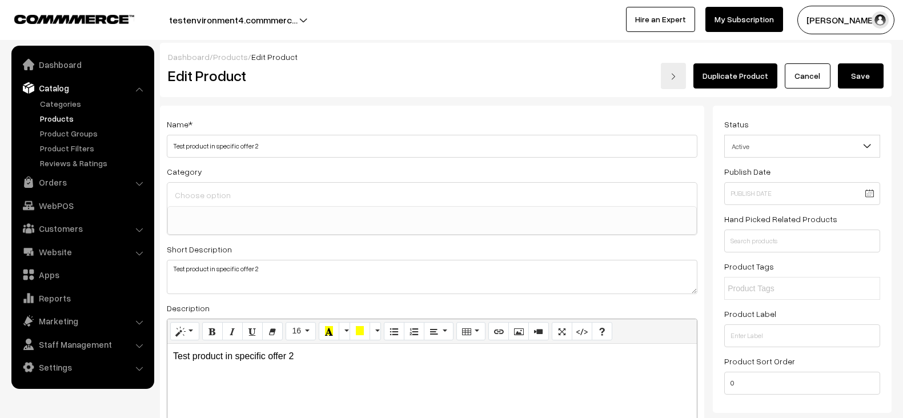
select select
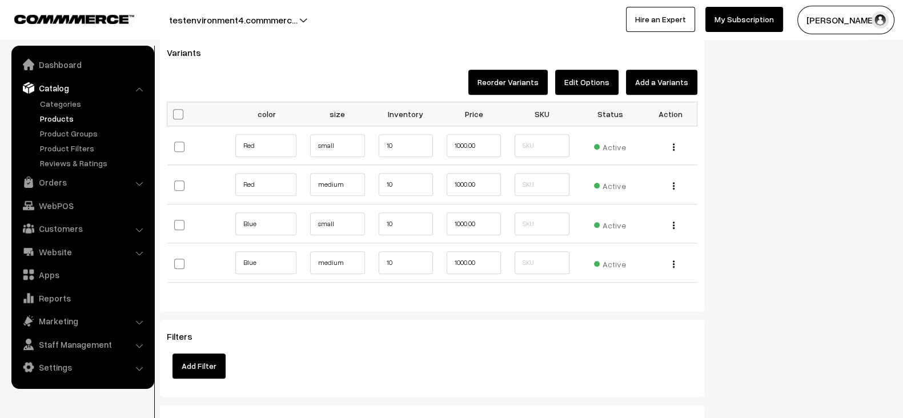
scroll to position [888, 0]
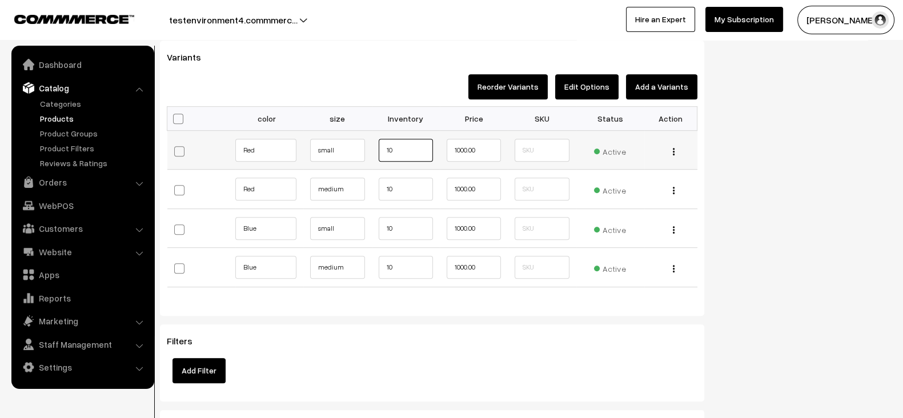
drag, startPoint x: 404, startPoint y: 143, endPoint x: 361, endPoint y: 147, distance: 42.4
click at [361, 147] on tr "Red small 10 1000.00 Active Edit" at bounding box center [432, 149] width 530 height 39
type input "0"
click at [418, 187] on input "10" at bounding box center [406, 189] width 54 height 23
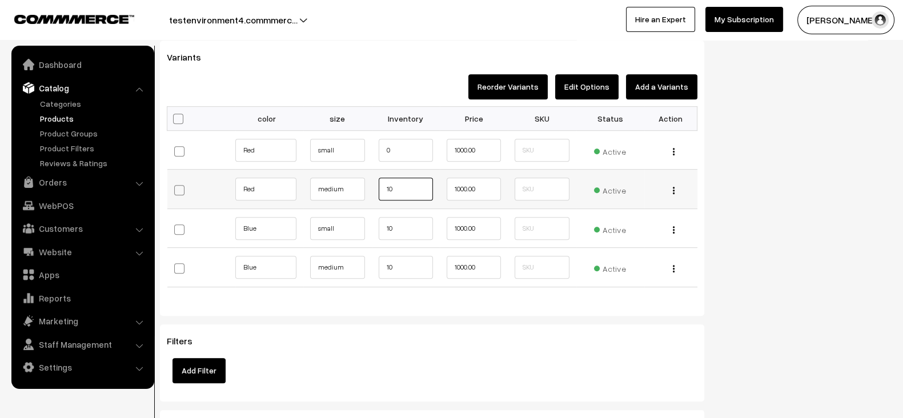
click at [418, 187] on input "10" at bounding box center [406, 189] width 54 height 23
paste input "text"
type input "0"
click at [400, 224] on input "10" at bounding box center [406, 228] width 54 height 23
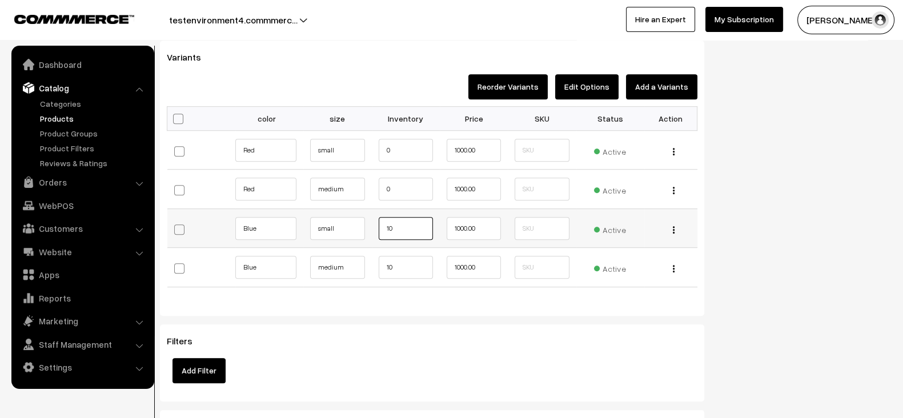
paste input "text"
click at [400, 224] on input "10" at bounding box center [406, 228] width 54 height 23
type input "0"
click at [404, 261] on input "10" at bounding box center [406, 267] width 54 height 23
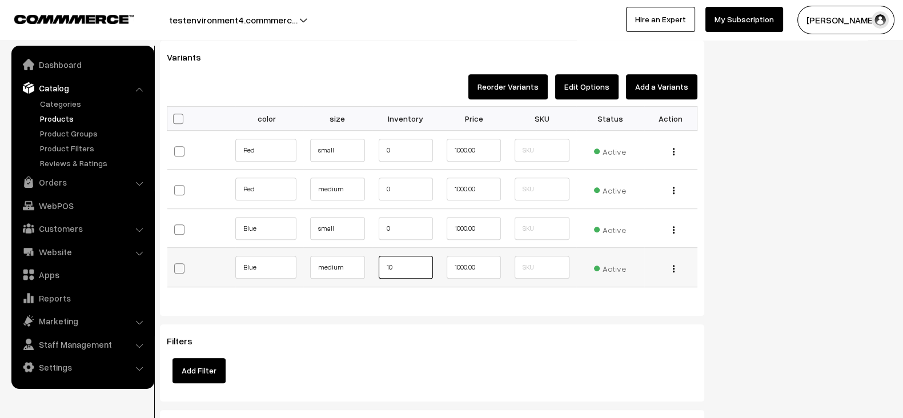
paste input "text"
click at [404, 261] on input "0" at bounding box center [406, 267] width 54 height 23
type input "0"
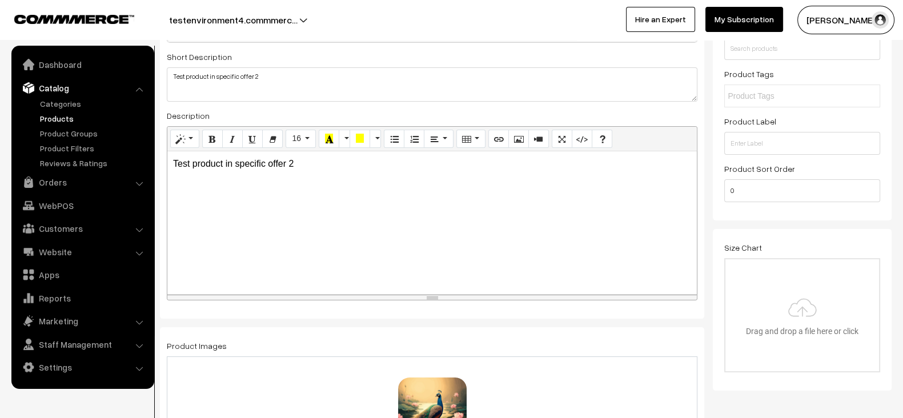
scroll to position [0, 0]
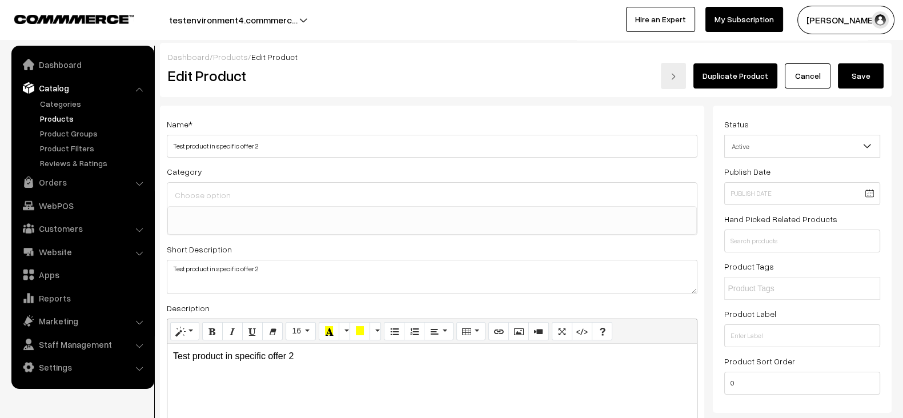
click at [868, 76] on button "Save" at bounding box center [861, 75] width 46 height 25
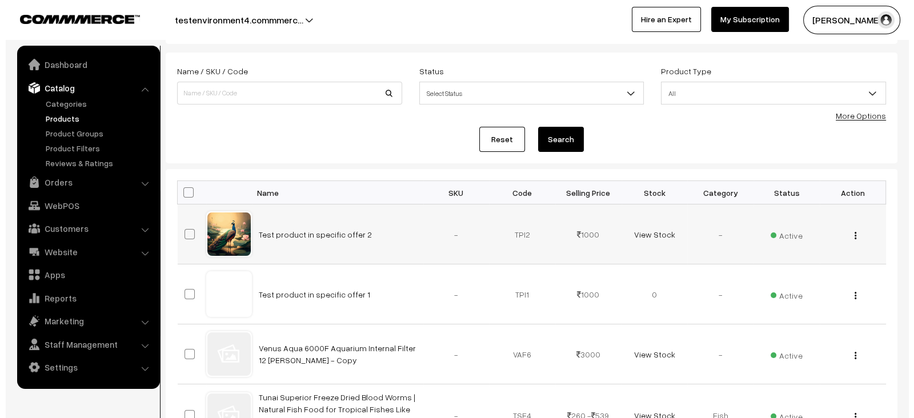
scroll to position [53, 0]
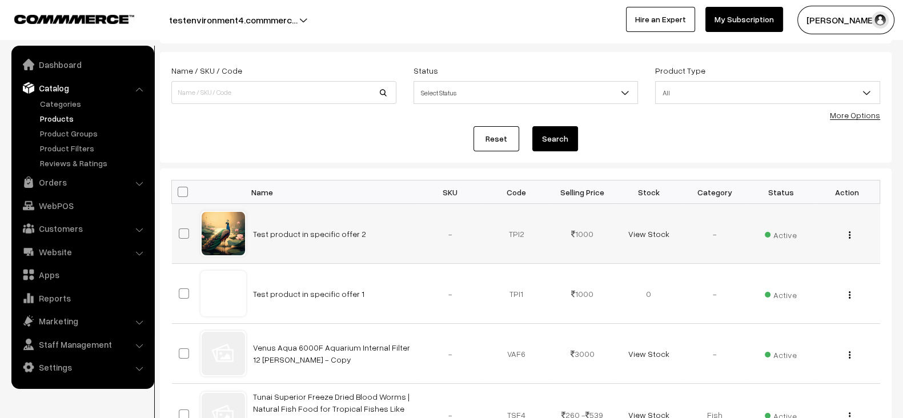
click at [767, 234] on span "Active" at bounding box center [780, 233] width 32 height 15
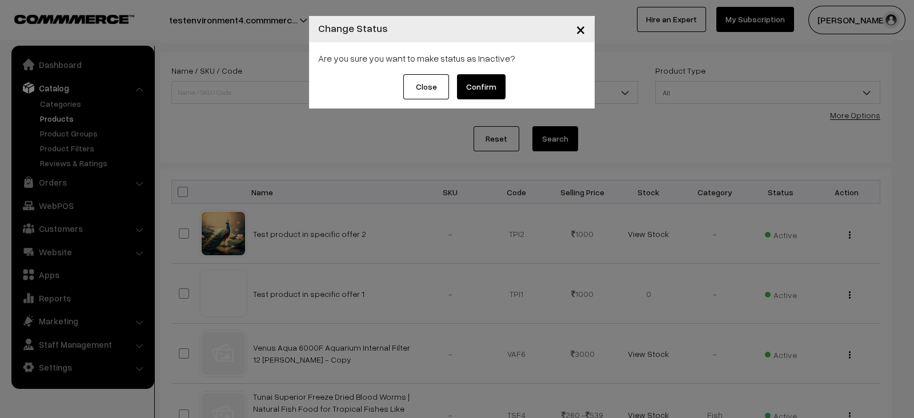
click at [486, 96] on button "Confirm" at bounding box center [481, 86] width 49 height 25
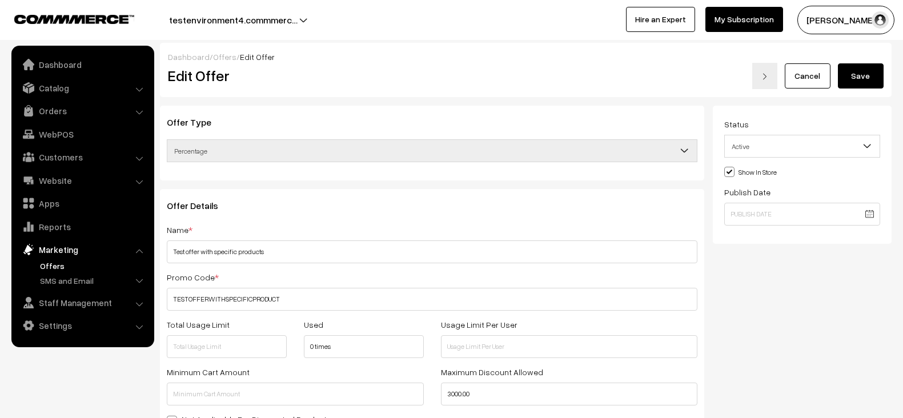
scroll to position [464, 0]
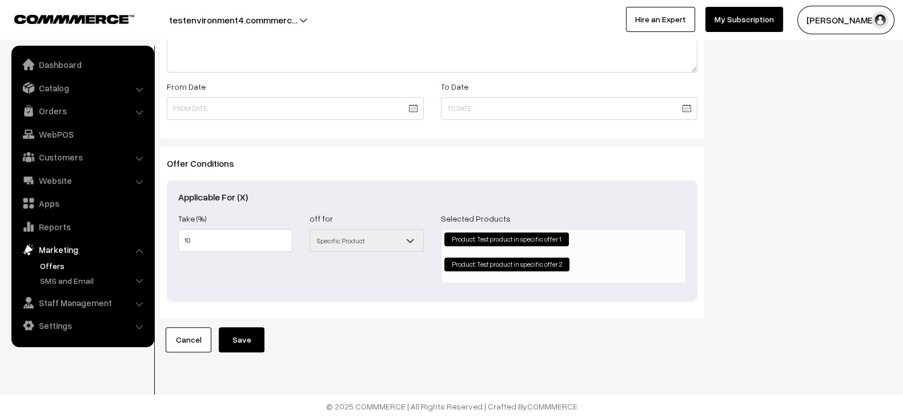
click at [553, 232] on li "Product: Test product in specific offer 1" at bounding box center [506, 239] width 124 height 14
drag, startPoint x: 552, startPoint y: 241, endPoint x: 602, endPoint y: 239, distance: 50.3
click at [602, 239] on ul "Product: Test product in specific offer 1 × Product: Test product in specific o…" at bounding box center [563, 255] width 244 height 50
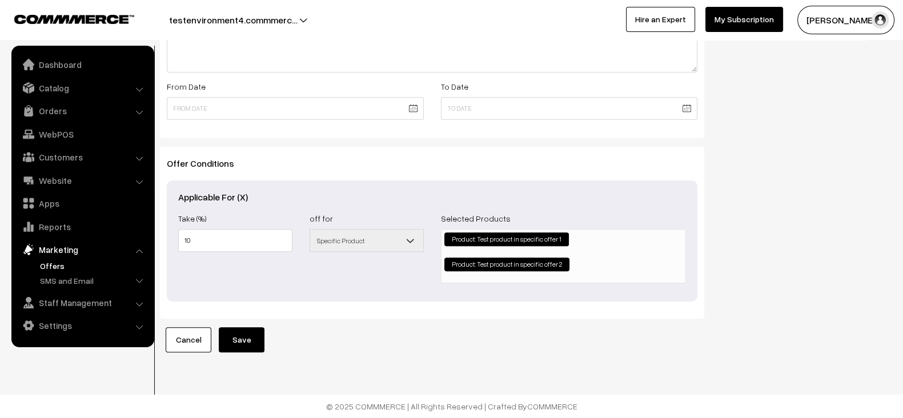
click at [602, 239] on ul "Product: Test product in specific offer 1 × Product: Test product in specific o…" at bounding box center [563, 255] width 244 height 50
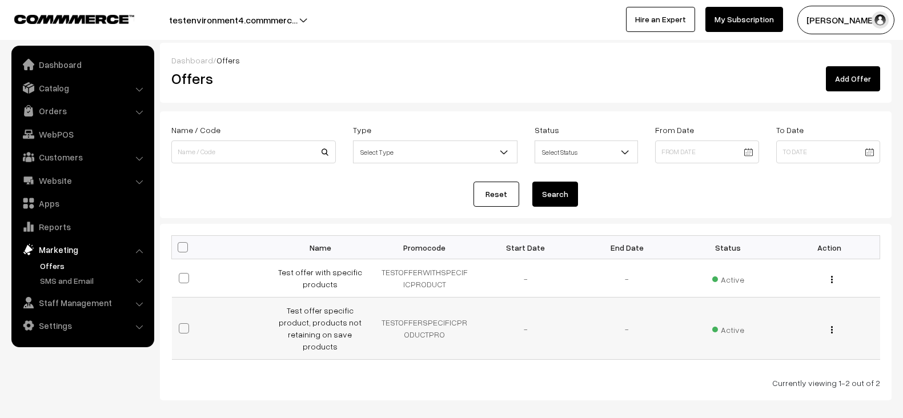
scroll to position [18, 0]
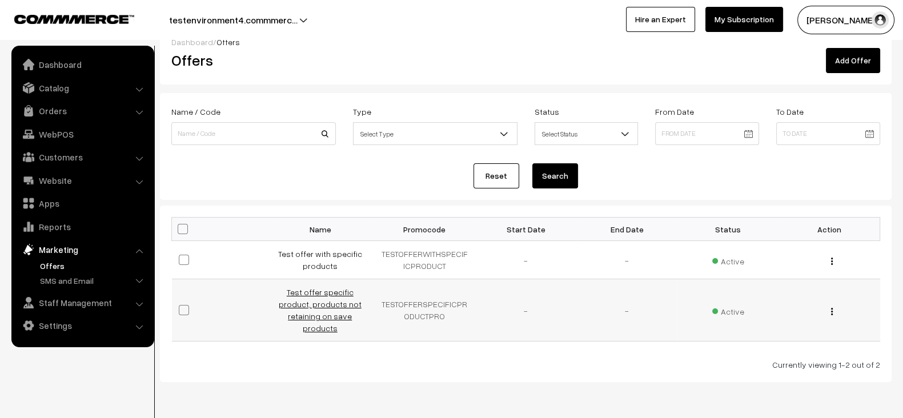
click at [306, 292] on link "Test offer specific product, products not retaining on save products" at bounding box center [320, 310] width 83 height 46
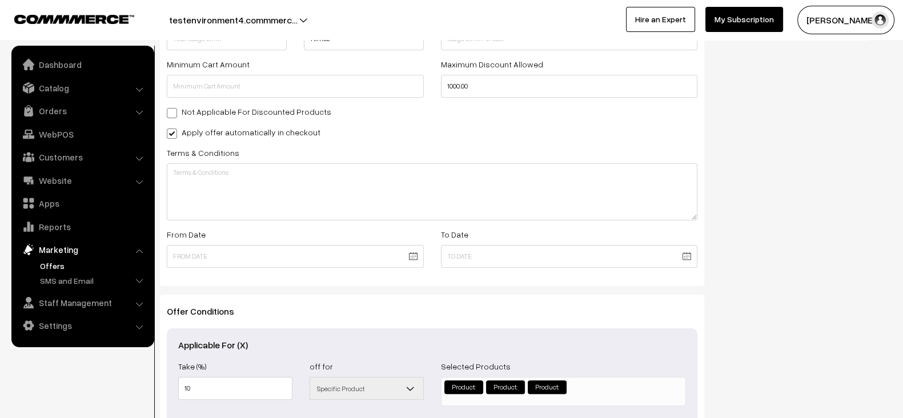
scroll to position [439, 0]
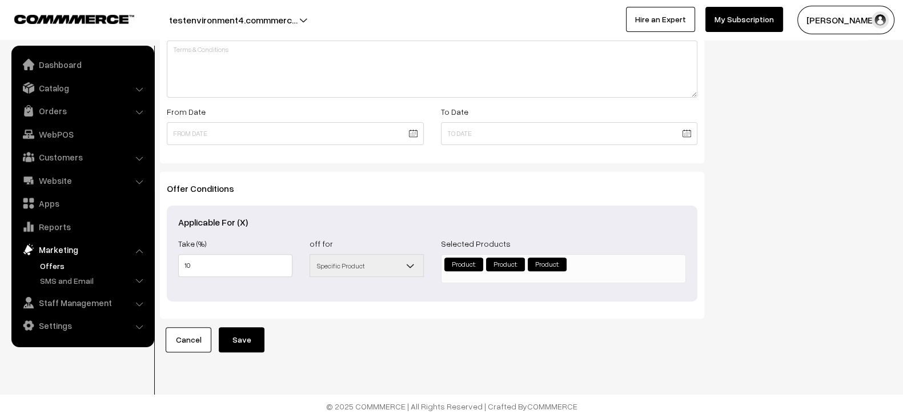
click at [564, 323] on div "Offer Type Flat Percentage Shipping Discount Free Shipping Percentage Offer Det…" at bounding box center [431, 14] width 561 height 678
click at [548, 257] on li "× Product:" at bounding box center [547, 264] width 39 height 14
click at [507, 257] on li "× Product:" at bounding box center [505, 264] width 39 height 14
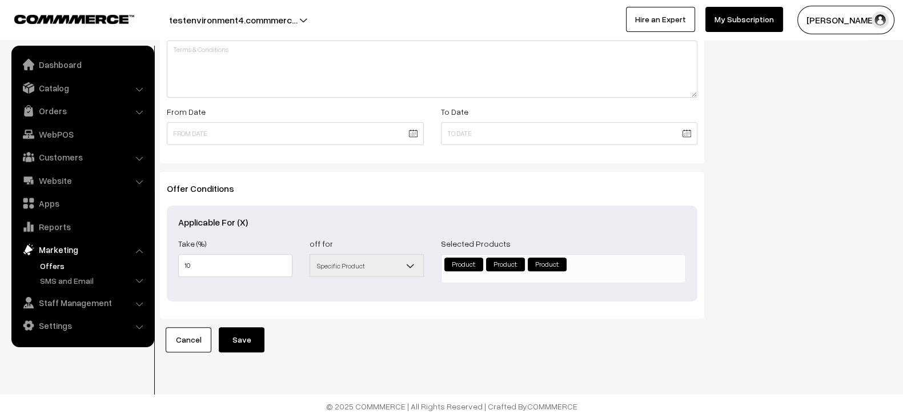
click at [507, 257] on li "× Product:" at bounding box center [505, 264] width 39 height 14
click at [468, 257] on li "Product:" at bounding box center [463, 264] width 39 height 14
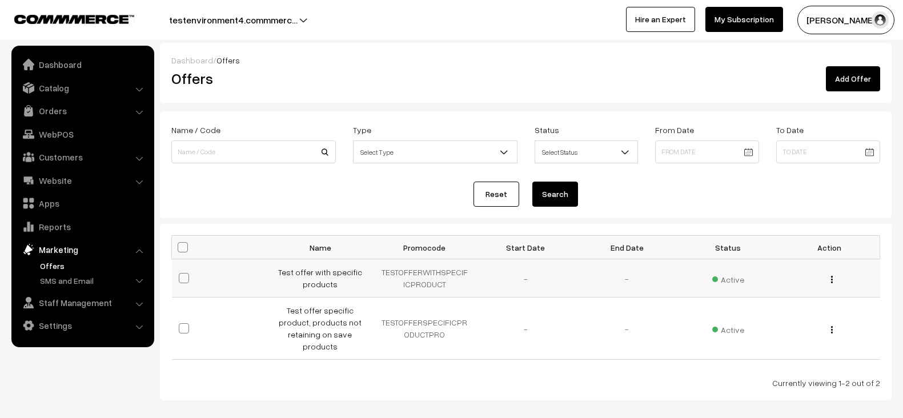
scroll to position [18, 0]
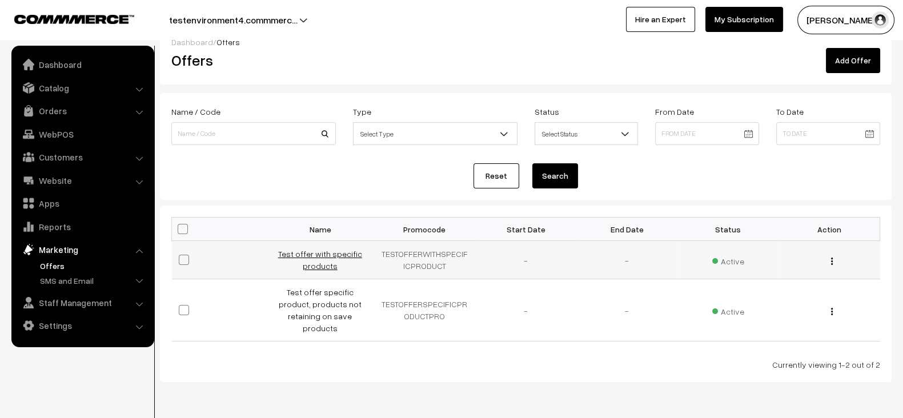
click at [324, 261] on link "Test offer with specific products" at bounding box center [320, 260] width 84 height 22
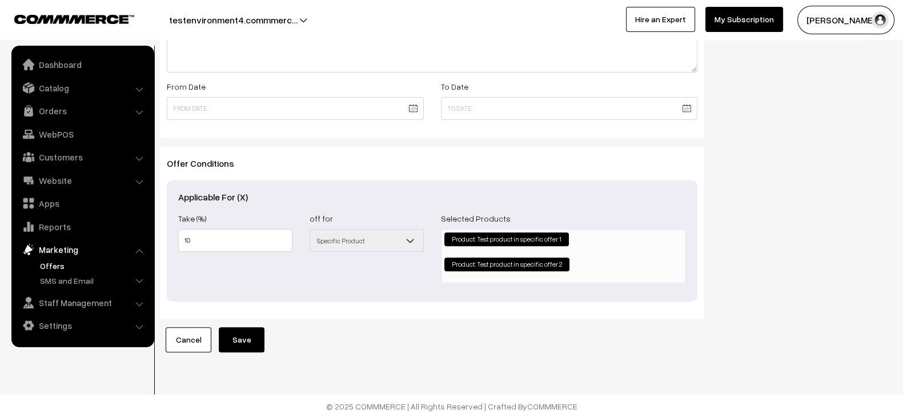
scroll to position [461, 0]
click at [370, 231] on span "Specific Product" at bounding box center [366, 241] width 113 height 20
click at [582, 238] on ul "Product: Test product in specific offer 1 × Product: Test product in specific o…" at bounding box center [563, 255] width 244 height 50
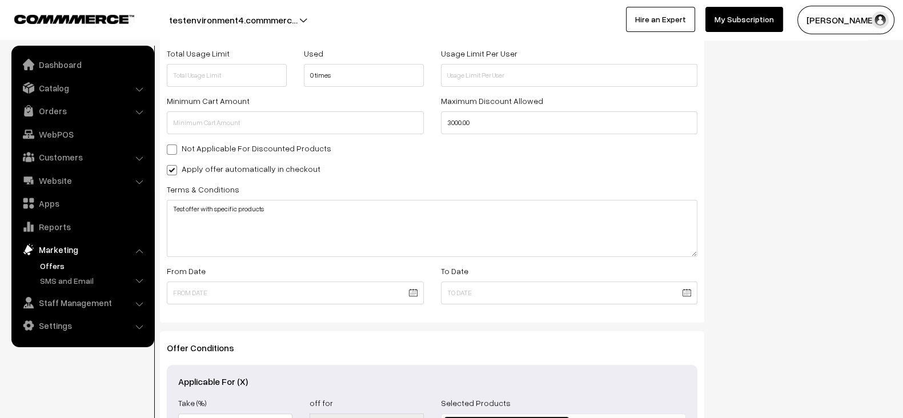
click at [773, 259] on div "Status Active Inactive Active Show In Store Publish Date" at bounding box center [806, 185] width 187 height 703
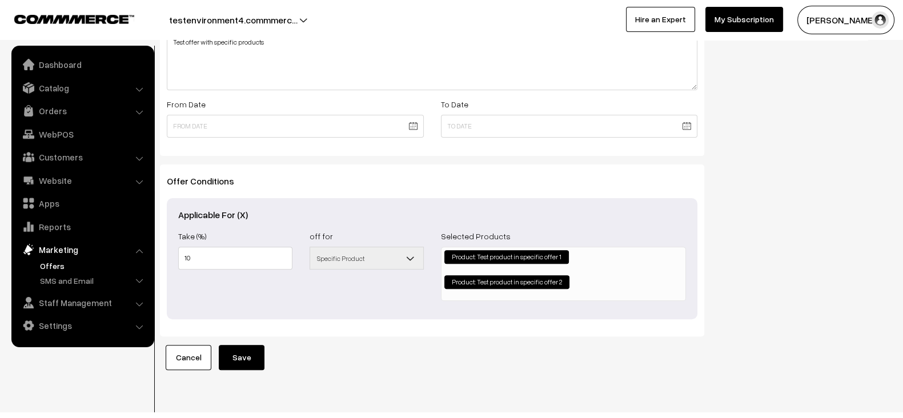
scroll to position [464, 0]
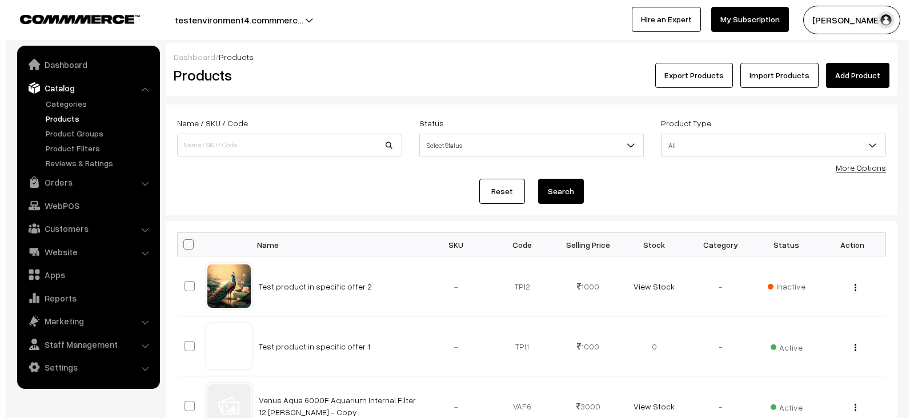
scroll to position [53, 0]
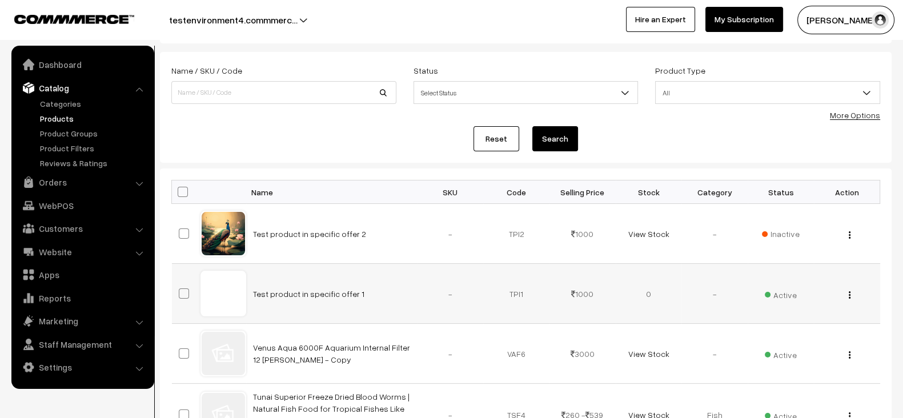
click at [786, 295] on span "Active" at bounding box center [780, 293] width 32 height 15
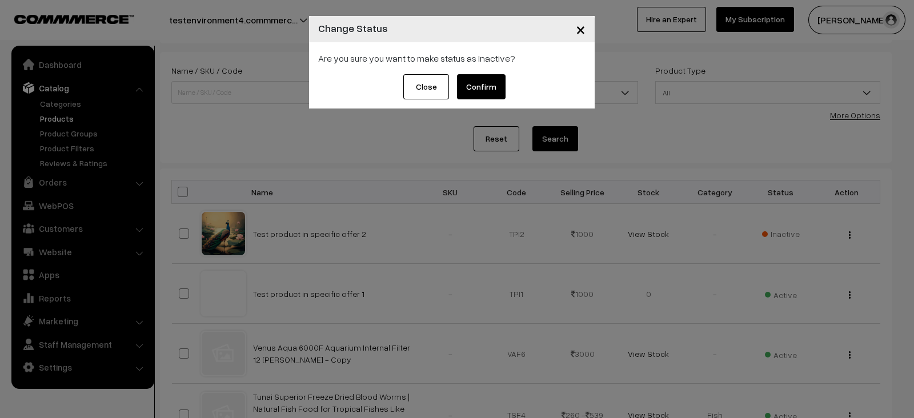
click at [481, 81] on button "Confirm" at bounding box center [481, 86] width 49 height 25
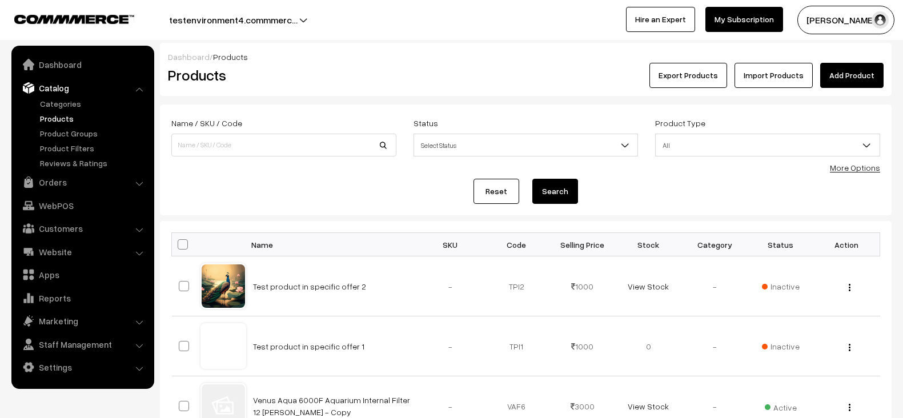
scroll to position [53, 0]
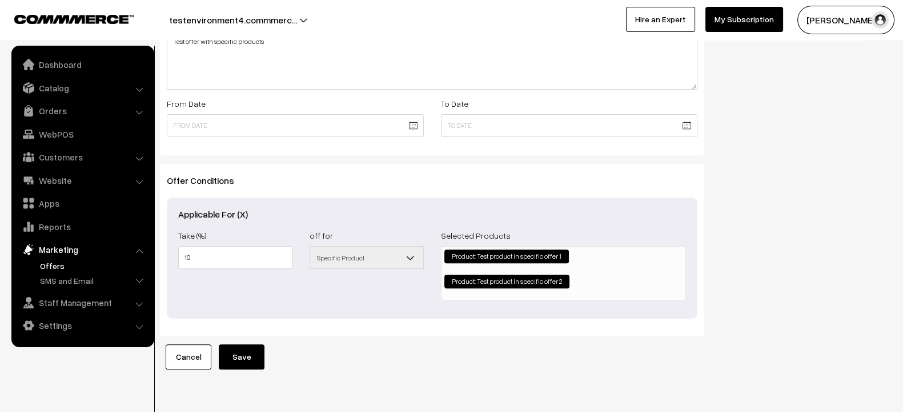
scroll to position [405, 0]
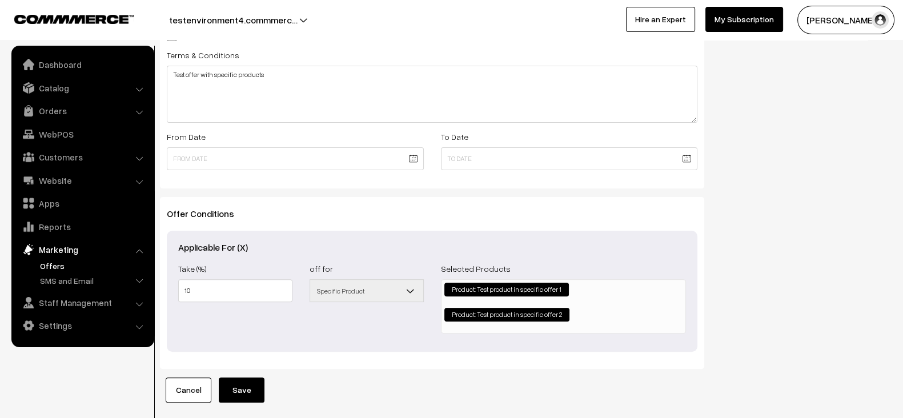
click at [244, 394] on button "Save" at bounding box center [242, 389] width 46 height 25
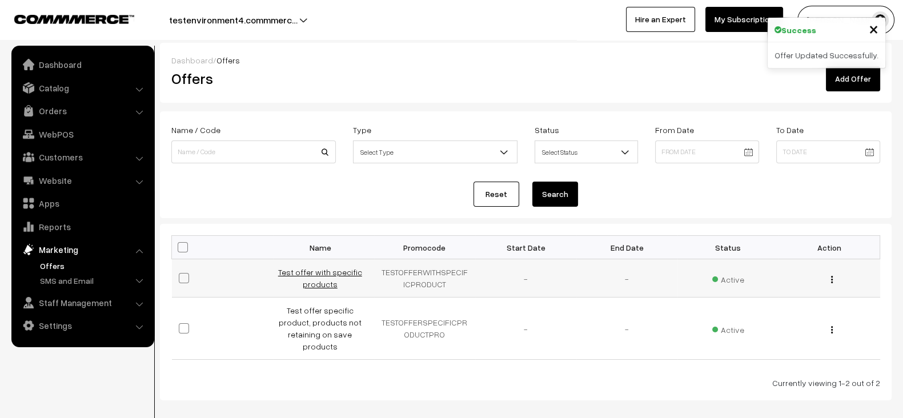
click at [311, 275] on link "Test offer with specific products" at bounding box center [320, 278] width 84 height 22
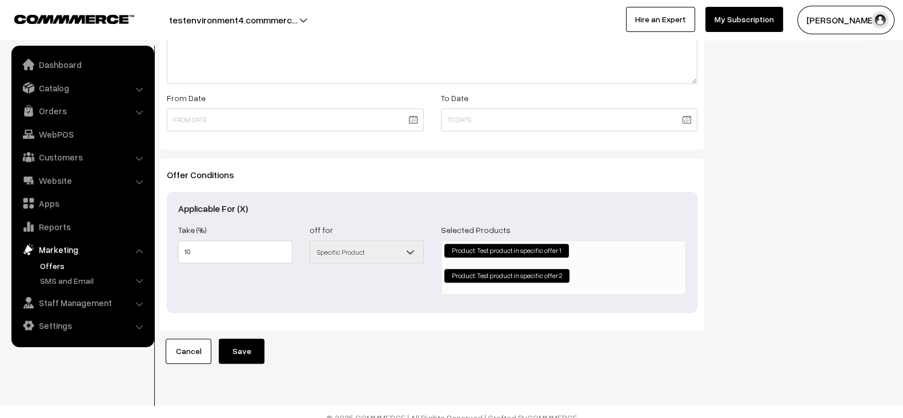
scroll to position [445, 0]
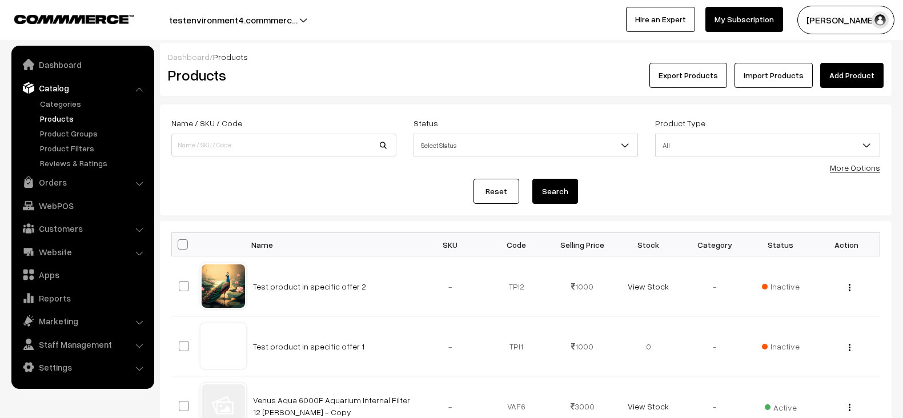
scroll to position [53, 0]
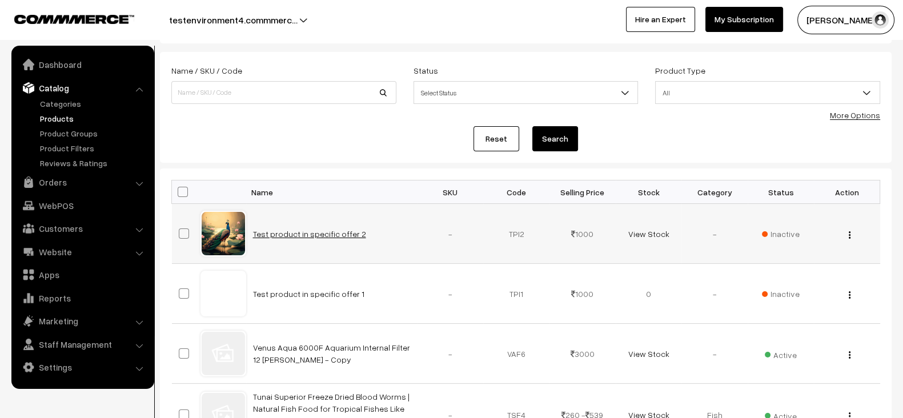
drag, startPoint x: 0, startPoint y: 0, endPoint x: 325, endPoint y: 230, distance: 398.2
click at [325, 230] on link "Test product in specific offer 2" at bounding box center [309, 234] width 113 height 10
click at [307, 292] on link "Test product in specific offer 1" at bounding box center [308, 294] width 111 height 10
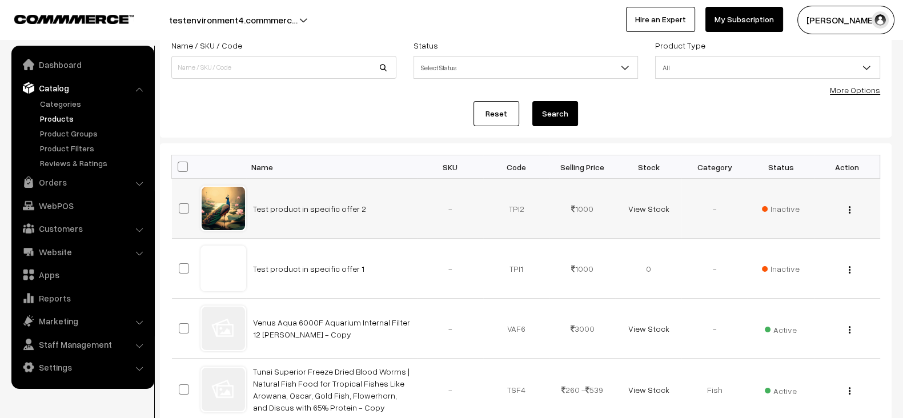
scroll to position [78, 0]
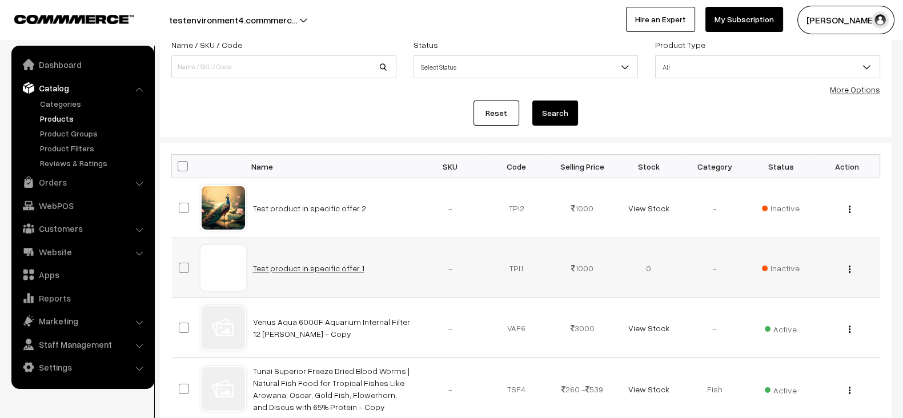
click at [316, 271] on link "Test product in specific offer 1" at bounding box center [308, 268] width 111 height 10
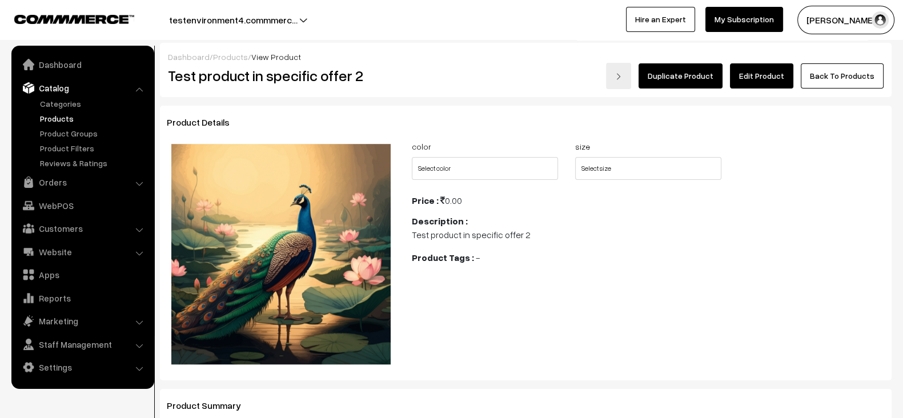
click at [765, 69] on link "Edit Product" at bounding box center [761, 75] width 63 height 25
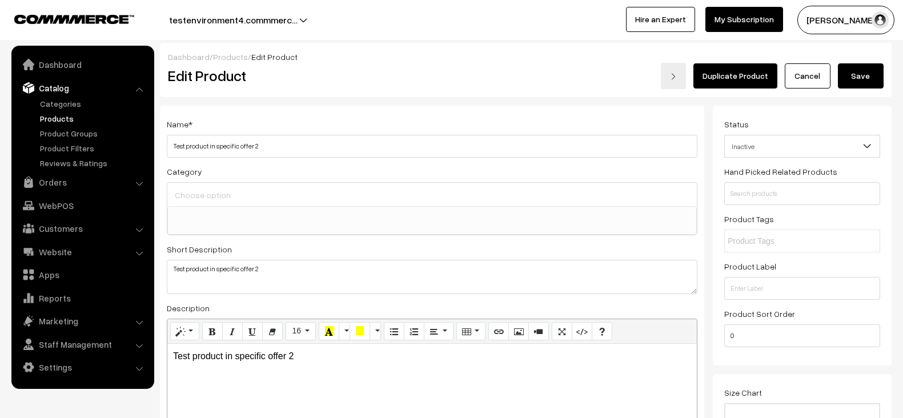
select select
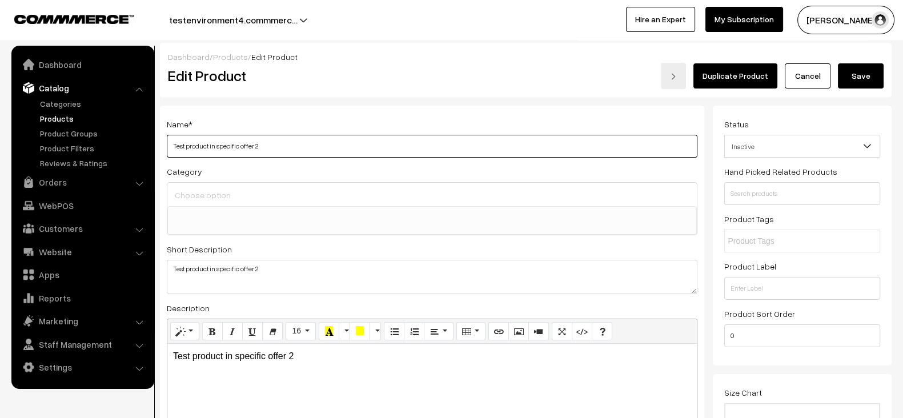
click at [405, 150] on input "Test product in specific offer 2" at bounding box center [432, 146] width 530 height 23
type input "Test product in specific offer 2 test"
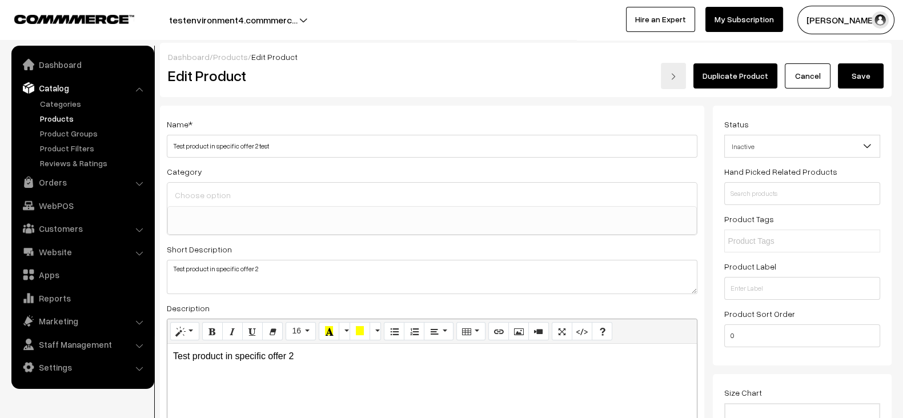
click at [871, 67] on button "Save" at bounding box center [861, 75] width 46 height 25
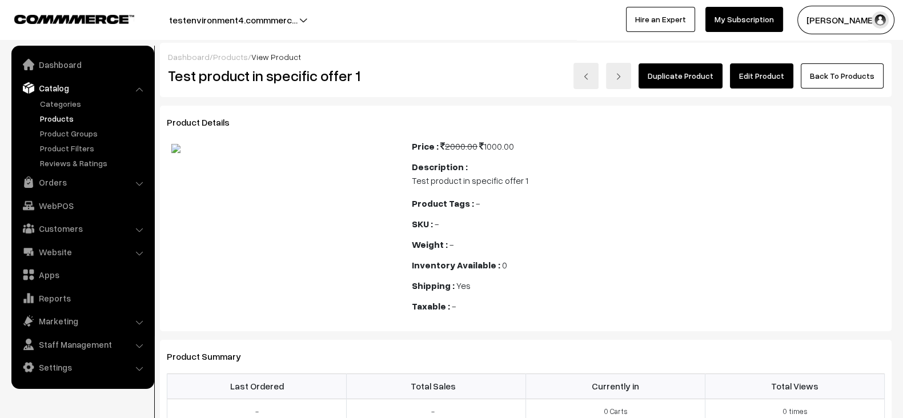
click at [759, 67] on link "Edit Product" at bounding box center [761, 75] width 63 height 25
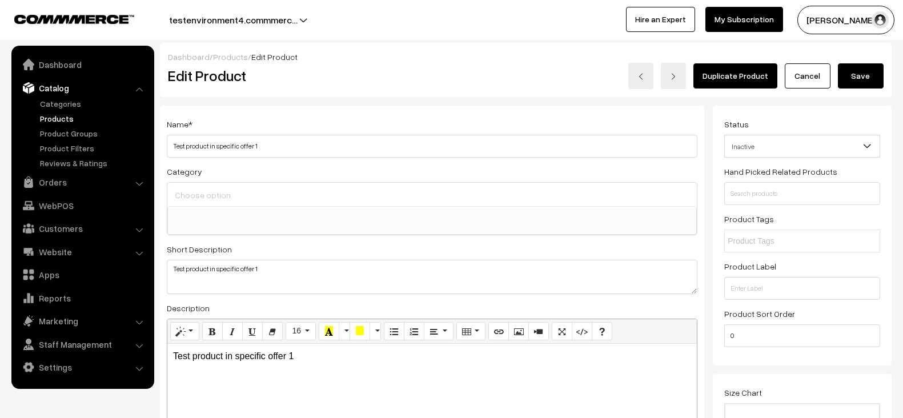
select select
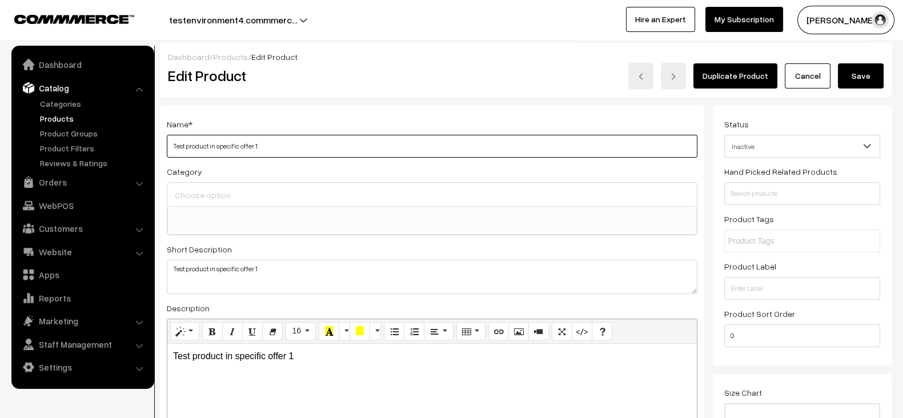
click at [419, 154] on input "Test product in specific offer 1" at bounding box center [432, 146] width 530 height 23
type input "Test product in specific offer 1 test"
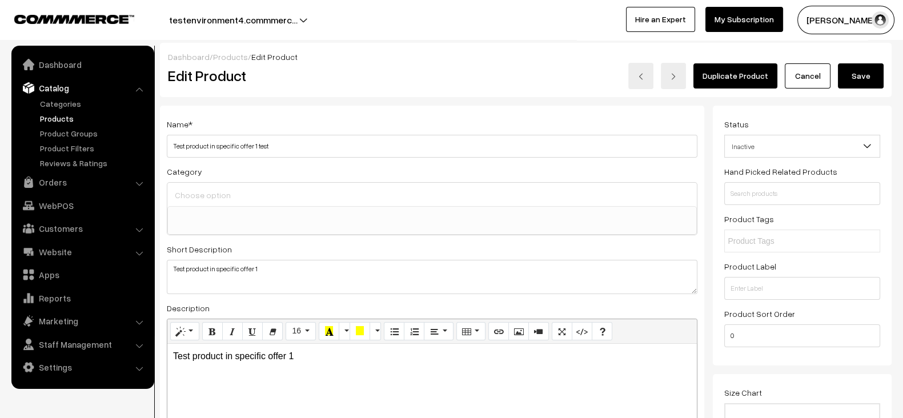
click at [844, 78] on button "Save" at bounding box center [861, 75] width 46 height 25
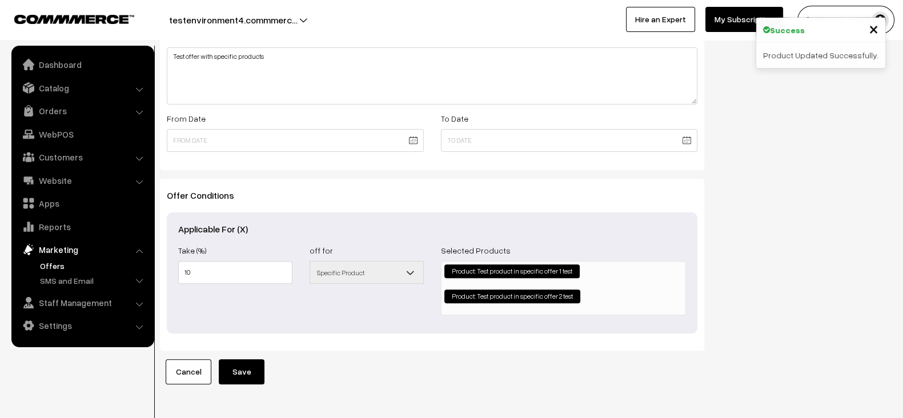
scroll to position [422, 0]
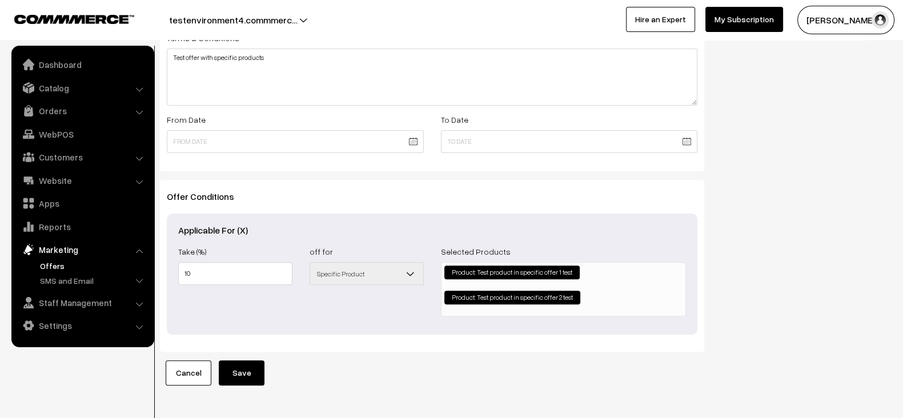
click at [519, 171] on div "Offer Type Flat Percentage Shipping Discount Free Shipping Percentage Offer Det…" at bounding box center [431, 34] width 561 height 703
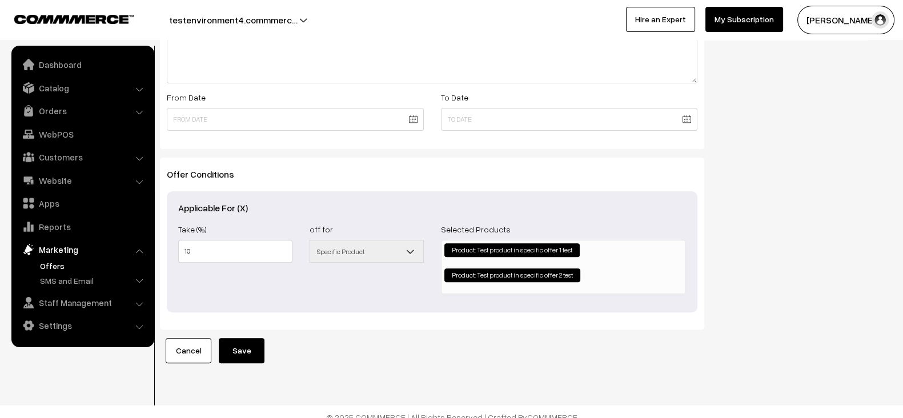
scroll to position [464, 0]
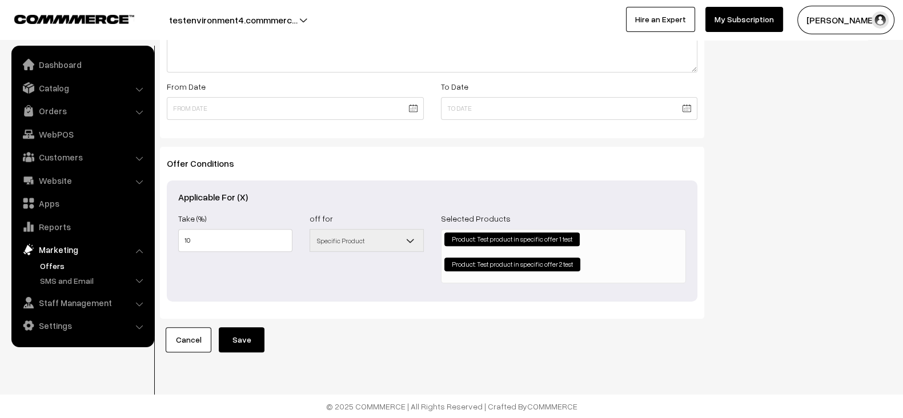
click at [246, 333] on button "Save" at bounding box center [242, 339] width 46 height 25
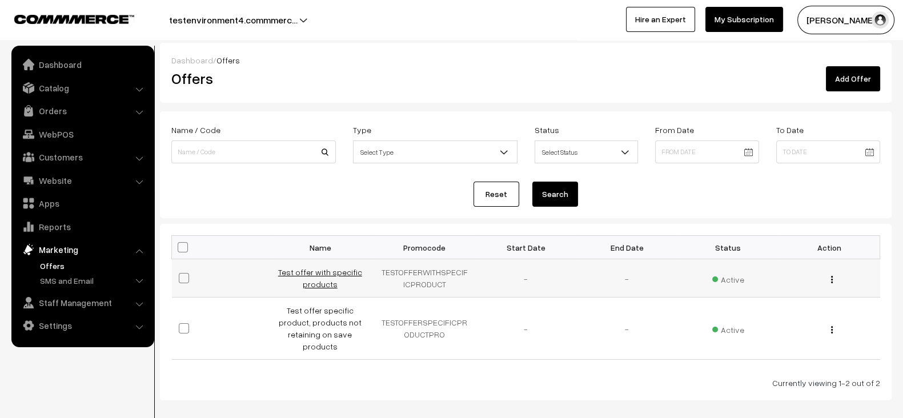
click at [322, 275] on link "Test offer with specific products" at bounding box center [320, 278] width 84 height 22
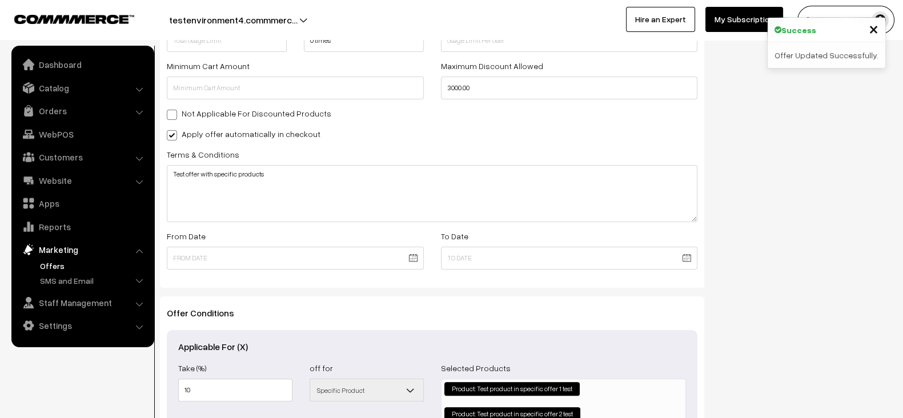
scroll to position [464, 0]
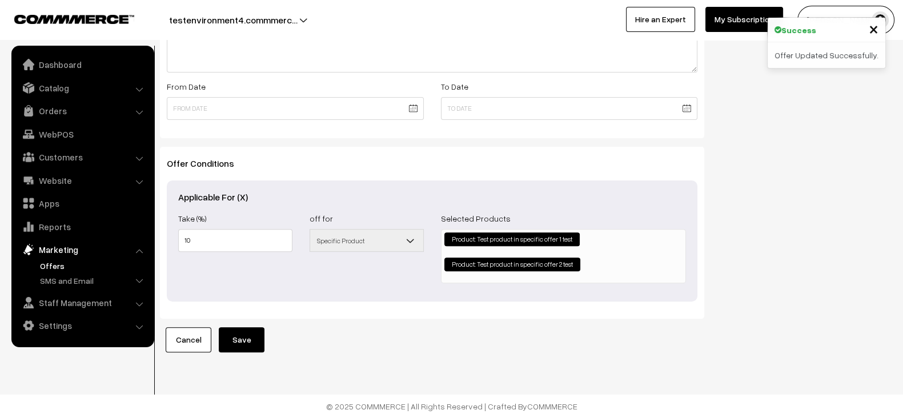
click at [720, 214] on div "Status Active Inactive Active Show In Store Publish Date" at bounding box center [806, 1] width 187 height 703
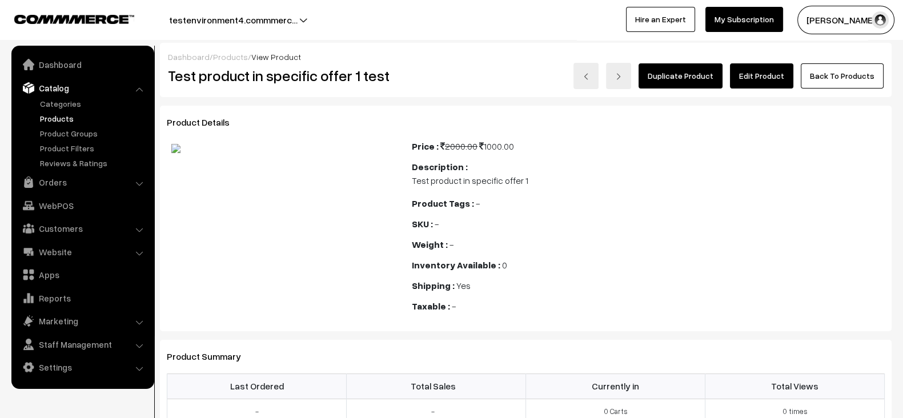
click at [758, 68] on link "Edit Product" at bounding box center [761, 75] width 63 height 25
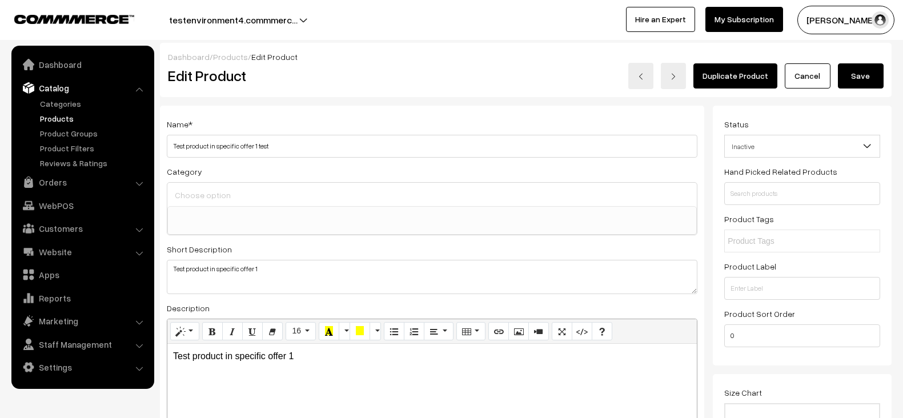
select select
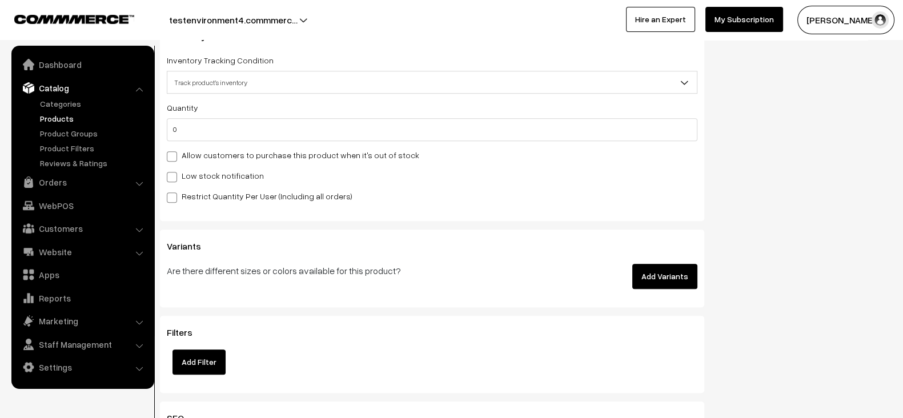
scroll to position [1158, 0]
